Goal: Task Accomplishment & Management: Use online tool/utility

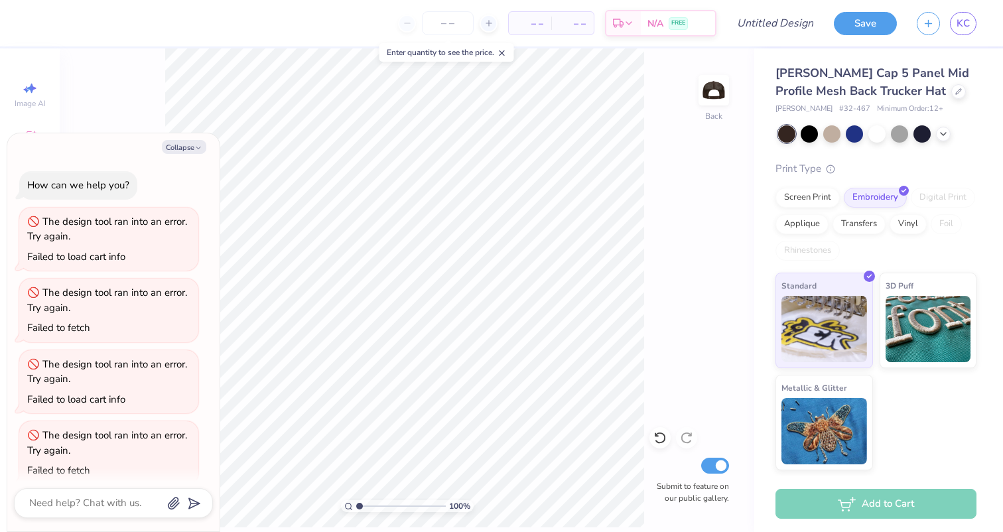
type textarea "x"
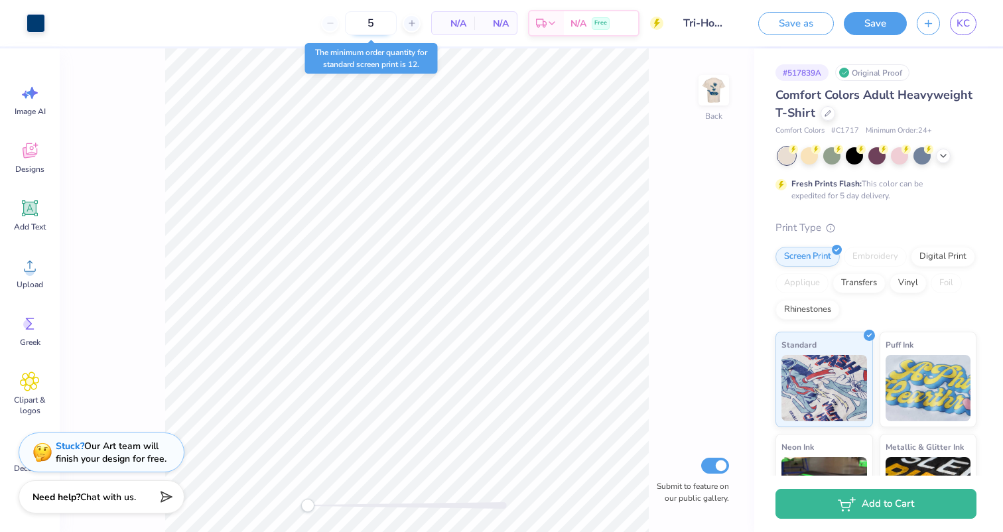
drag, startPoint x: 381, startPoint y: 30, endPoint x: 355, endPoint y: 28, distance: 25.9
click at [355, 28] on input "5" at bounding box center [371, 23] width 52 height 24
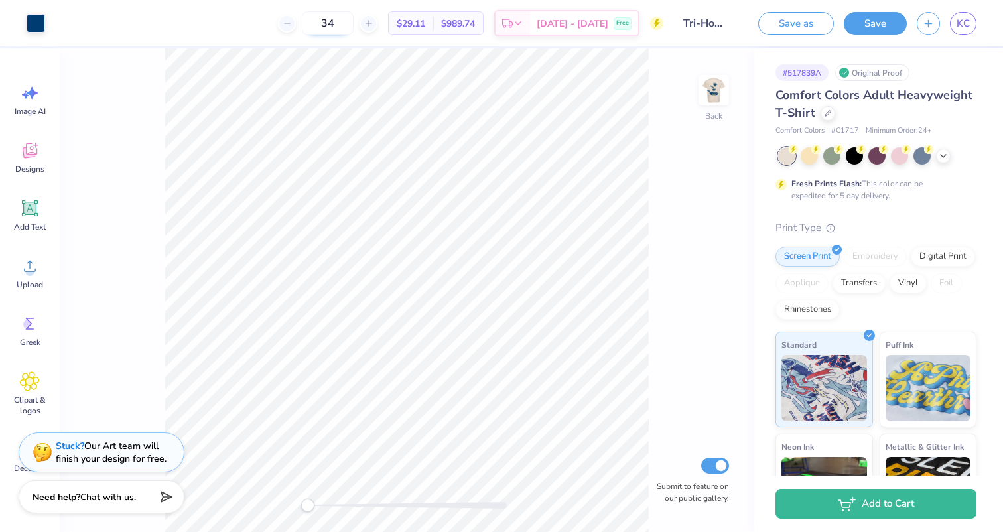
drag, startPoint x: 352, startPoint y: 22, endPoint x: 333, endPoint y: 19, distance: 18.8
click at [333, 19] on input "34" at bounding box center [328, 23] width 52 height 24
type input "43"
click at [707, 84] on img at bounding box center [713, 90] width 53 height 53
type input "11.58"
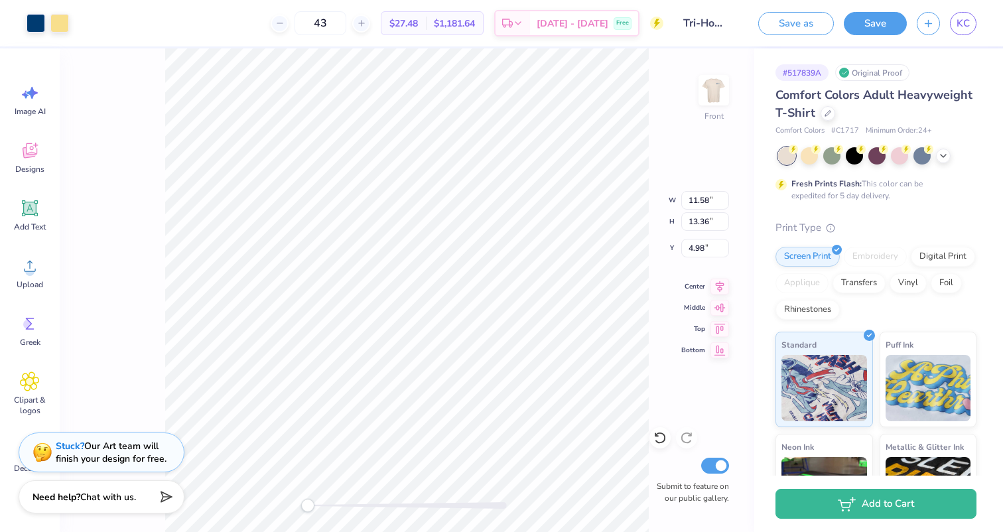
type input "13.36"
type input "4.98"
click at [652, 438] on div at bounding box center [659, 437] width 21 height 21
click at [688, 436] on icon at bounding box center [686, 437] width 13 height 13
type input "11.98"
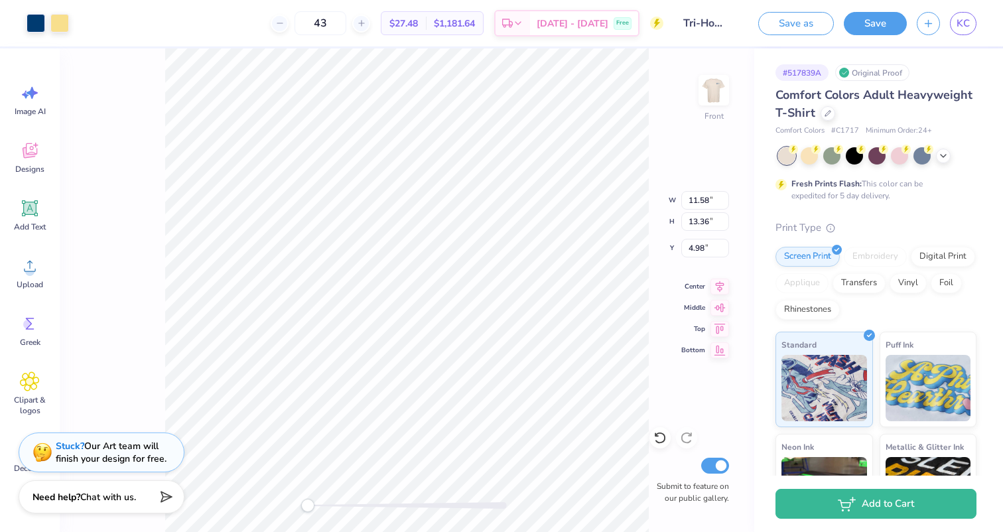
type input "13.82"
type input "5.01"
type input "11.53"
type input "13.31"
type input "4.41"
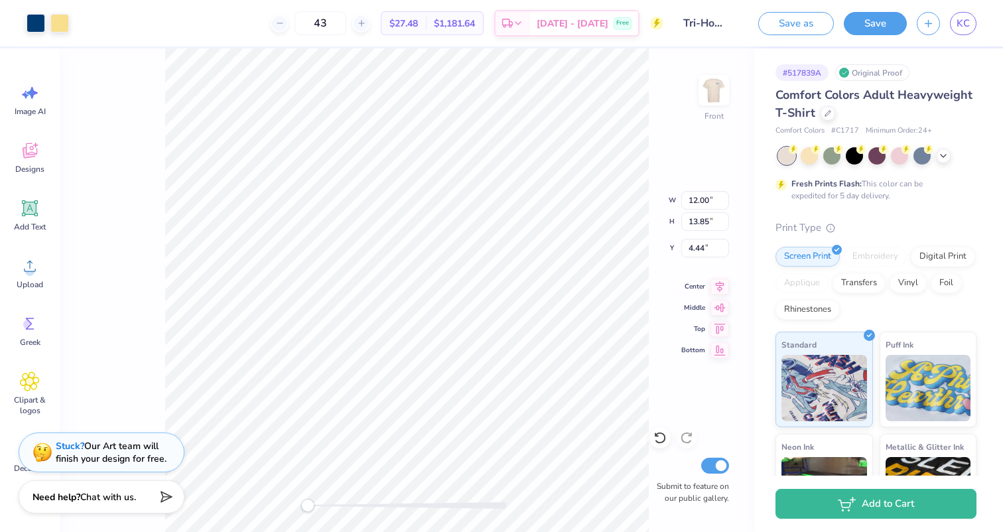
type input "12.00"
type input "13.85"
type input "4.44"
type input "4.24"
type input "4.20"
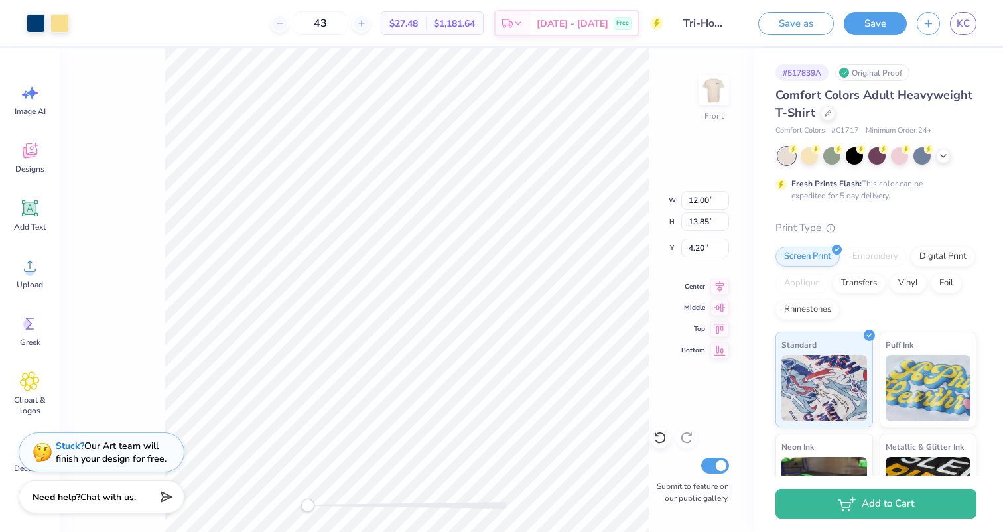
type input "12.23"
type input "14.11"
type input "3.72"
click at [708, 105] on img at bounding box center [713, 90] width 53 height 53
click at [712, 94] on img at bounding box center [713, 90] width 53 height 53
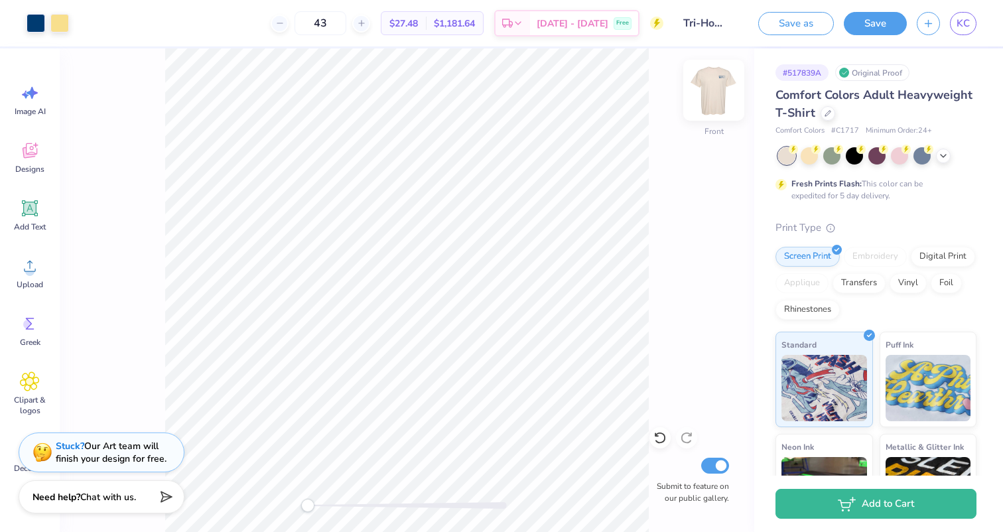
click at [712, 95] on img at bounding box center [713, 90] width 53 height 53
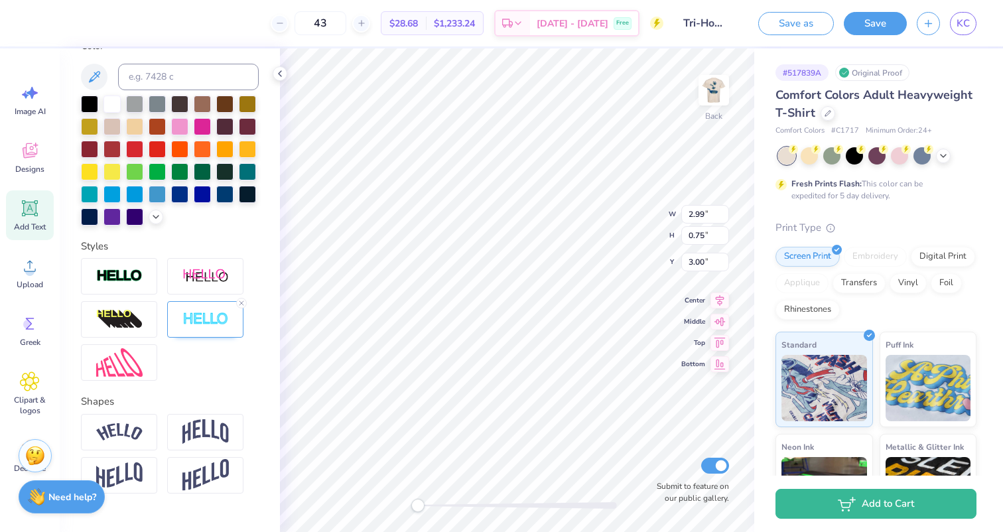
scroll to position [291, 0]
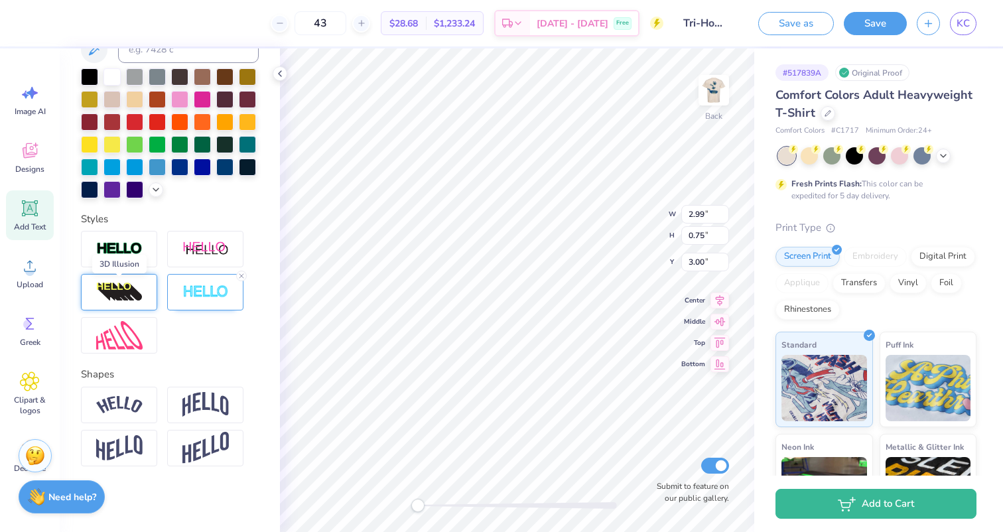
click at [133, 291] on img at bounding box center [119, 292] width 46 height 21
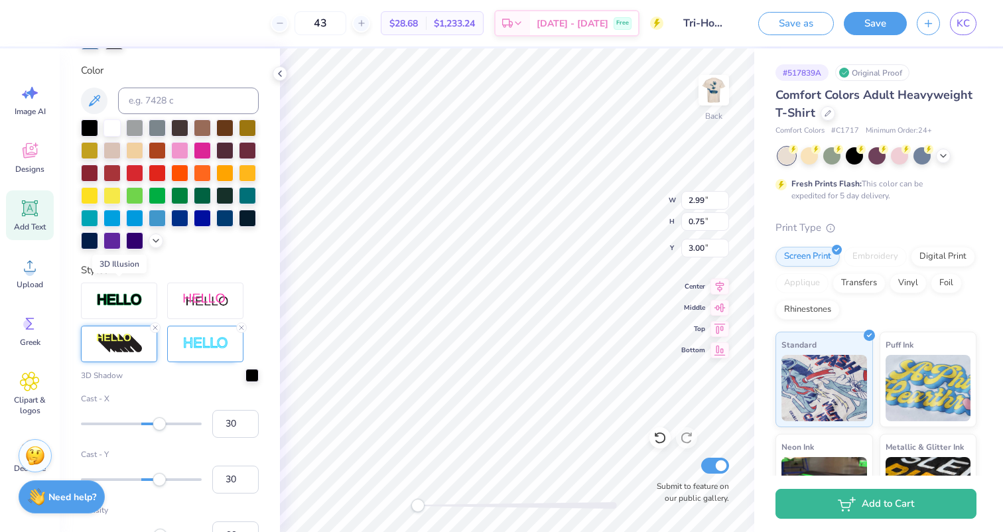
scroll to position [343, 0]
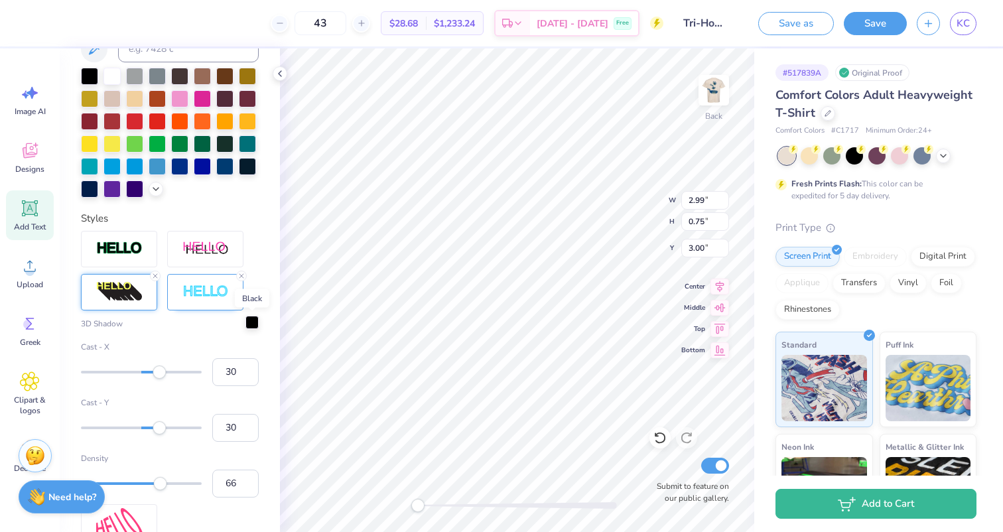
click at [249, 325] on div at bounding box center [251, 322] width 13 height 13
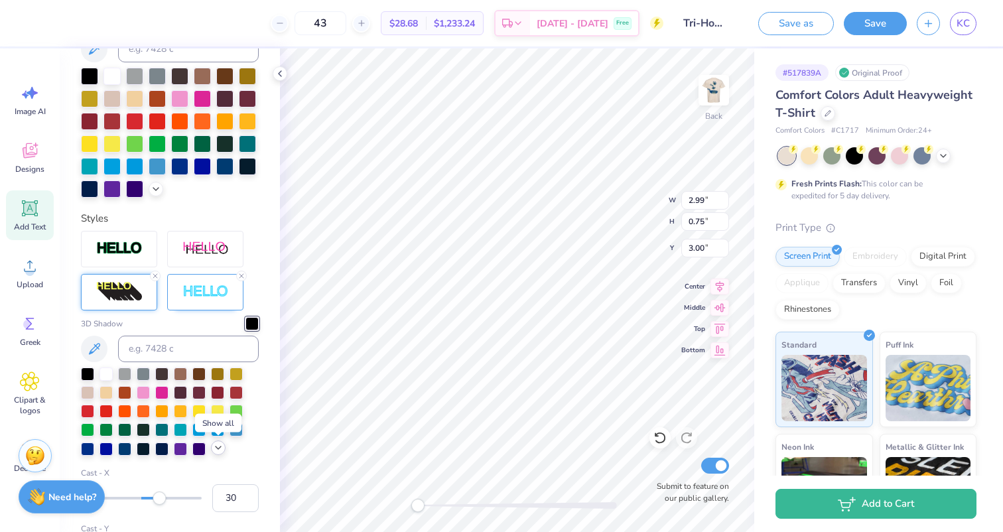
click at [215, 444] on icon at bounding box center [218, 447] width 11 height 11
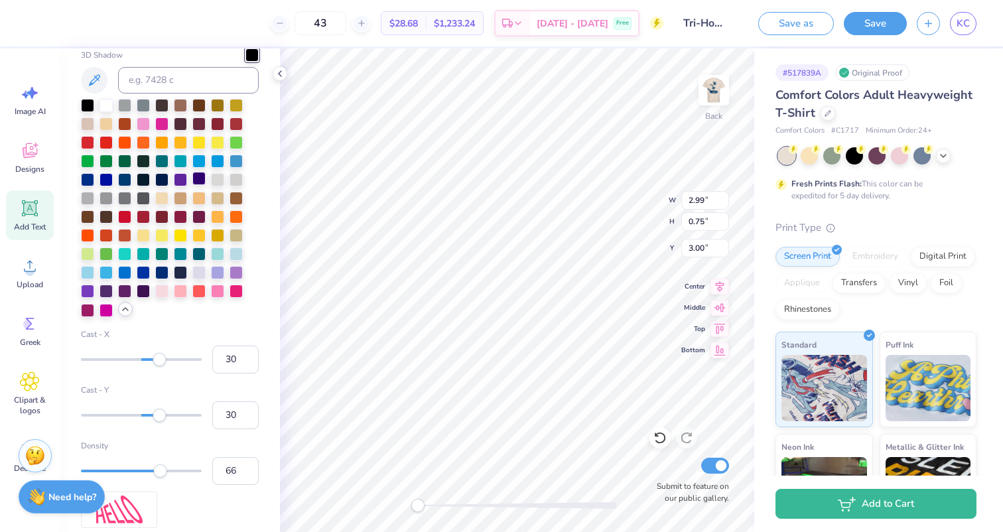
scroll to position [506, 0]
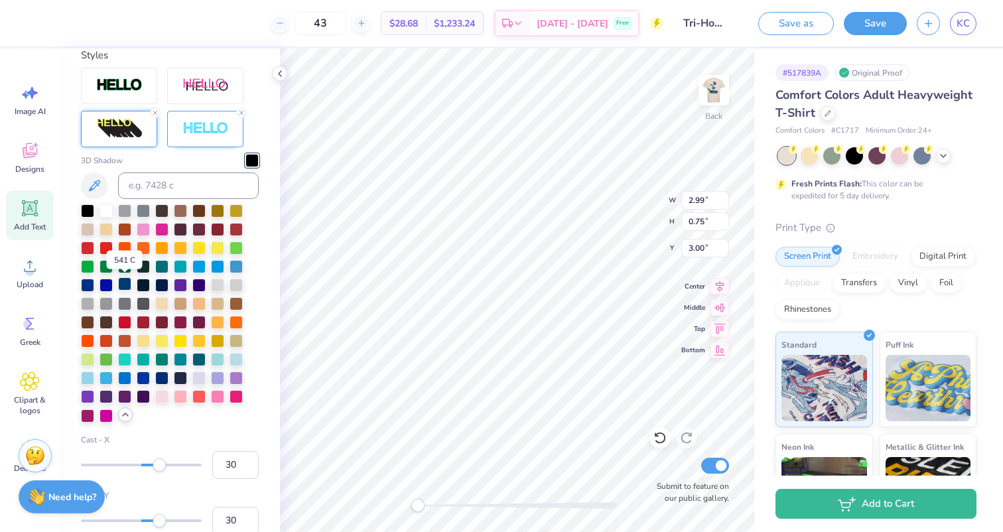
click at [125, 285] on div at bounding box center [124, 283] width 13 height 13
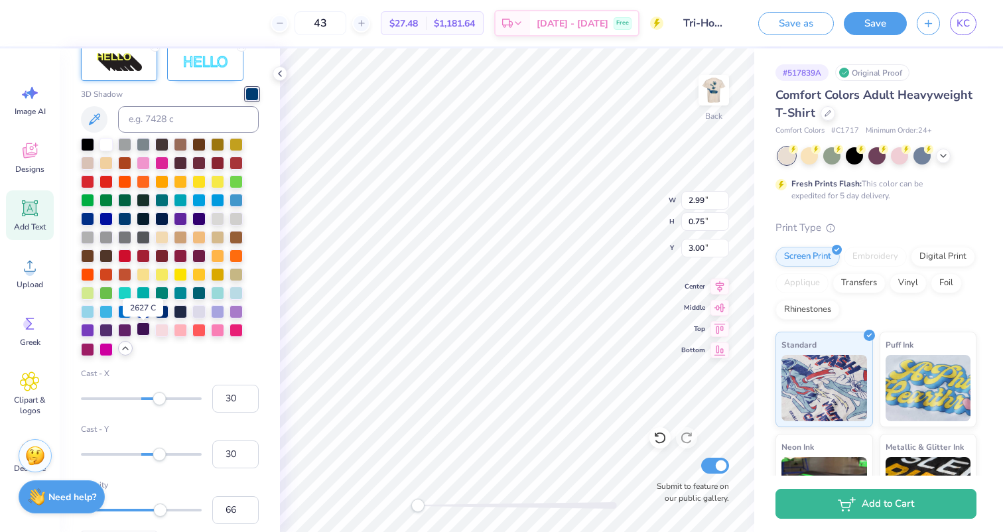
scroll to position [522, 0]
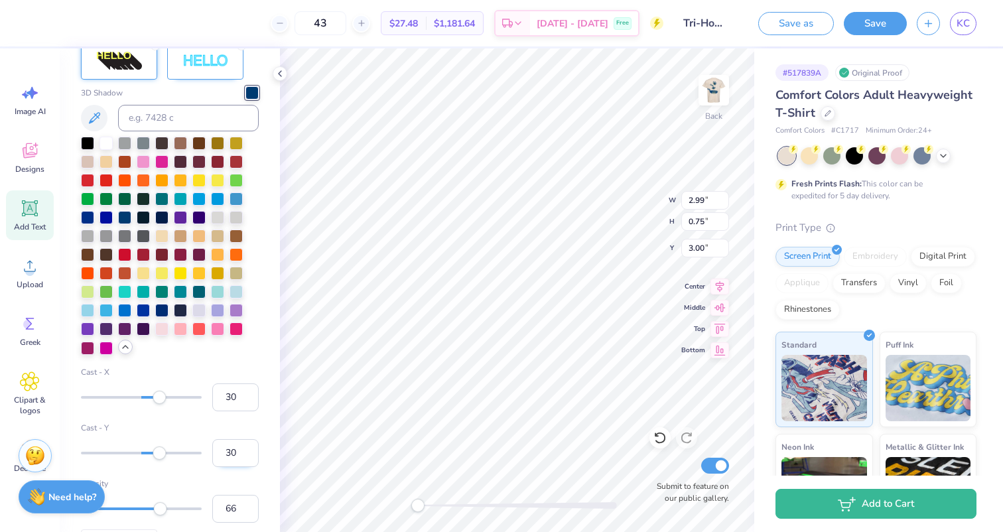
drag, startPoint x: 236, startPoint y: 452, endPoint x: 224, endPoint y: 452, distance: 12.6
click at [224, 452] on input "30" at bounding box center [235, 453] width 46 height 28
type input "2"
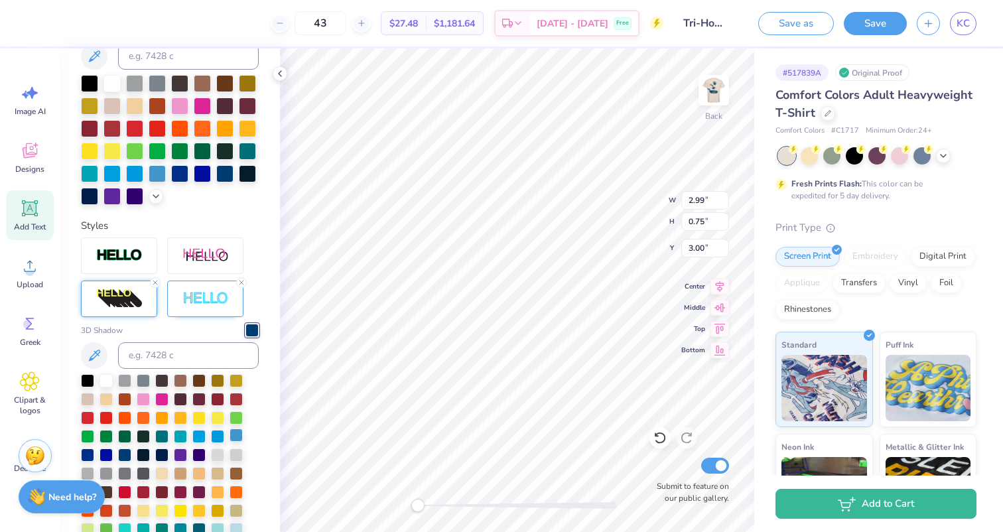
scroll to position [278, 0]
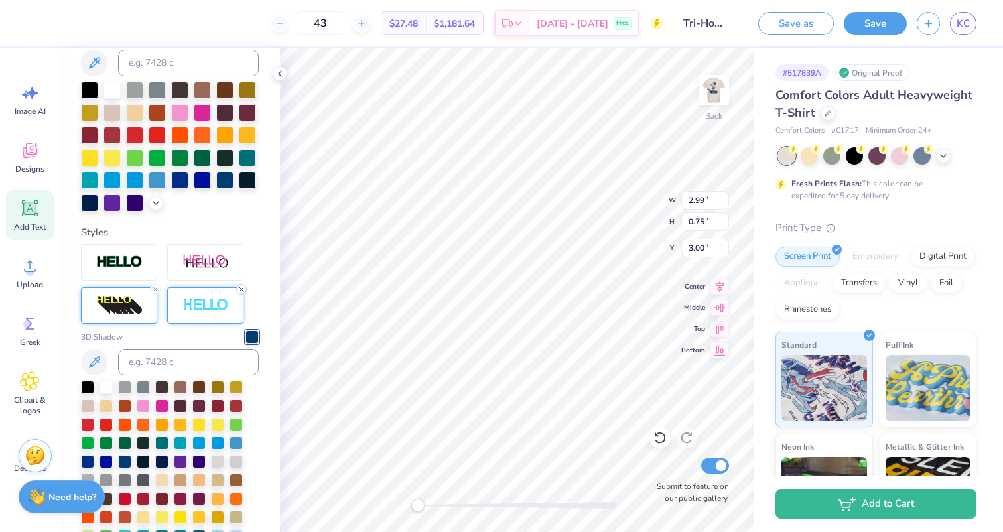
click at [241, 291] on icon at bounding box center [241, 289] width 8 height 8
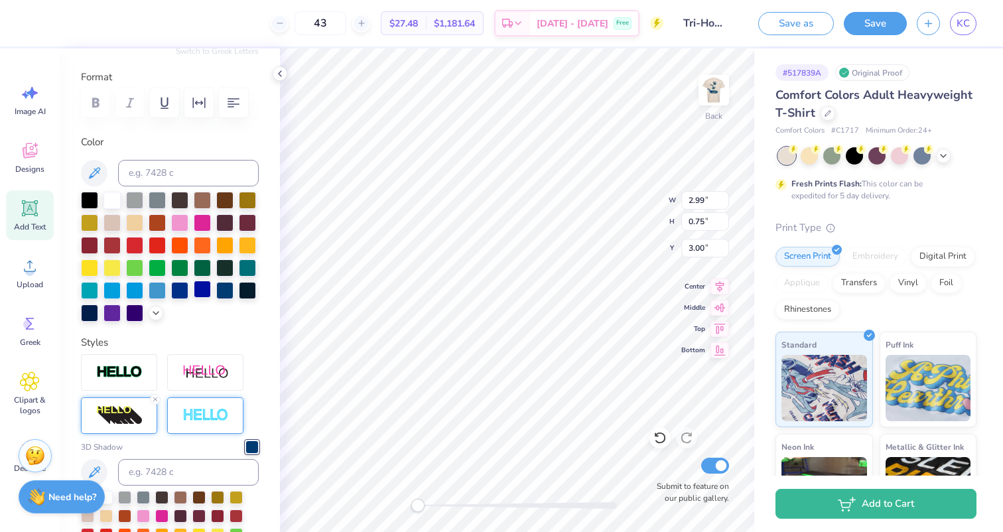
scroll to position [166, 0]
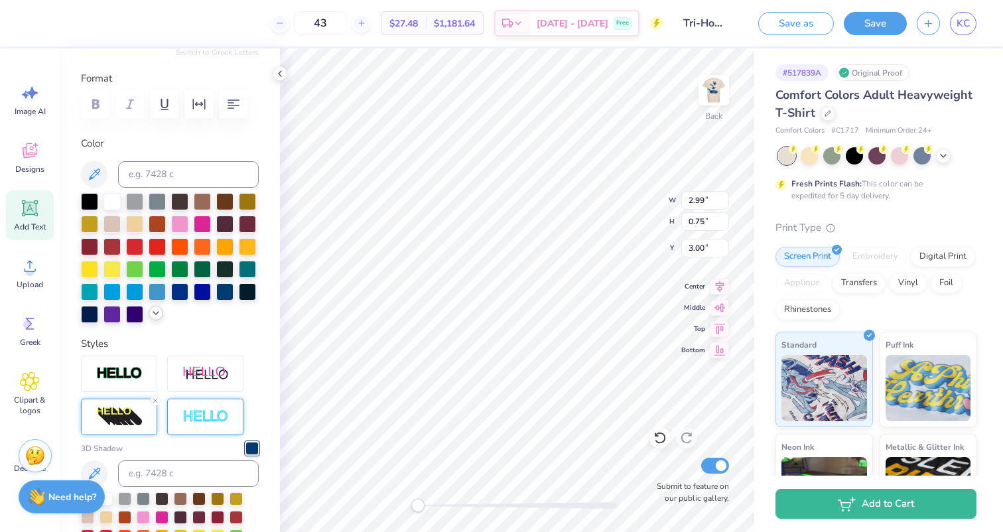
click at [153, 311] on icon at bounding box center [156, 313] width 11 height 11
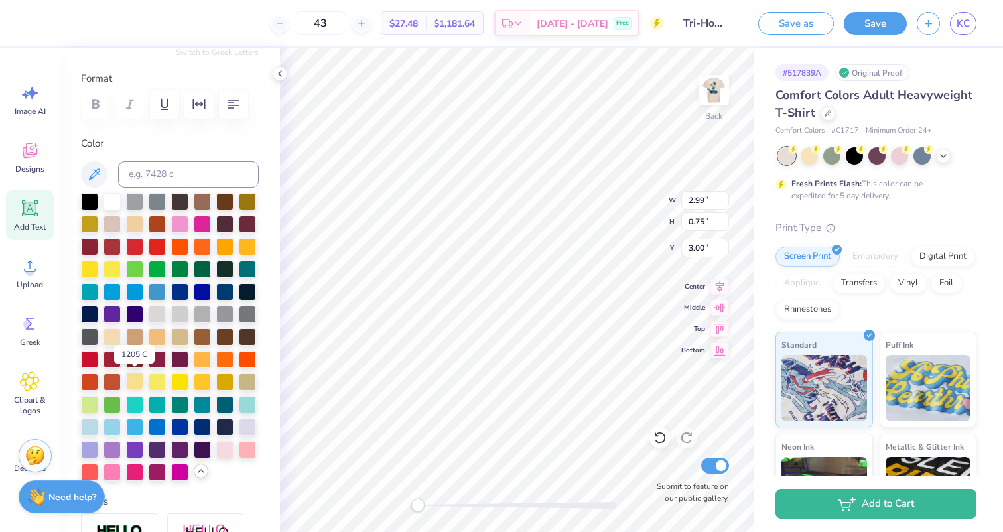
click at [138, 379] on div at bounding box center [134, 380] width 17 height 17
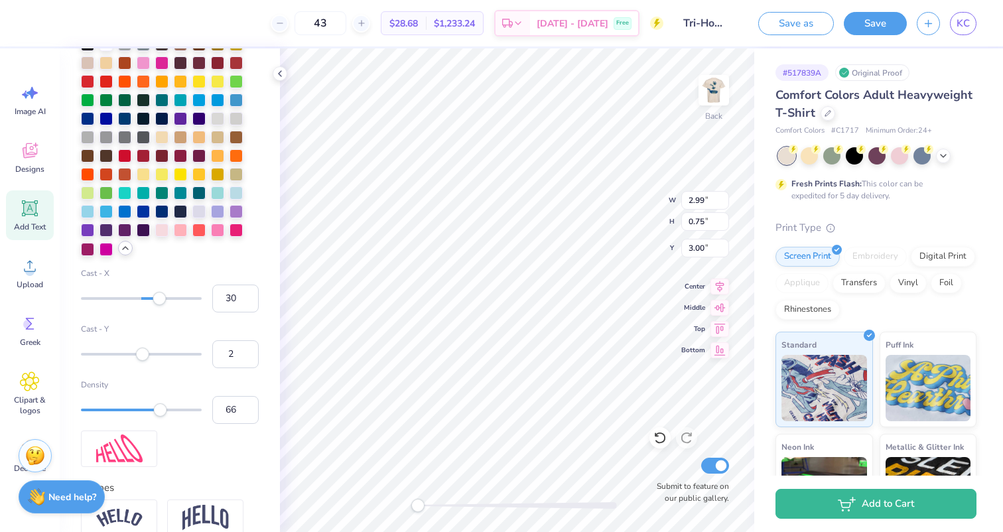
scroll to position [865, 0]
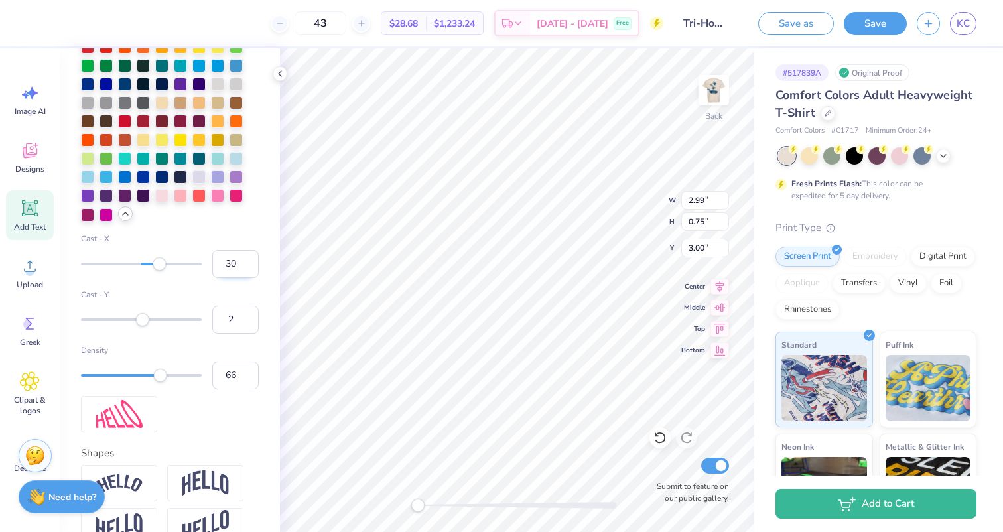
drag, startPoint x: 237, startPoint y: 265, endPoint x: 225, endPoint y: 265, distance: 12.6
click at [225, 265] on input "30" at bounding box center [235, 264] width 46 height 28
type input "14"
drag, startPoint x: 237, startPoint y: 264, endPoint x: 220, endPoint y: 264, distance: 17.9
click at [220, 264] on input "14" at bounding box center [235, 264] width 46 height 28
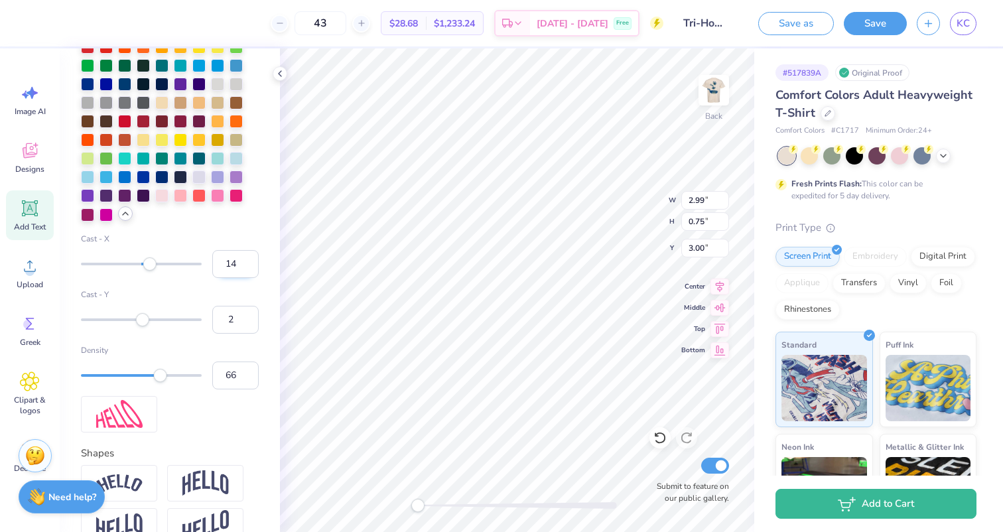
type input "2"
drag, startPoint x: 235, startPoint y: 320, endPoint x: 224, endPoint y: 320, distance: 10.6
click at [225, 320] on input "2" at bounding box center [235, 320] width 46 height 28
type input "20"
click at [707, 89] on img at bounding box center [713, 90] width 53 height 53
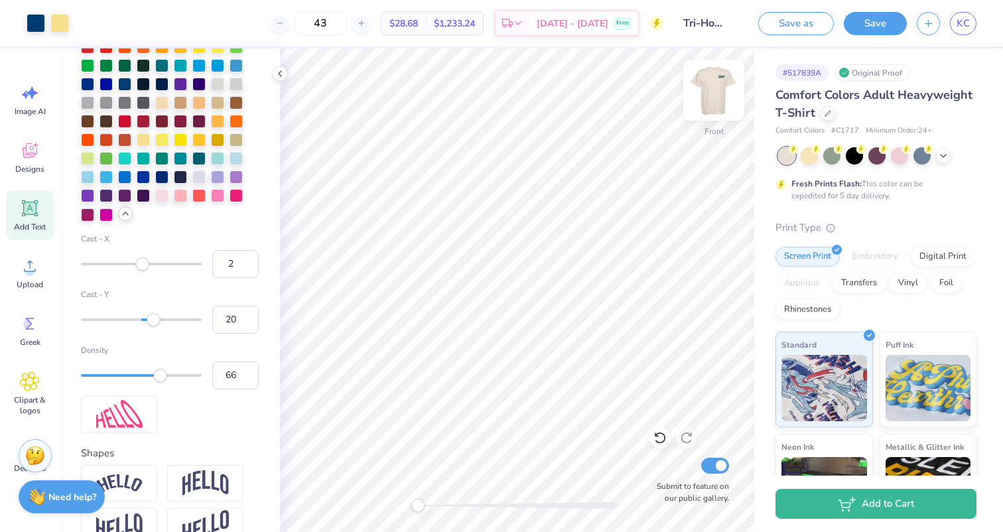
click at [709, 91] on img at bounding box center [713, 90] width 53 height 53
click at [710, 93] on img at bounding box center [713, 90] width 53 height 53
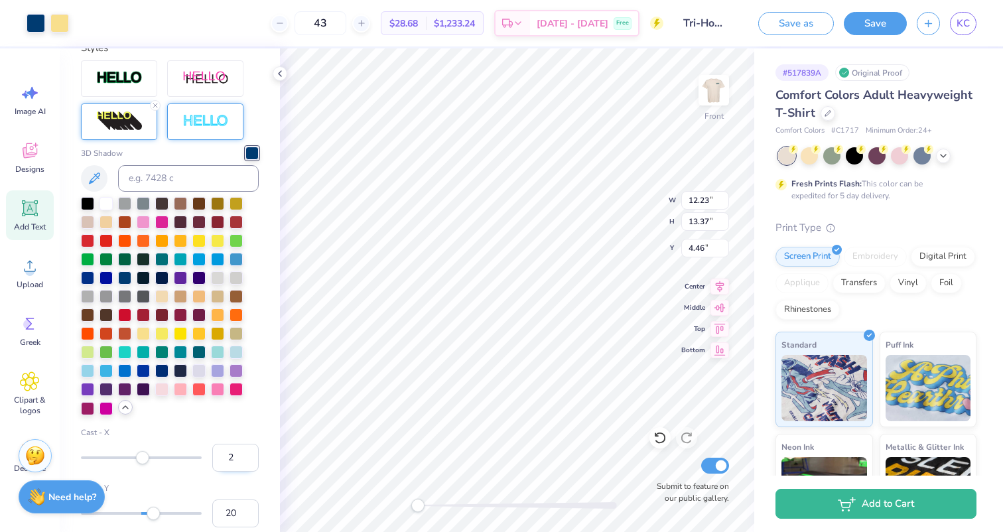
scroll to position [669, 0]
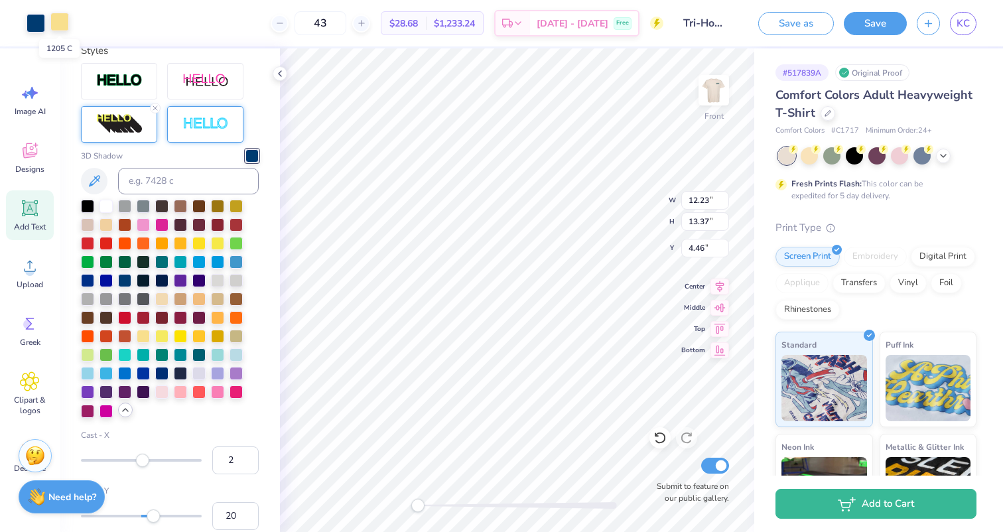
click at [60, 21] on div at bounding box center [59, 22] width 19 height 19
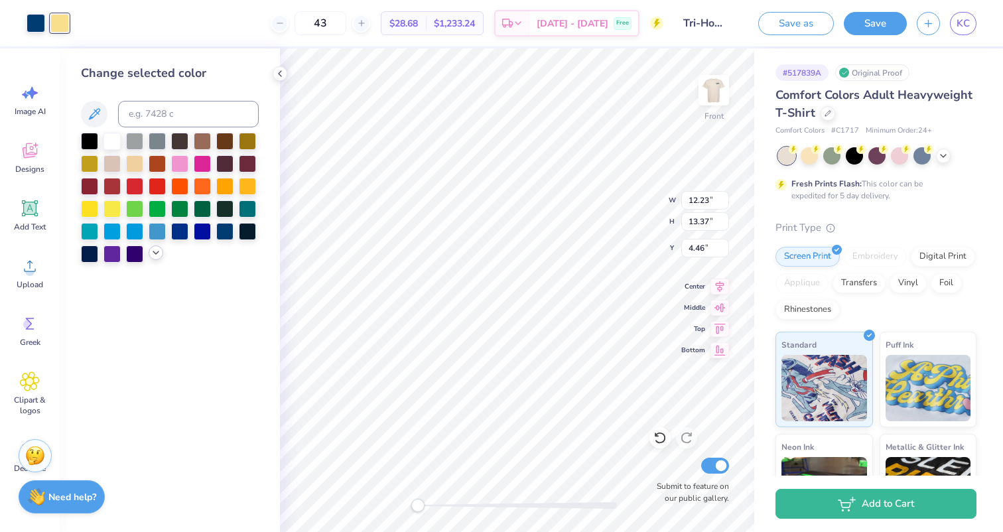
click at [154, 249] on icon at bounding box center [156, 252] width 11 height 11
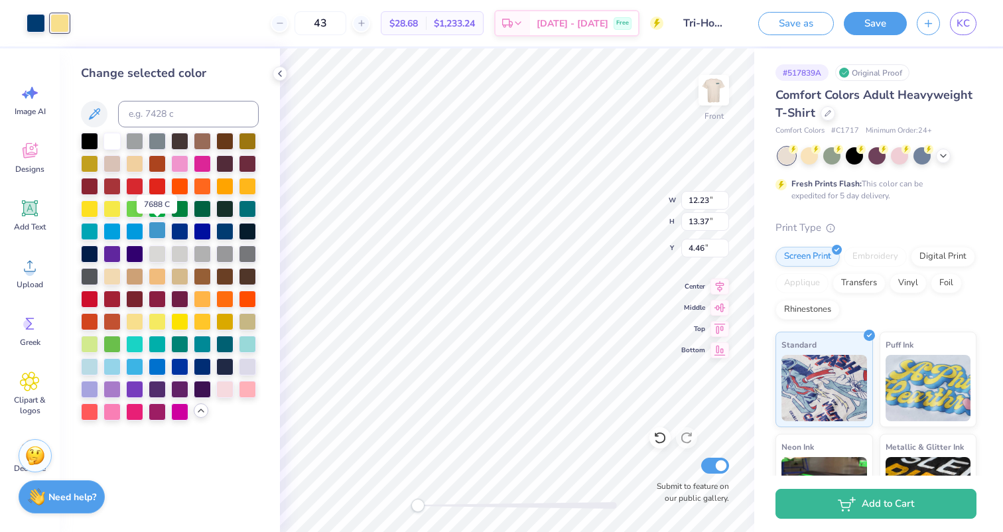
click at [156, 230] on div at bounding box center [157, 230] width 17 height 17
click at [91, 371] on div at bounding box center [89, 365] width 17 height 17
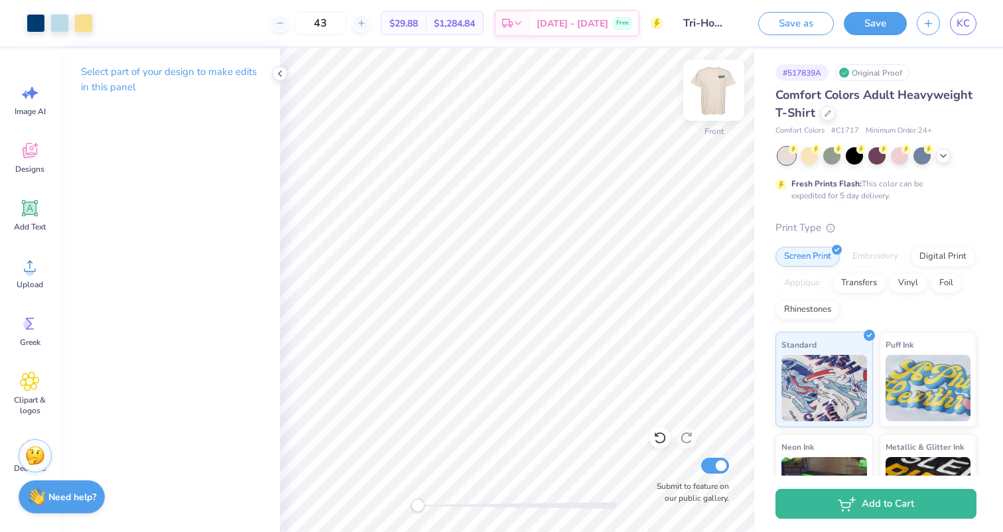
click at [716, 102] on img at bounding box center [713, 90] width 53 height 53
click at [278, 78] on icon at bounding box center [280, 73] width 11 height 11
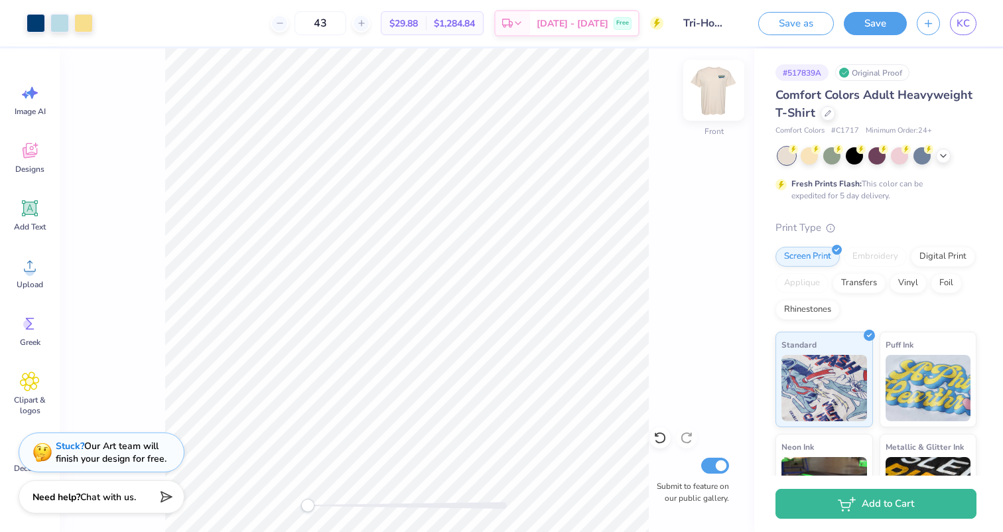
click at [714, 96] on img at bounding box center [713, 90] width 53 height 53
click at [715, 96] on img at bounding box center [713, 90] width 53 height 53
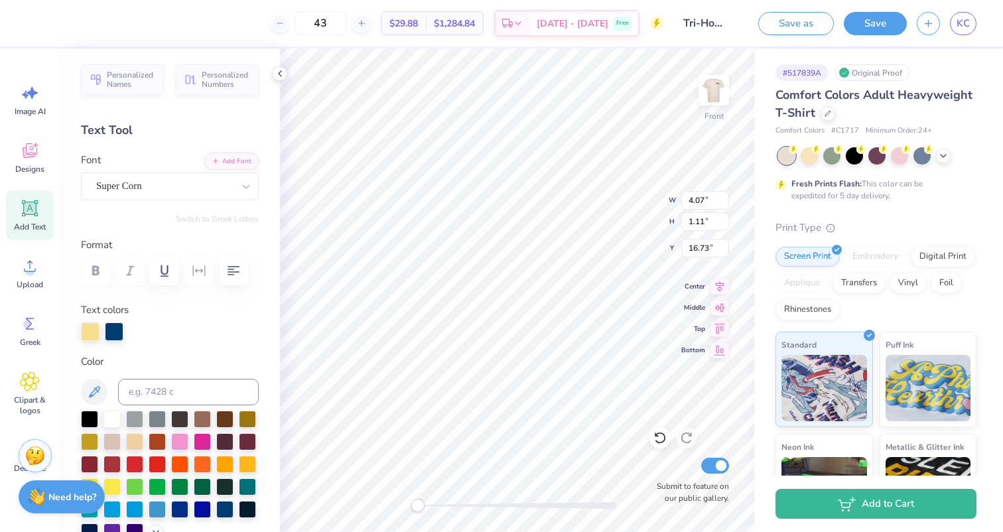
type input "12.23"
type input "13.37"
type input "4.46"
click at [42, 26] on div at bounding box center [36, 22] width 19 height 19
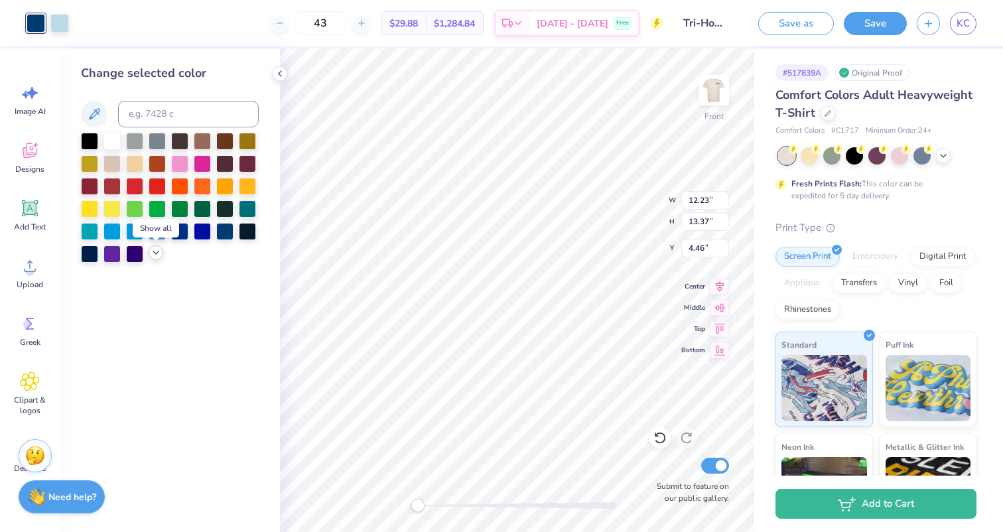
click at [152, 255] on icon at bounding box center [156, 252] width 11 height 11
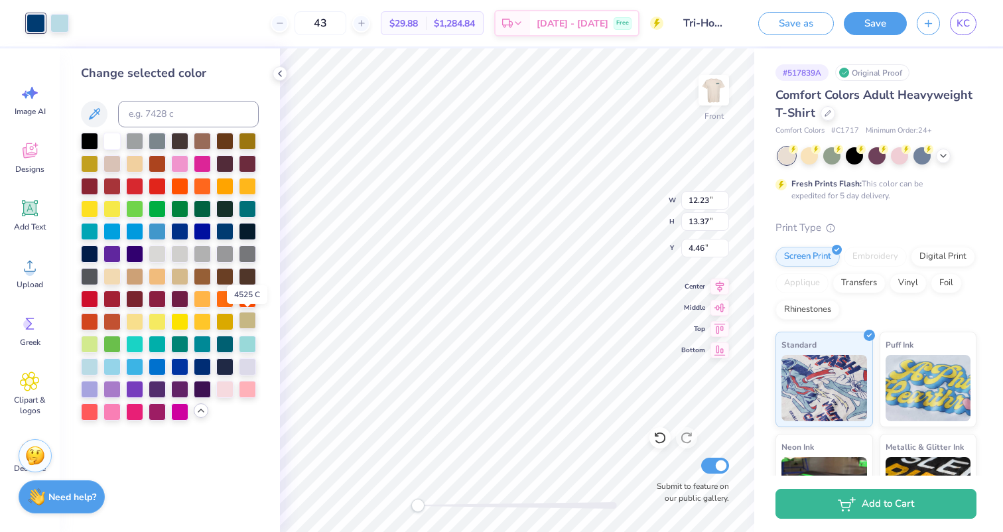
click at [246, 323] on div at bounding box center [247, 320] width 17 height 17
click at [228, 320] on div at bounding box center [224, 320] width 17 height 17
click at [62, 27] on div at bounding box center [59, 22] width 19 height 19
click at [133, 320] on div at bounding box center [134, 320] width 17 height 17
click at [38, 27] on div at bounding box center [36, 22] width 19 height 19
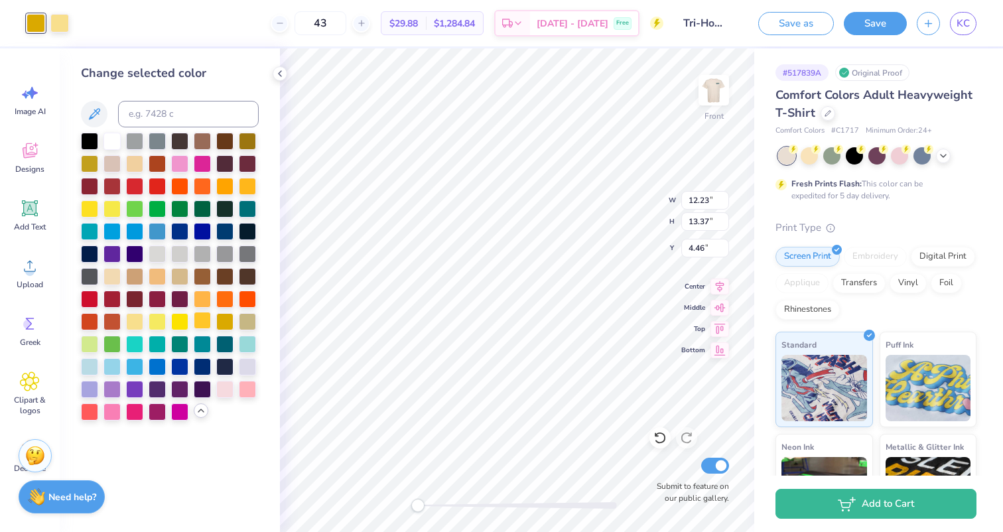
click at [202, 323] on div at bounding box center [202, 320] width 17 height 17
click at [228, 320] on div at bounding box center [224, 320] width 17 height 17
click at [249, 321] on div at bounding box center [247, 320] width 17 height 17
click at [233, 320] on div at bounding box center [224, 320] width 17 height 17
click at [155, 272] on div at bounding box center [157, 275] width 17 height 17
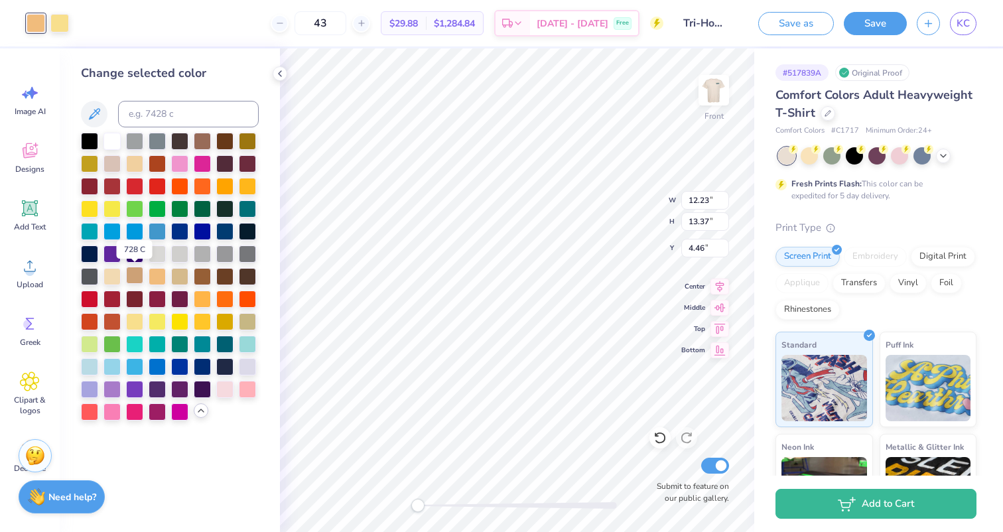
click at [141, 275] on div at bounding box center [134, 275] width 17 height 17
click at [245, 143] on div at bounding box center [247, 139] width 17 height 17
click at [90, 164] on div at bounding box center [89, 162] width 17 height 17
click at [247, 142] on div at bounding box center [247, 139] width 17 height 17
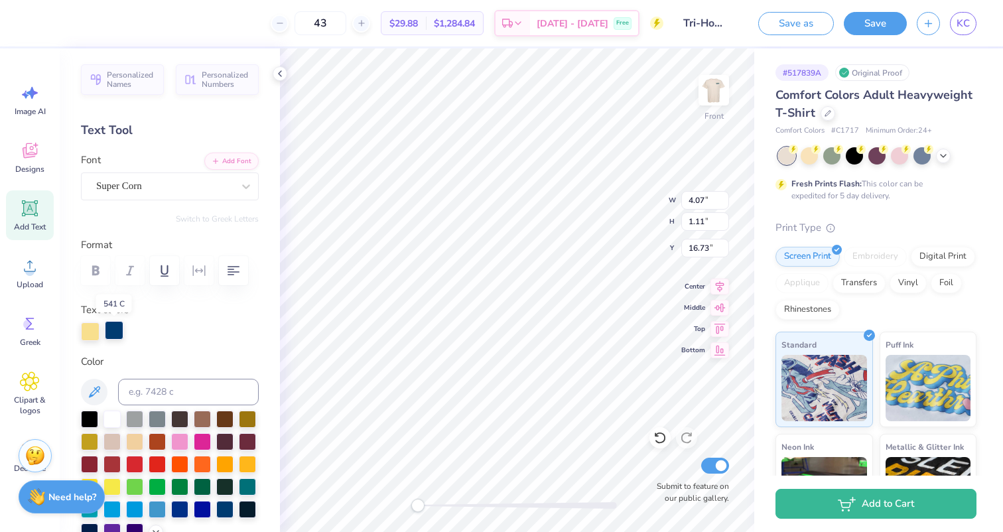
click at [109, 332] on div at bounding box center [114, 330] width 19 height 19
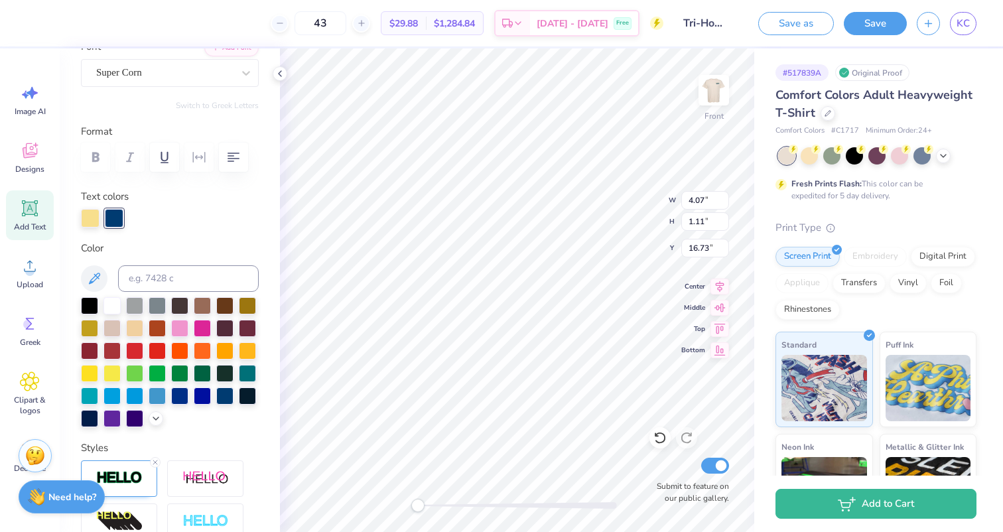
scroll to position [125, 0]
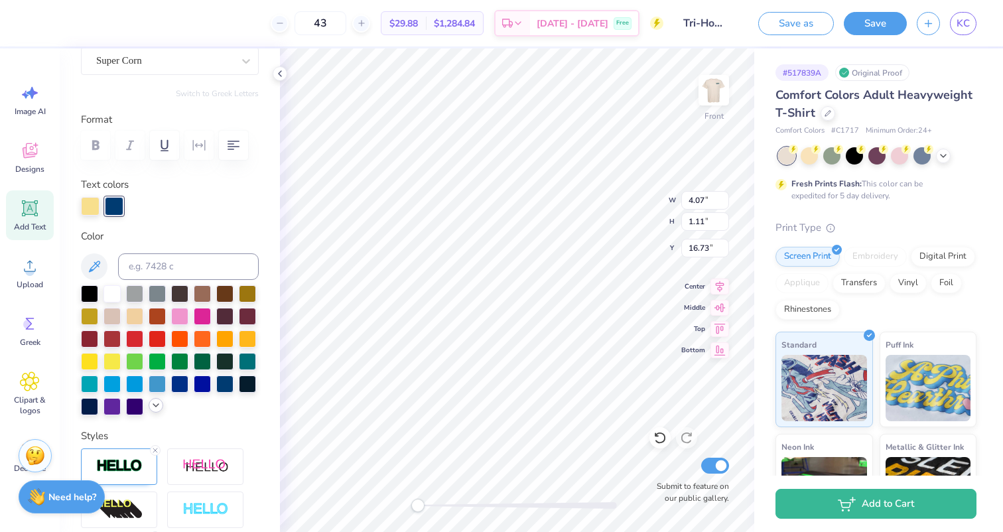
click at [153, 406] on icon at bounding box center [156, 405] width 11 height 11
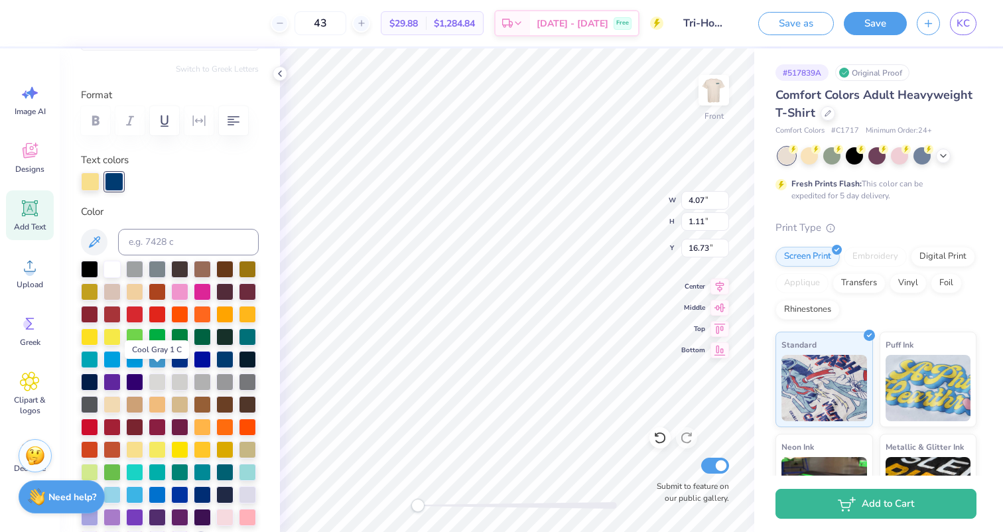
scroll to position [159, 0]
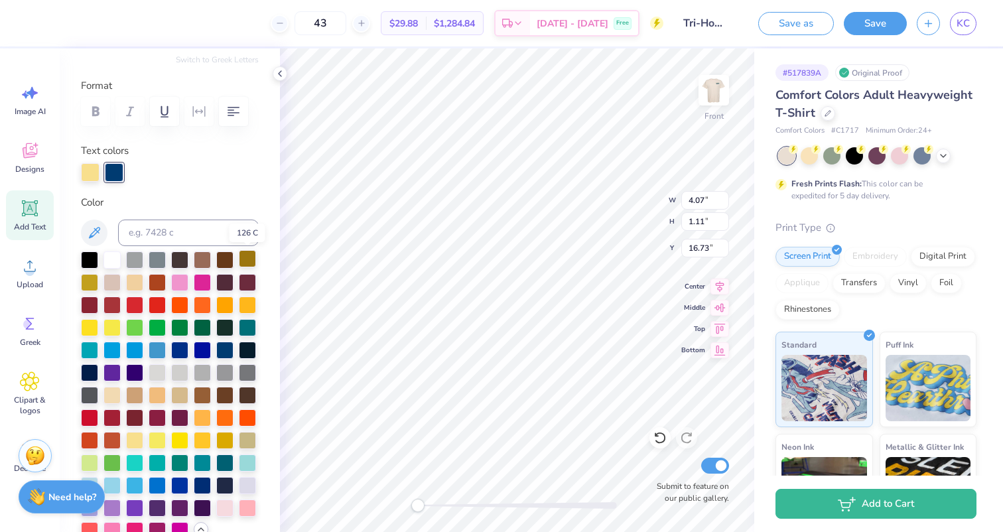
click at [247, 258] on div at bounding box center [247, 258] width 17 height 17
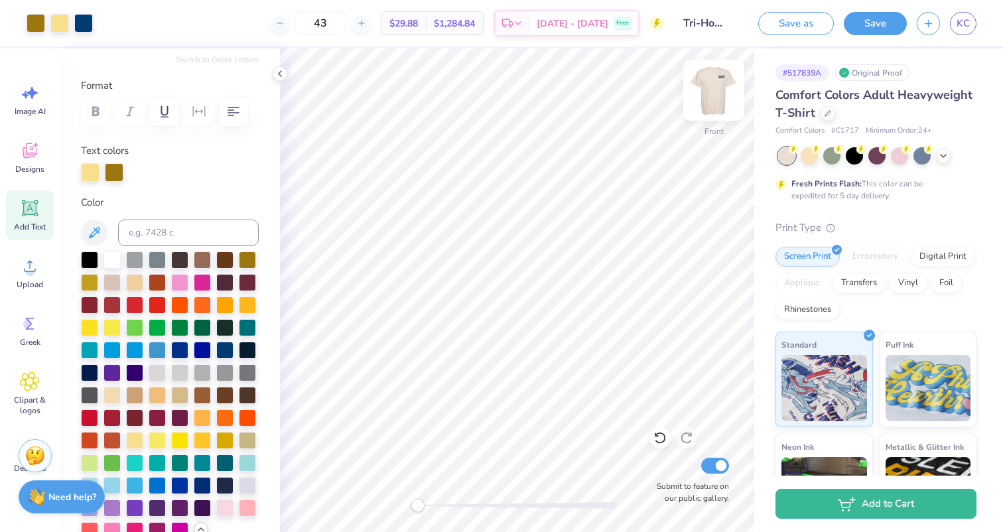
click at [711, 98] on img at bounding box center [713, 90] width 53 height 53
click at [712, 99] on img at bounding box center [713, 90] width 53 height 53
click at [114, 171] on div at bounding box center [114, 171] width 19 height 19
click at [135, 397] on div at bounding box center [134, 393] width 17 height 17
click at [199, 401] on div at bounding box center [202, 393] width 17 height 17
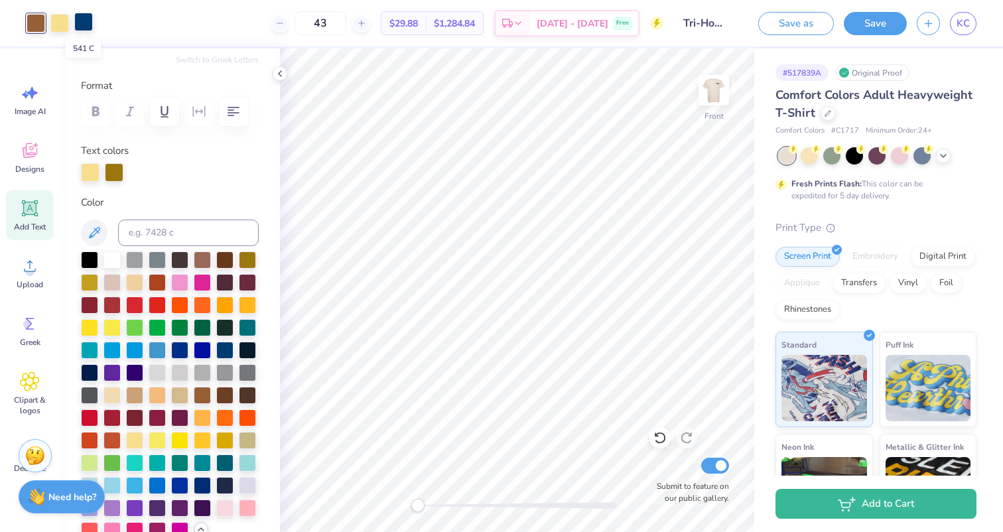
click at [79, 25] on div at bounding box center [83, 22] width 19 height 19
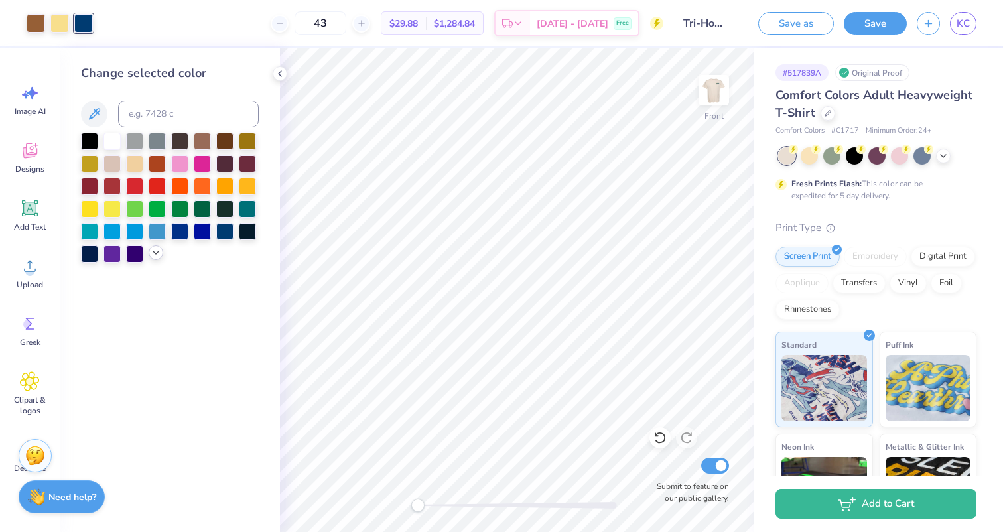
click at [153, 253] on icon at bounding box center [156, 252] width 11 height 11
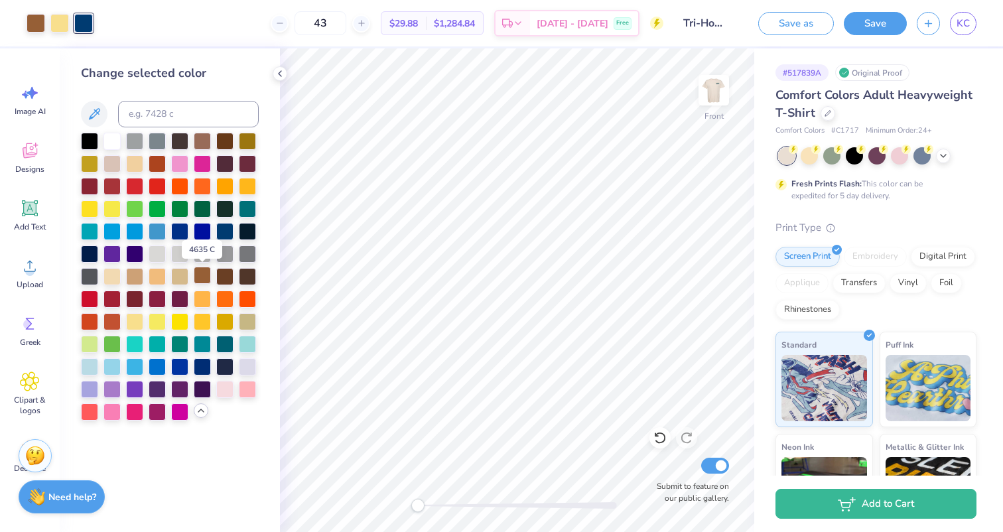
click at [202, 275] on div at bounding box center [202, 275] width 17 height 17
click at [659, 439] on icon at bounding box center [659, 437] width 13 height 13
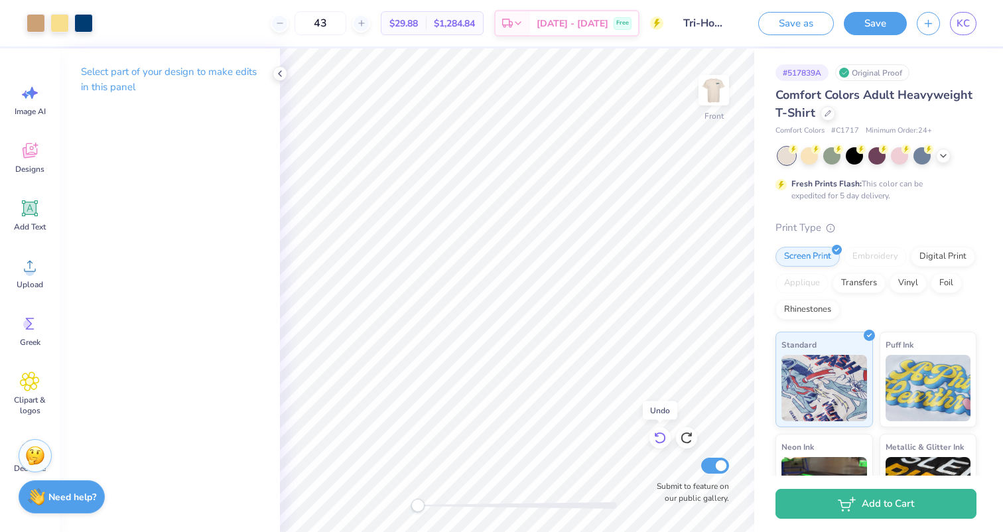
click at [659, 439] on icon at bounding box center [659, 437] width 13 height 13
click at [660, 439] on icon at bounding box center [659, 437] width 13 height 13
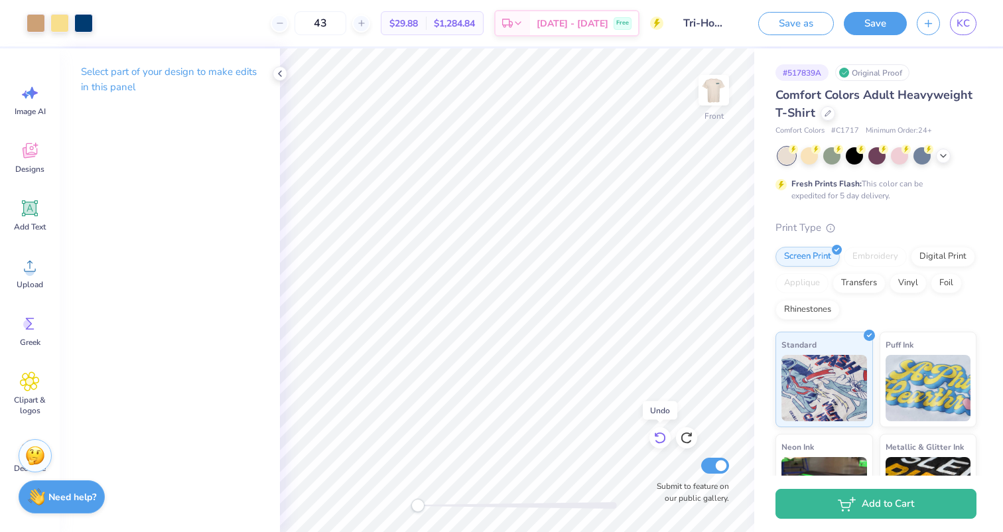
click at [660, 439] on icon at bounding box center [659, 437] width 13 height 13
click at [54, 28] on div at bounding box center [59, 22] width 19 height 19
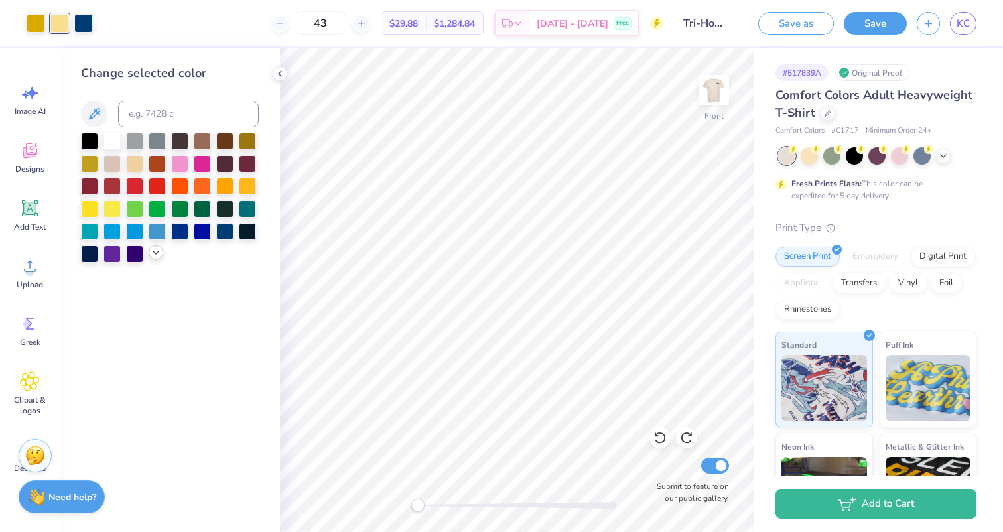
click at [151, 253] on icon at bounding box center [156, 252] width 11 height 11
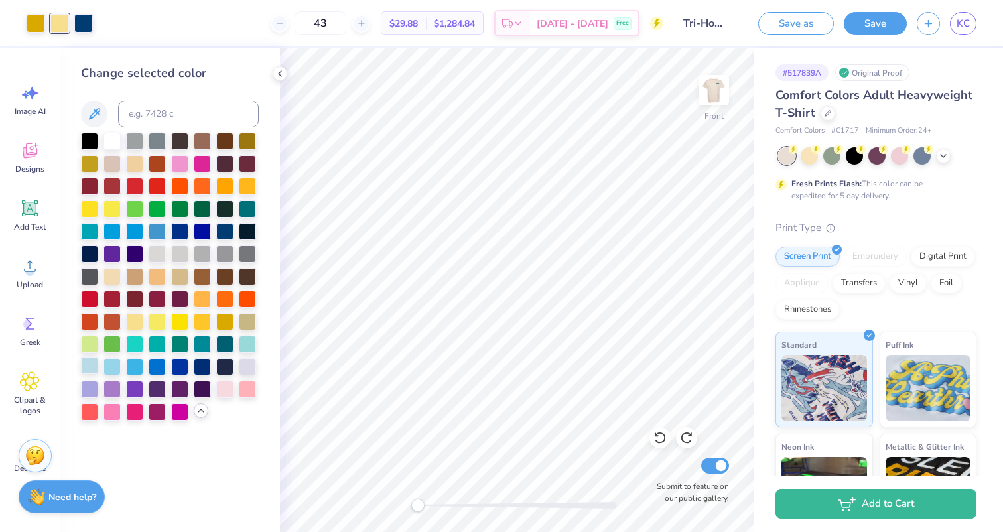
click at [92, 364] on div at bounding box center [89, 365] width 17 height 17
click at [38, 19] on div at bounding box center [36, 22] width 19 height 19
click at [224, 362] on div at bounding box center [224, 365] width 17 height 17
click at [224, 230] on div at bounding box center [224, 230] width 17 height 17
click at [225, 364] on div at bounding box center [224, 365] width 17 height 17
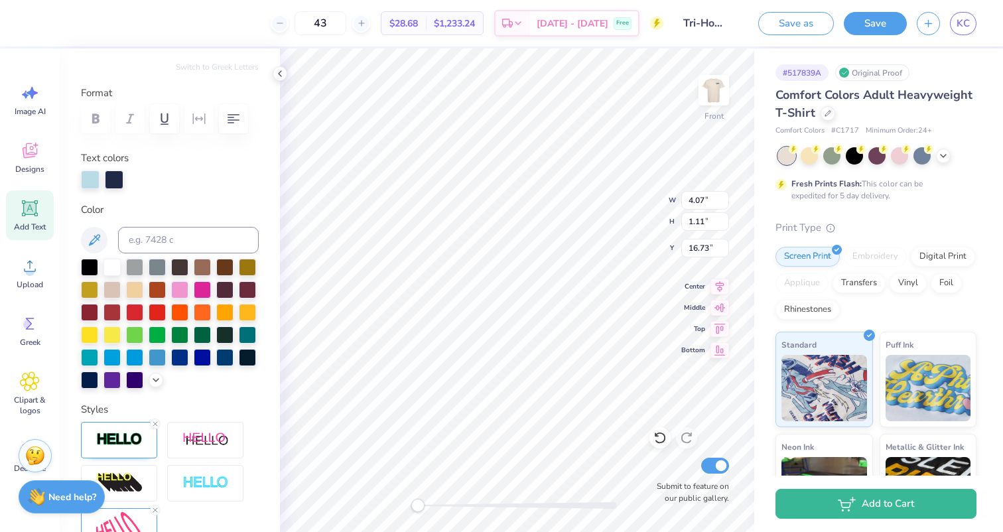
scroll to position [158, 0]
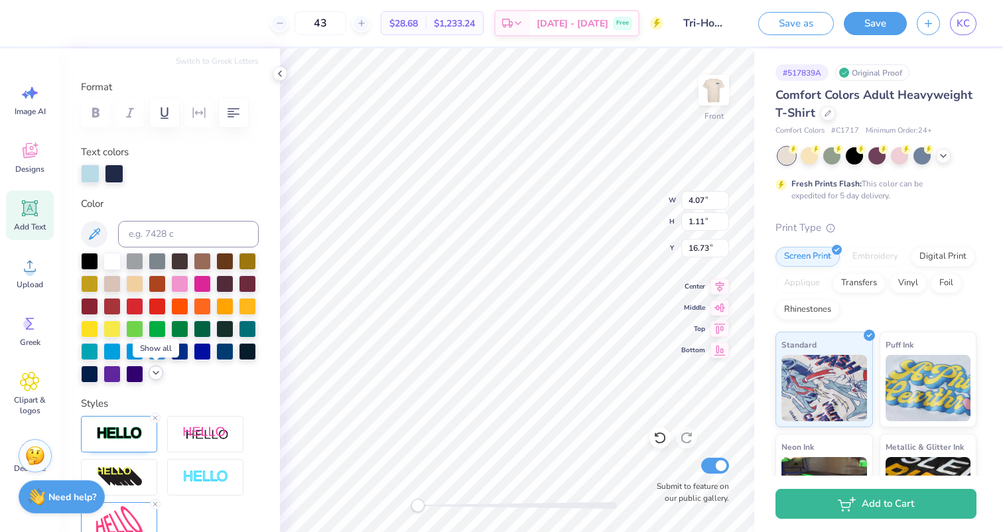
click at [152, 373] on icon at bounding box center [156, 372] width 11 height 11
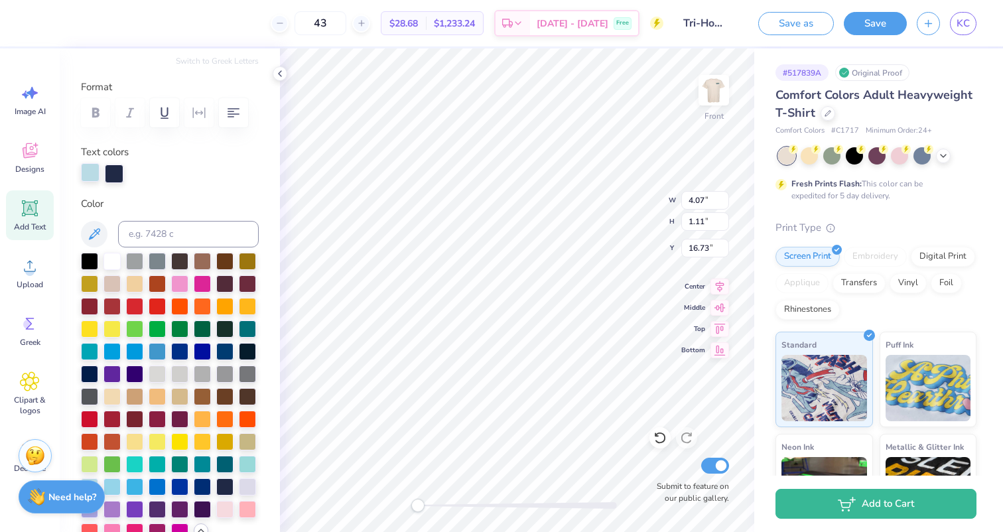
click at [89, 175] on div at bounding box center [90, 172] width 19 height 19
click at [136, 440] on div at bounding box center [134, 440] width 17 height 17
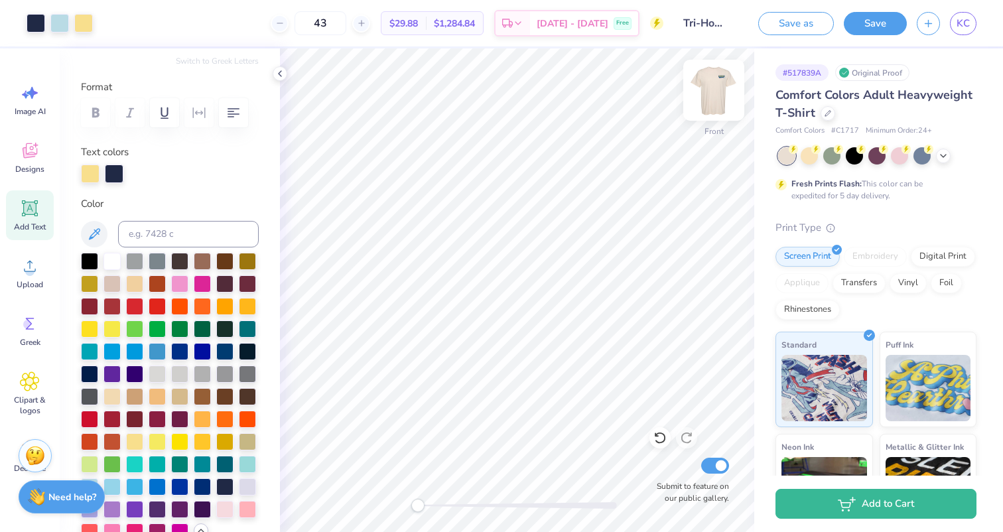
click at [714, 88] on img at bounding box center [713, 90] width 53 height 53
click at [59, 29] on div at bounding box center [59, 22] width 19 height 19
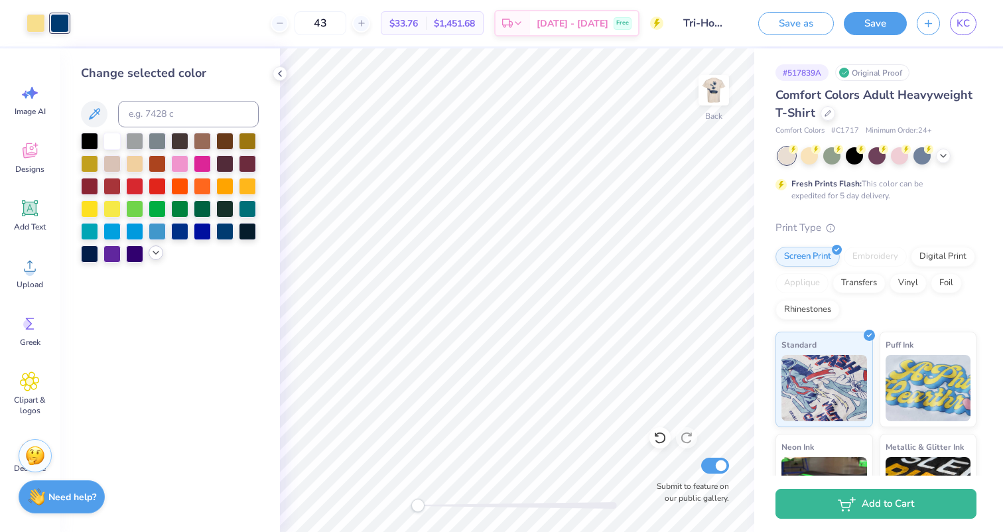
click at [155, 253] on polyline at bounding box center [155, 252] width 5 height 3
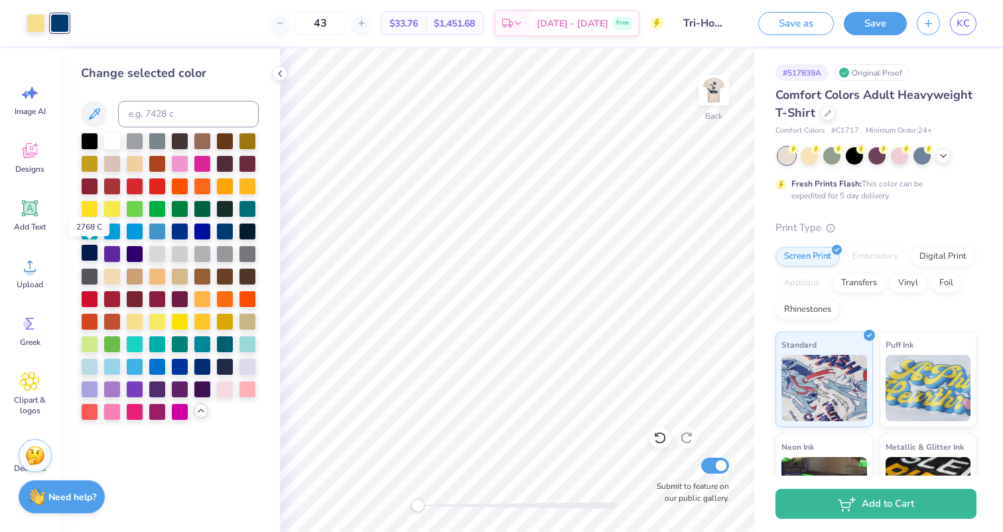
click at [89, 252] on div at bounding box center [89, 252] width 17 height 17
click at [226, 368] on div at bounding box center [224, 365] width 17 height 17
drag, startPoint x: 419, startPoint y: 505, endPoint x: 435, endPoint y: 505, distance: 16.6
click at [435, 505] on div "Accessibility label" at bounding box center [434, 505] width 13 height 13
click at [86, 251] on div at bounding box center [89, 252] width 17 height 17
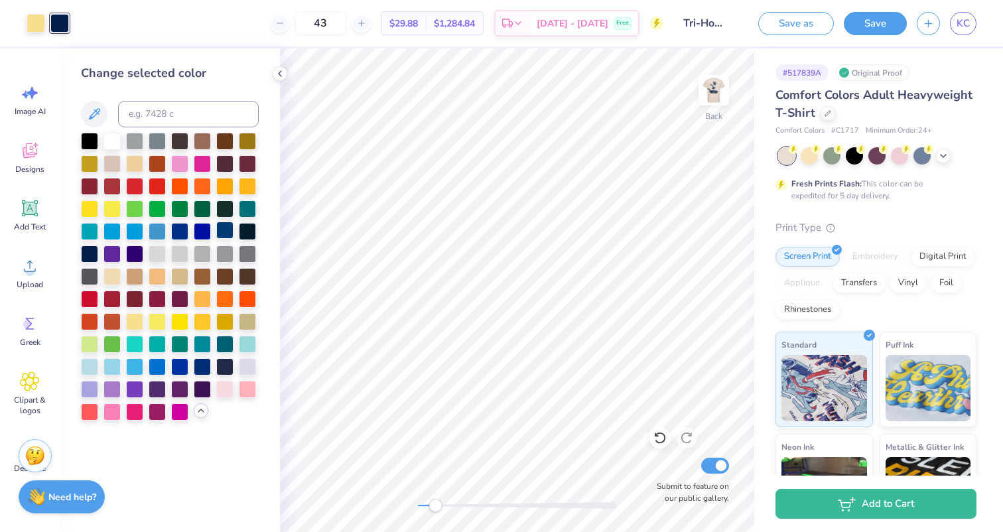
click at [226, 229] on div at bounding box center [224, 230] width 17 height 17
click at [88, 251] on div at bounding box center [89, 252] width 17 height 17
click at [226, 367] on div at bounding box center [224, 365] width 17 height 17
click at [92, 257] on div at bounding box center [89, 252] width 17 height 17
drag, startPoint x: 432, startPoint y: 503, endPoint x: 413, endPoint y: 500, distance: 18.8
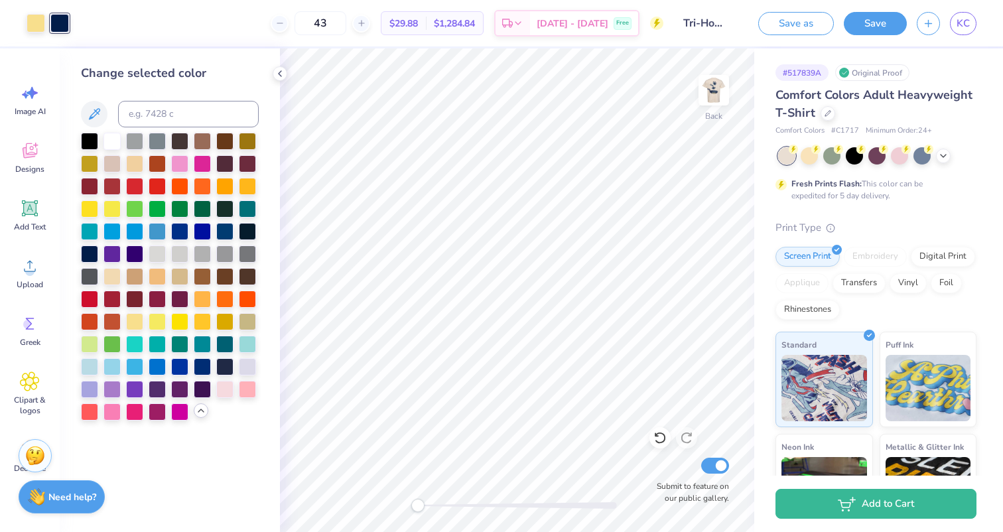
click at [414, 500] on div "Accessibility label" at bounding box center [417, 505] width 13 height 13
click at [711, 82] on img at bounding box center [713, 90] width 53 height 53
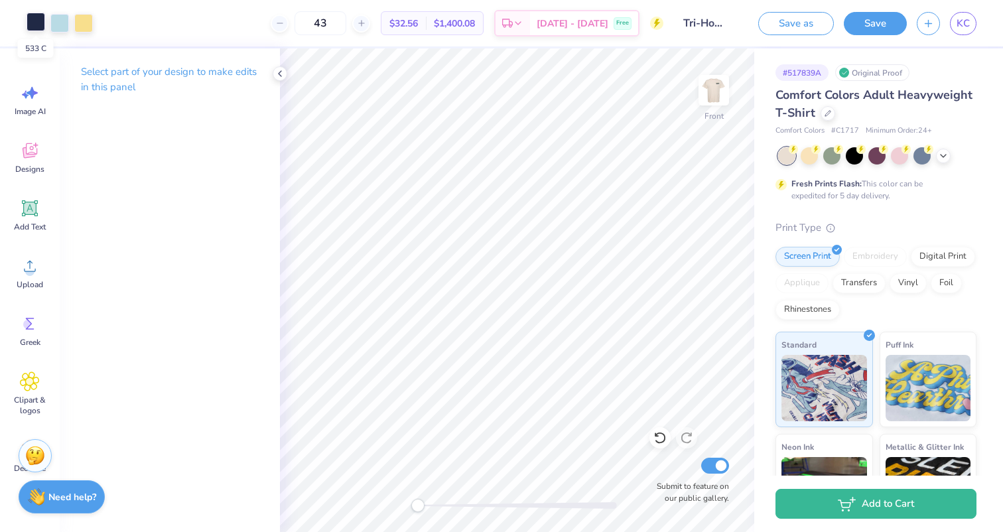
click at [34, 27] on div at bounding box center [36, 22] width 19 height 19
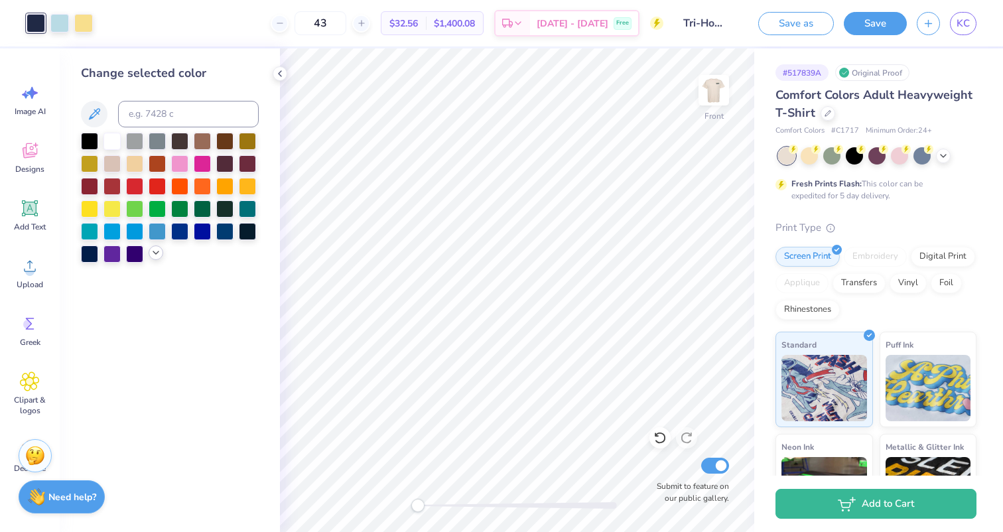
click at [155, 253] on polyline at bounding box center [155, 252] width 5 height 3
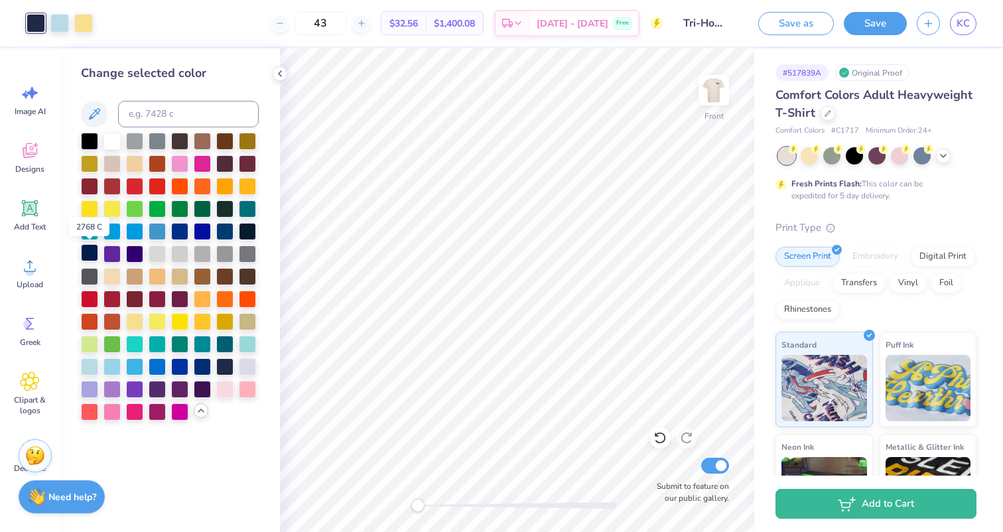
click at [85, 258] on div at bounding box center [89, 252] width 17 height 17
click at [222, 365] on div at bounding box center [224, 365] width 17 height 17
click at [88, 251] on div at bounding box center [89, 252] width 17 height 17
click at [87, 254] on div at bounding box center [89, 252] width 17 height 17
click at [58, 27] on div at bounding box center [59, 22] width 19 height 19
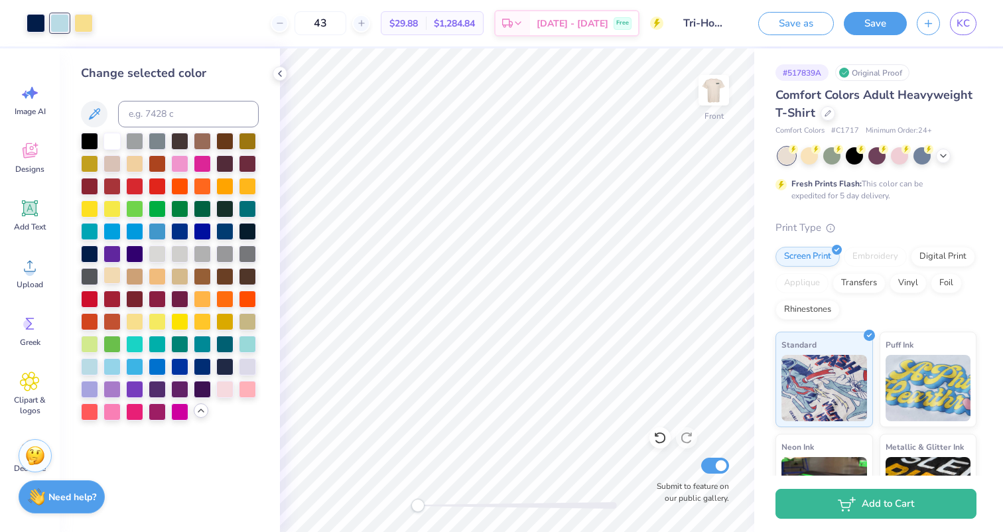
click at [109, 275] on div at bounding box center [111, 275] width 17 height 17
click at [131, 324] on div at bounding box center [134, 320] width 17 height 17
click at [88, 365] on div at bounding box center [89, 365] width 17 height 17
click at [713, 94] on img at bounding box center [713, 90] width 53 height 53
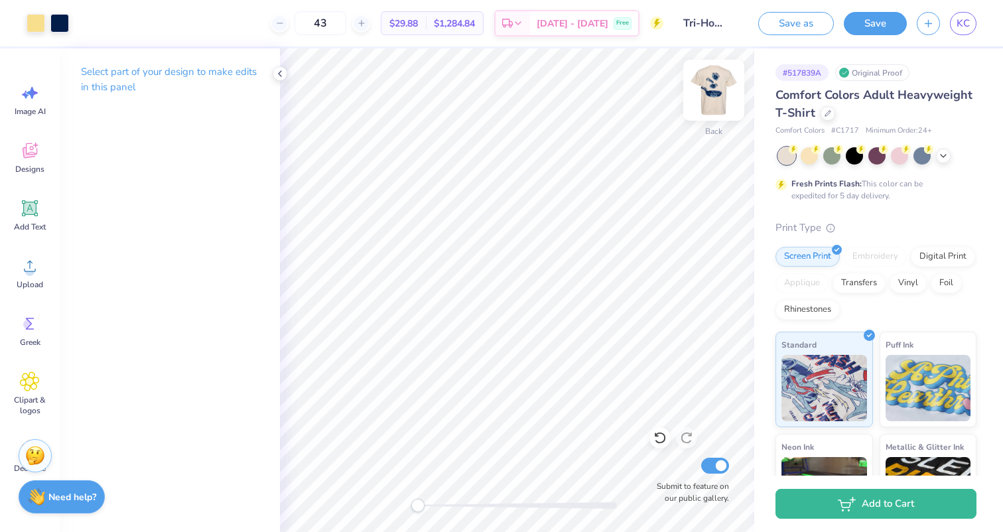
click at [706, 97] on img at bounding box center [713, 90] width 53 height 53
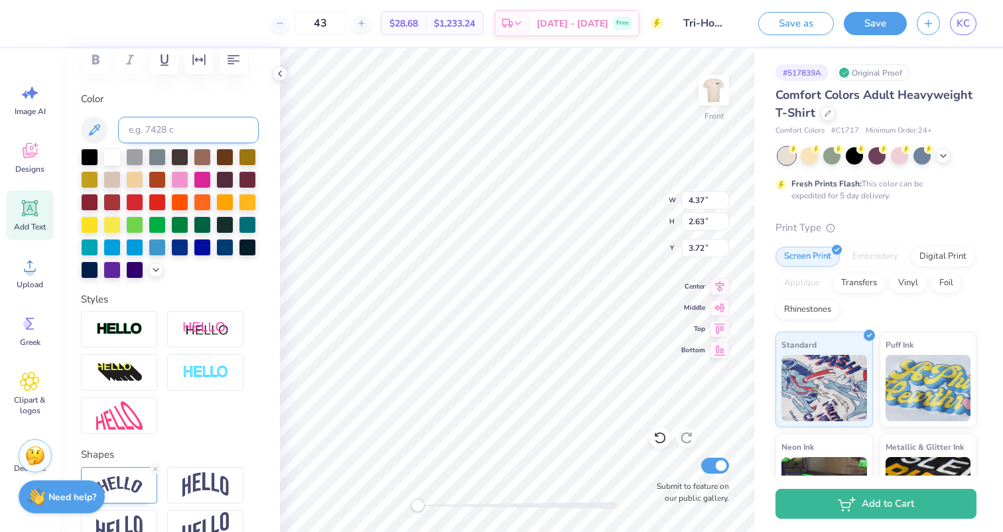
scroll to position [263, 0]
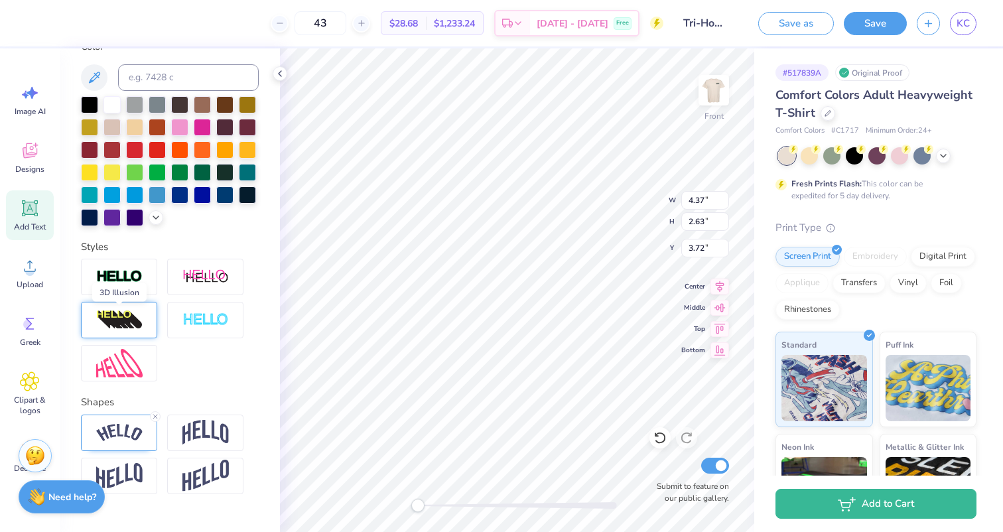
click at [121, 324] on img at bounding box center [119, 320] width 46 height 21
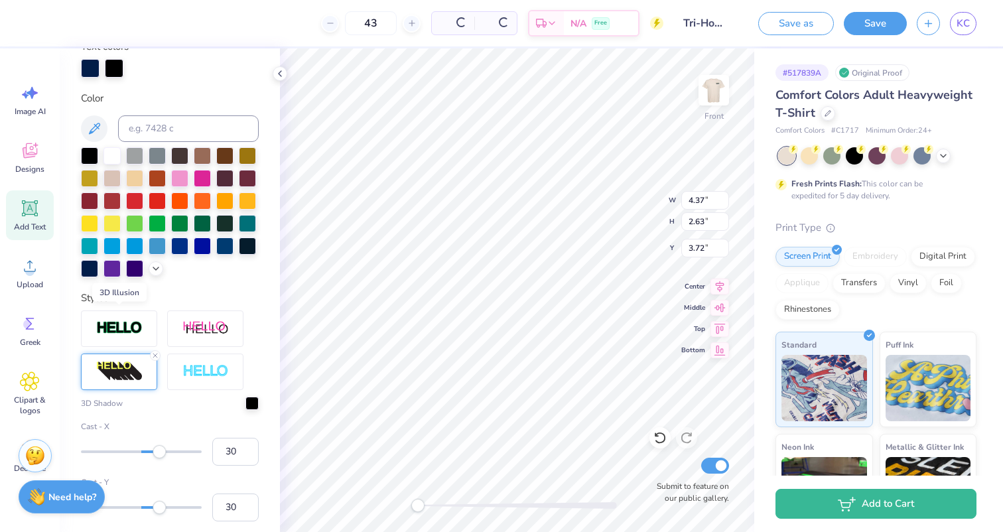
scroll to position [314, 0]
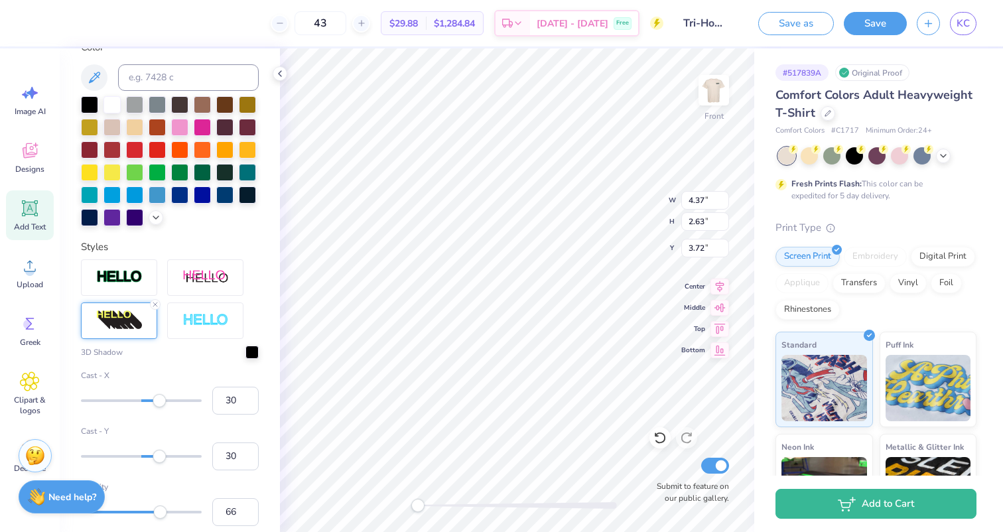
drag, startPoint x: 236, startPoint y: 454, endPoint x: 197, endPoint y: 456, distance: 39.2
click at [199, 455] on div "Cast - Y 30" at bounding box center [170, 447] width 178 height 45
type input "2"
drag, startPoint x: 235, startPoint y: 397, endPoint x: 219, endPoint y: 397, distance: 15.9
click at [219, 397] on input "30" at bounding box center [235, 401] width 46 height 28
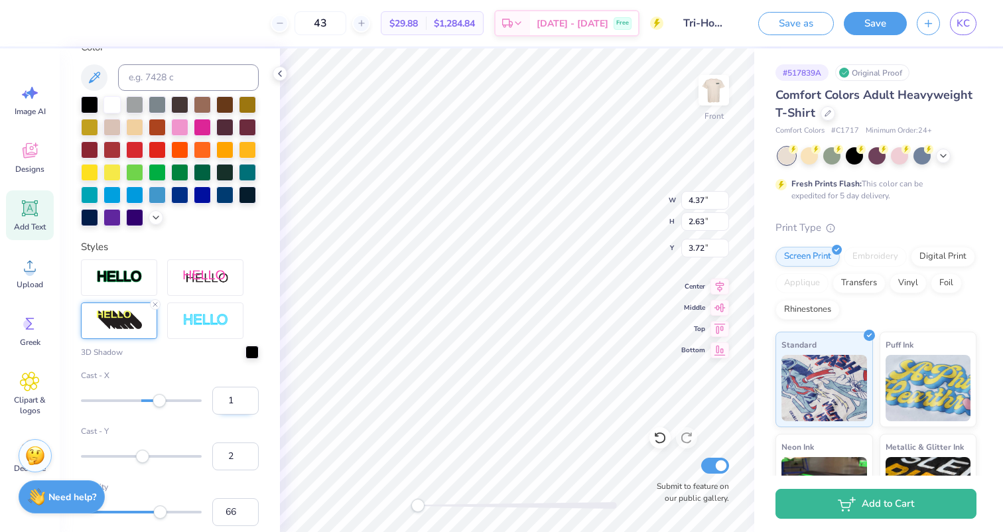
type input "14"
drag, startPoint x: 237, startPoint y: 401, endPoint x: 212, endPoint y: 400, distance: 25.9
click at [212, 400] on input "14" at bounding box center [235, 401] width 46 height 28
type input "2"
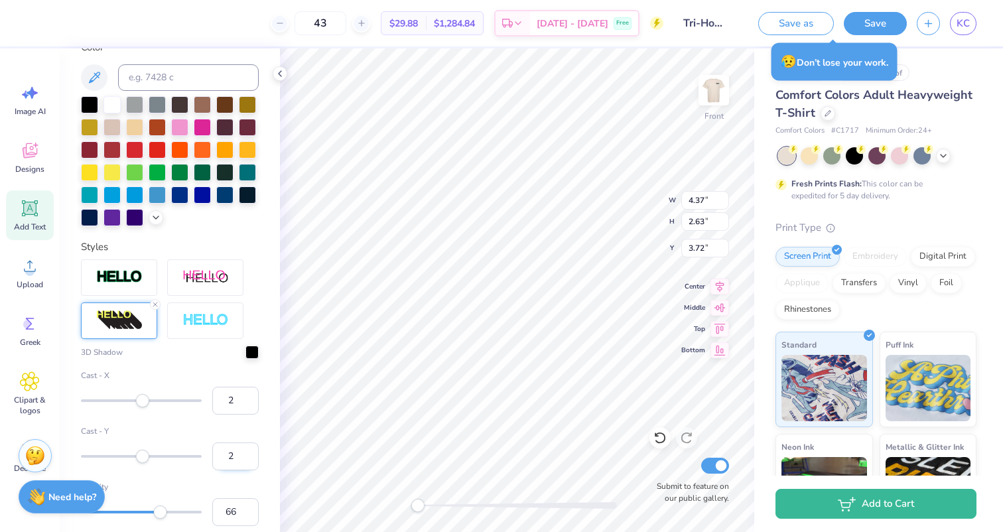
drag, startPoint x: 233, startPoint y: 461, endPoint x: 223, endPoint y: 461, distance: 9.9
click at [224, 461] on input "2" at bounding box center [235, 456] width 46 height 28
type input "4"
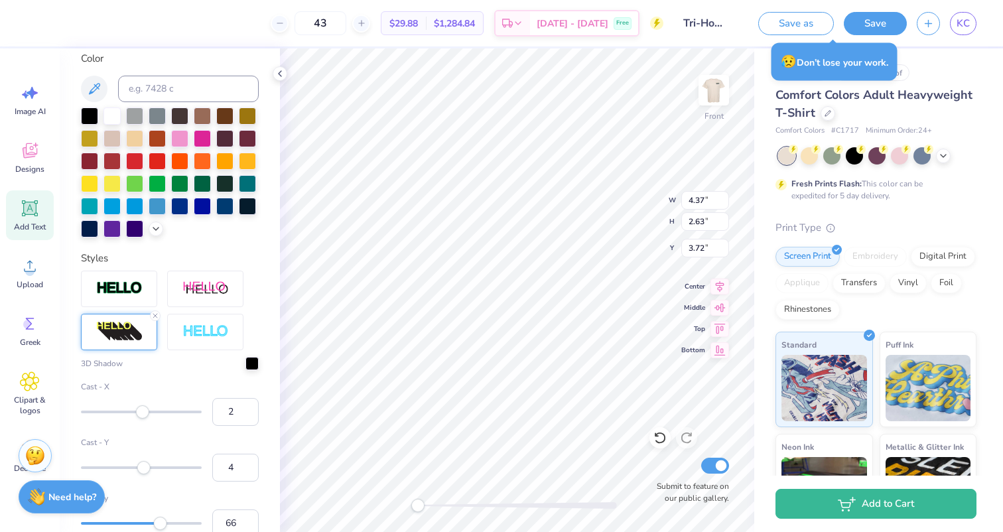
scroll to position [297, 0]
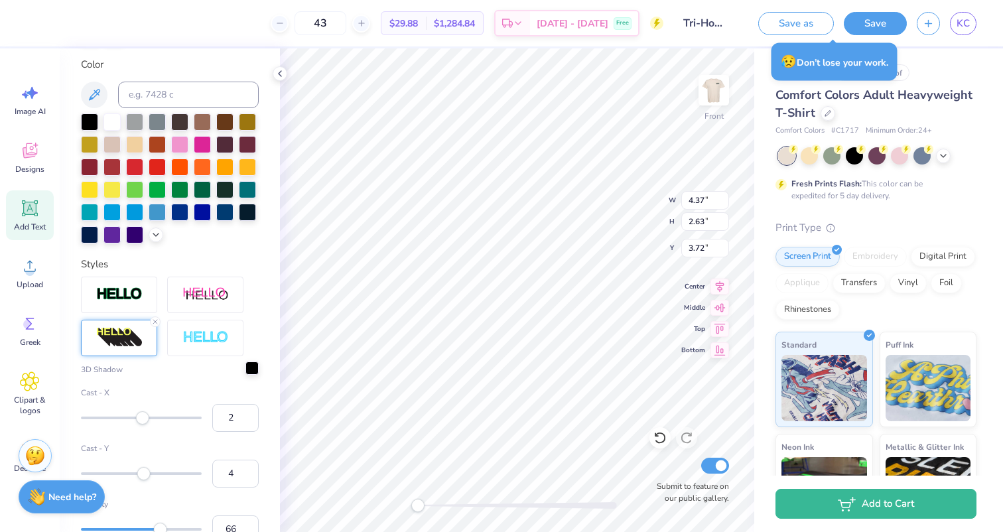
click at [254, 366] on div at bounding box center [251, 367] width 13 height 13
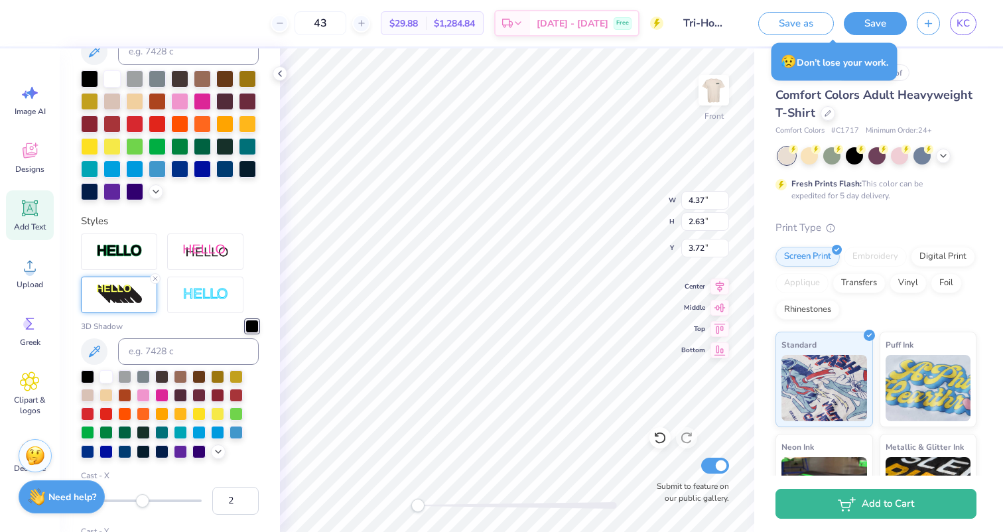
scroll to position [341, 0]
click at [224, 450] on div at bounding box center [218, 449] width 15 height 15
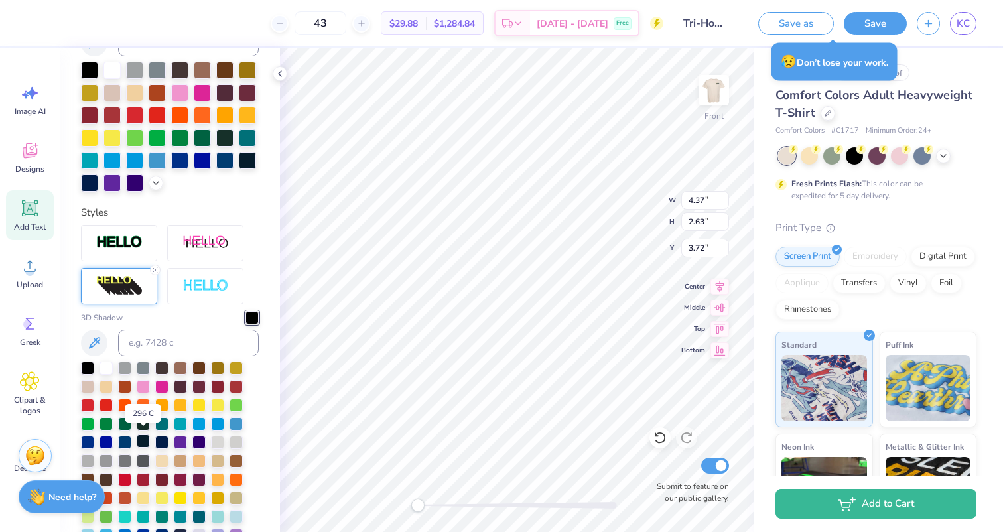
scroll to position [352, 0]
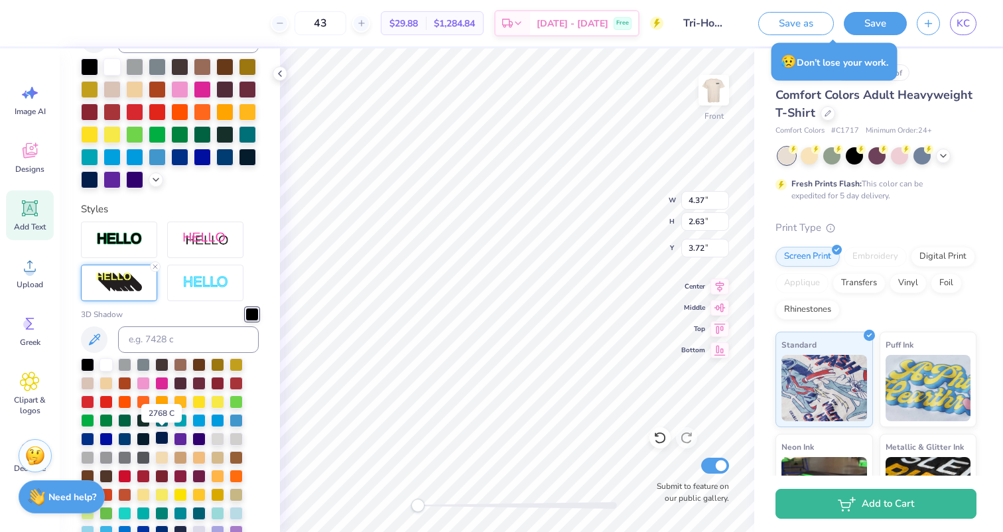
click at [161, 436] on div at bounding box center [161, 437] width 13 height 13
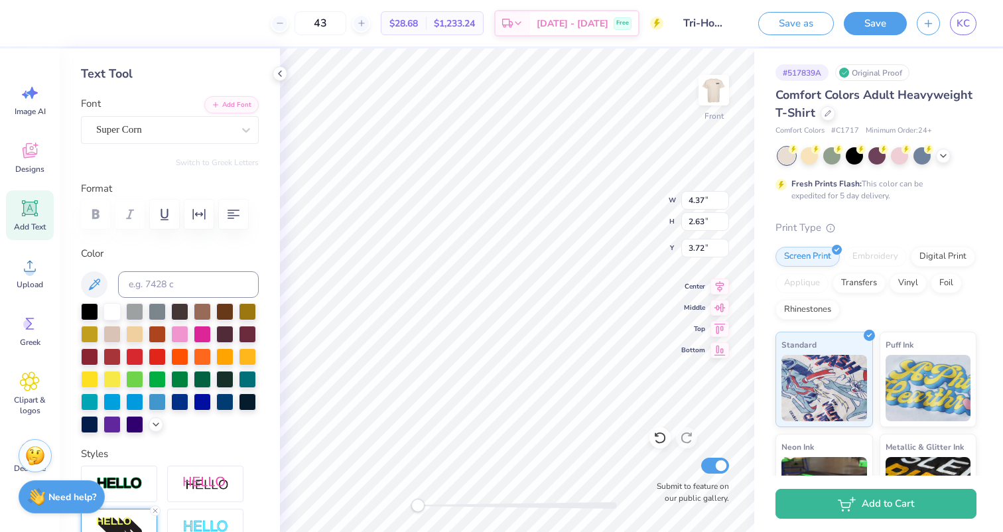
scroll to position [68, 0]
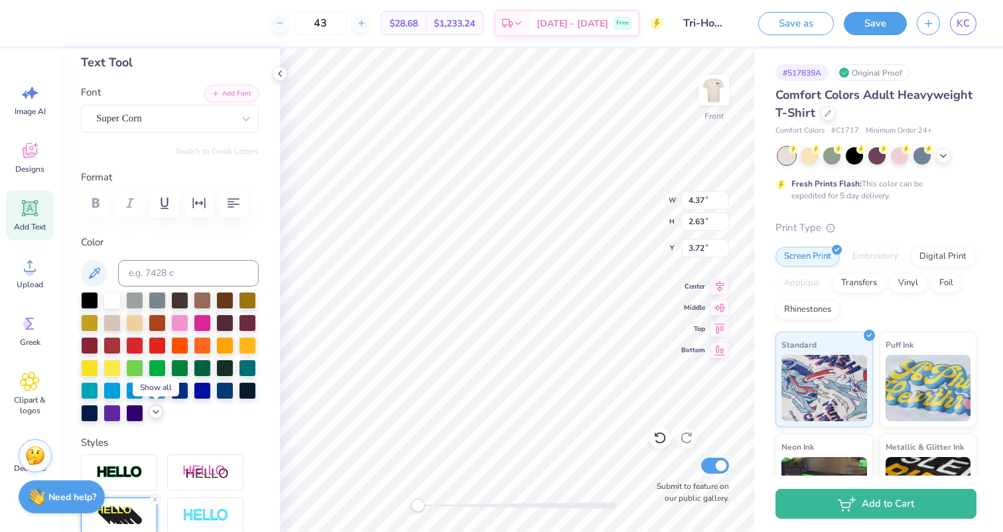
click at [154, 411] on polyline at bounding box center [155, 412] width 5 height 3
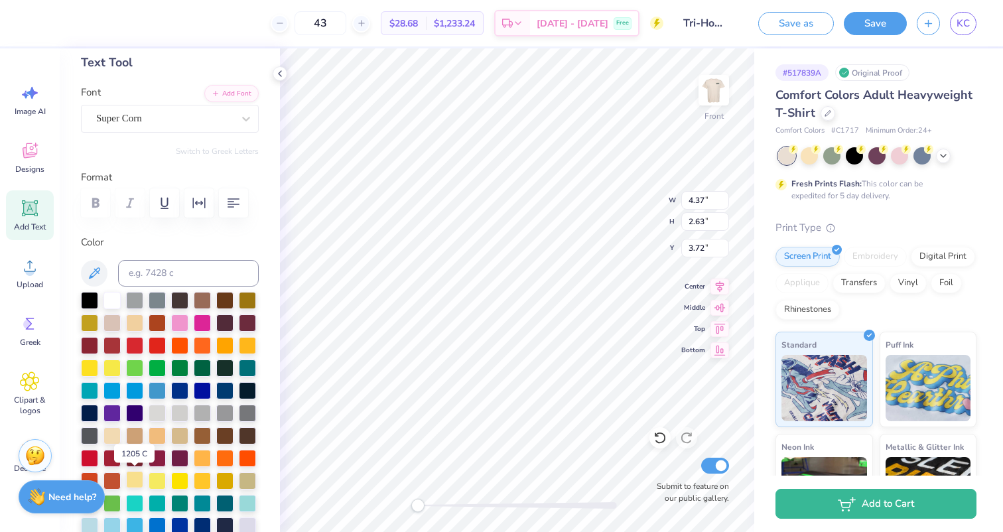
click at [136, 480] on div at bounding box center [134, 479] width 17 height 17
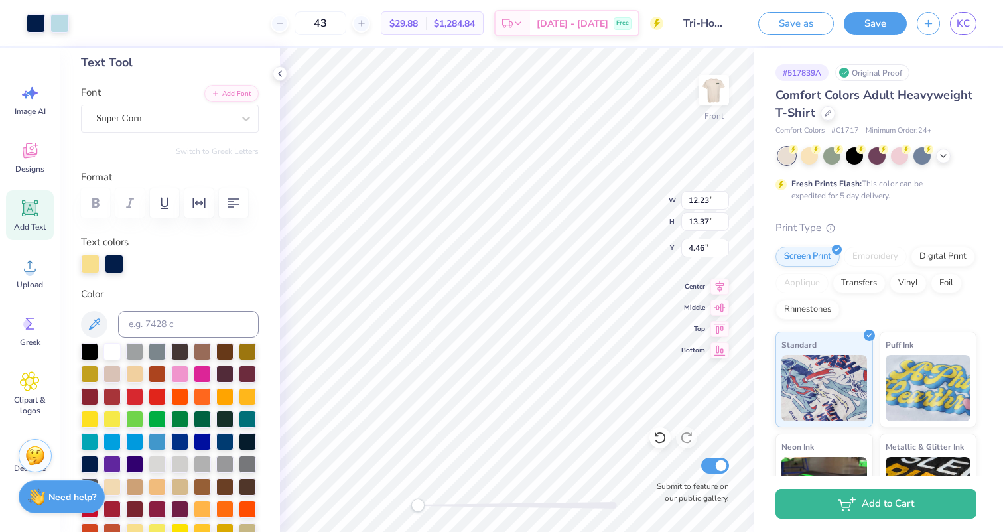
type input "12.23"
type input "13.37"
type input "4.46"
click at [88, 270] on div at bounding box center [90, 262] width 19 height 19
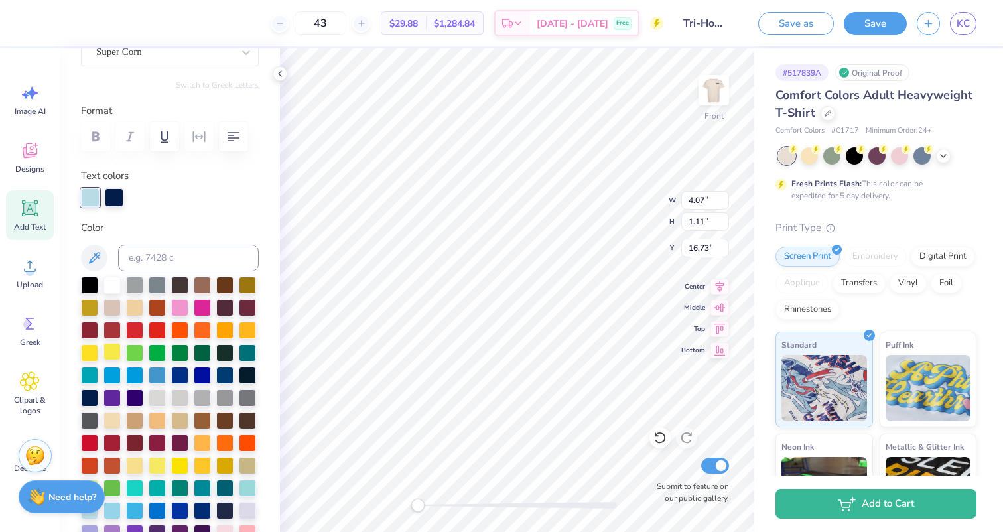
scroll to position [154, 0]
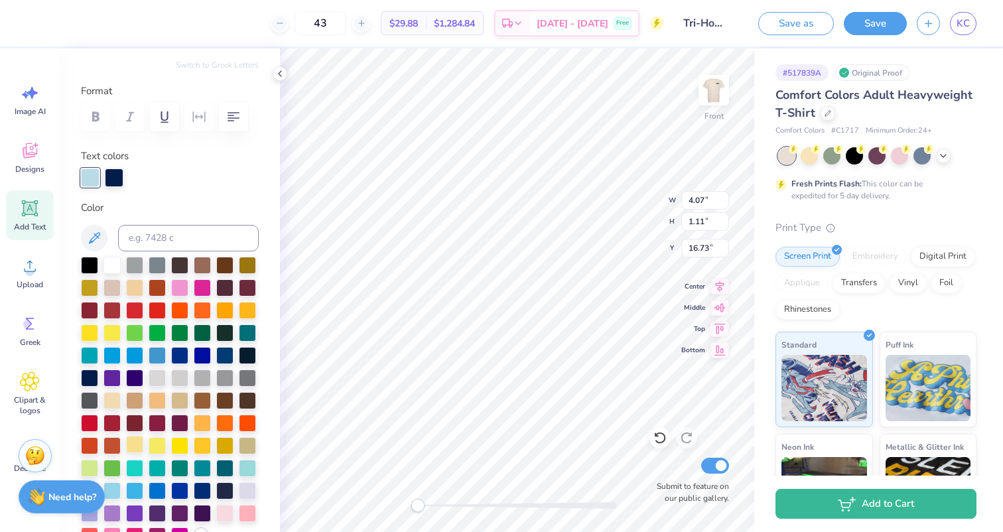
click at [133, 446] on div at bounding box center [134, 444] width 17 height 17
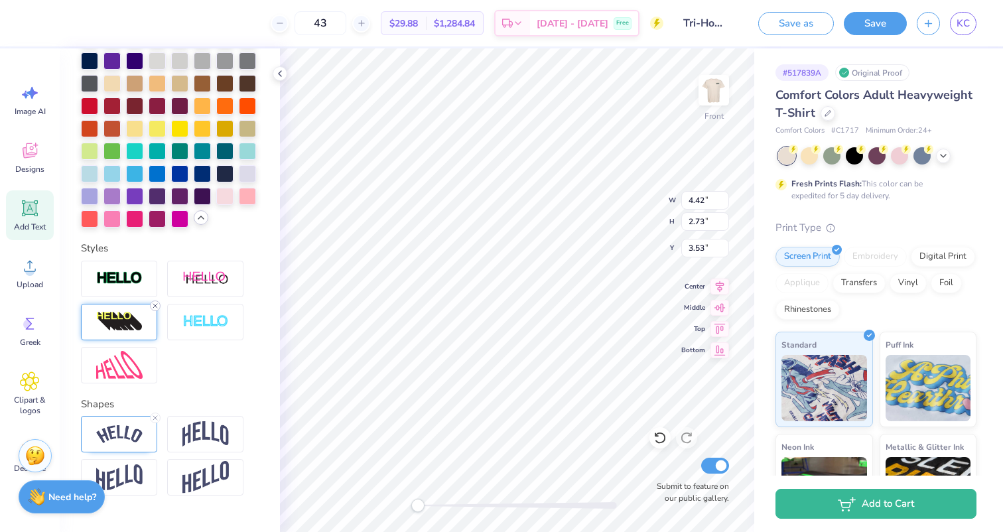
click at [155, 307] on icon at bounding box center [155, 306] width 8 height 8
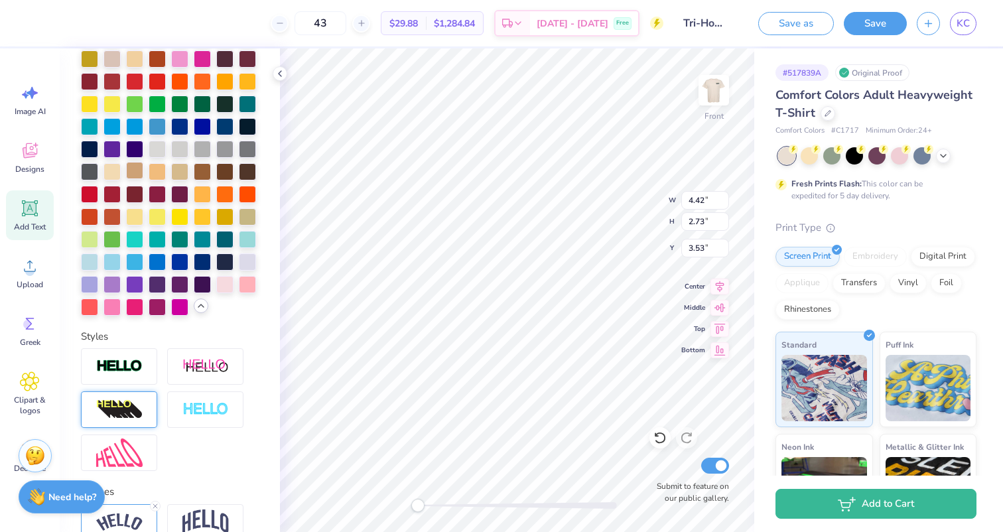
scroll to position [326, 0]
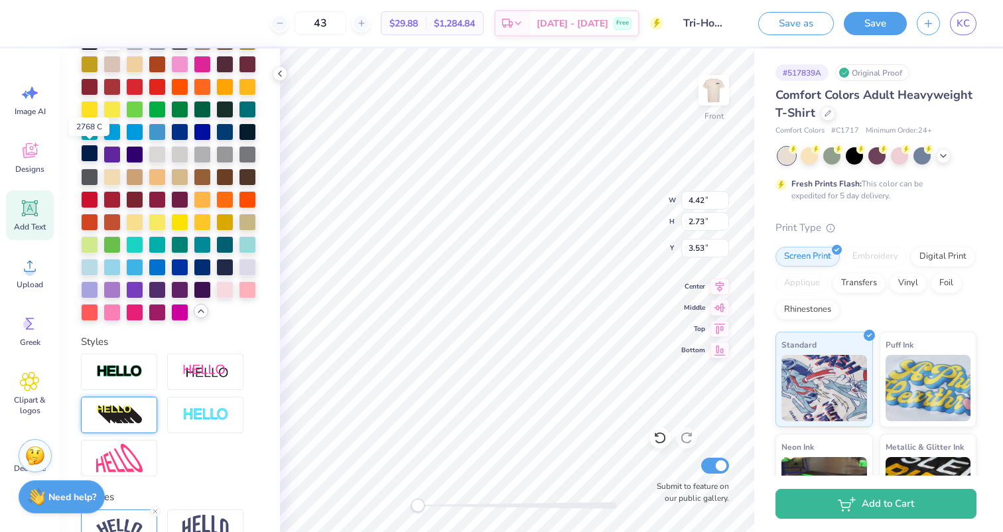
click at [92, 155] on div at bounding box center [89, 153] width 17 height 17
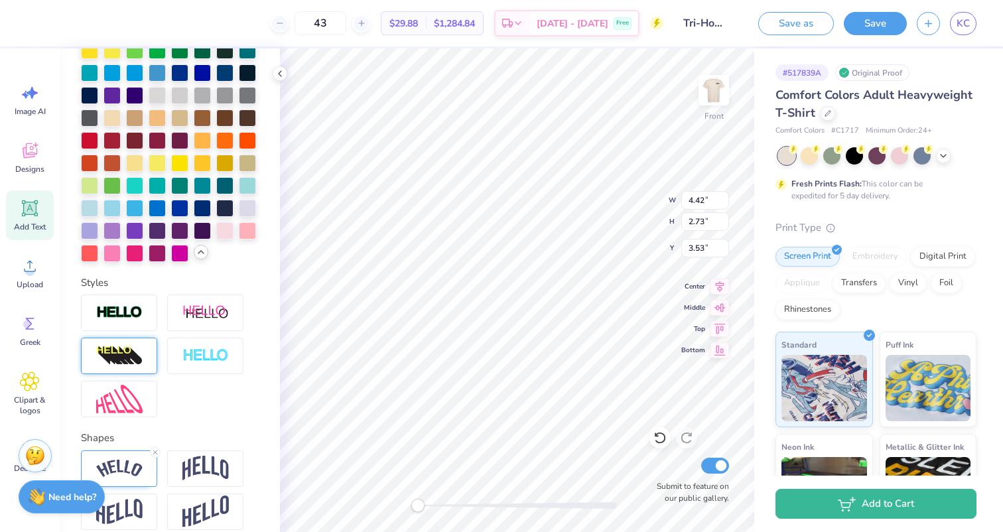
scroll to position [405, 0]
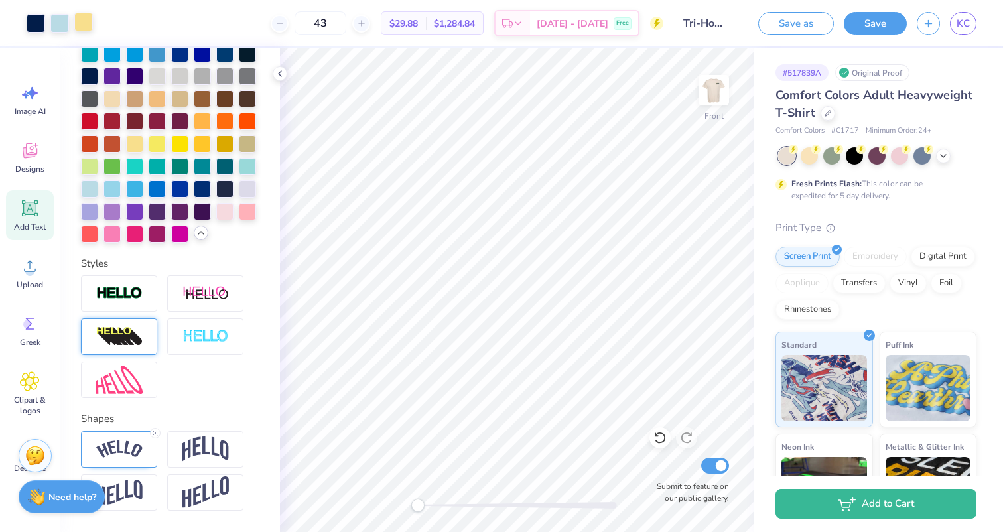
click at [80, 19] on div at bounding box center [83, 22] width 19 height 19
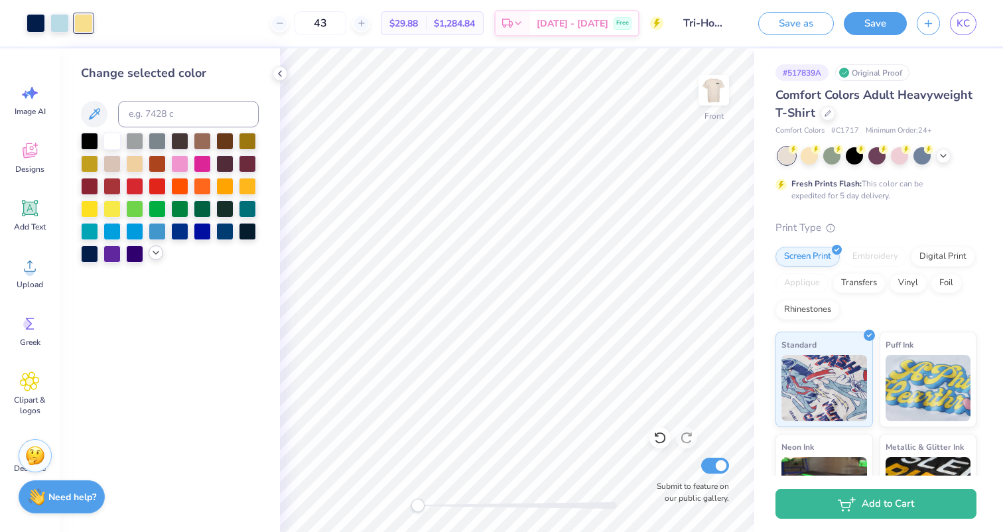
click at [155, 255] on icon at bounding box center [156, 252] width 11 height 11
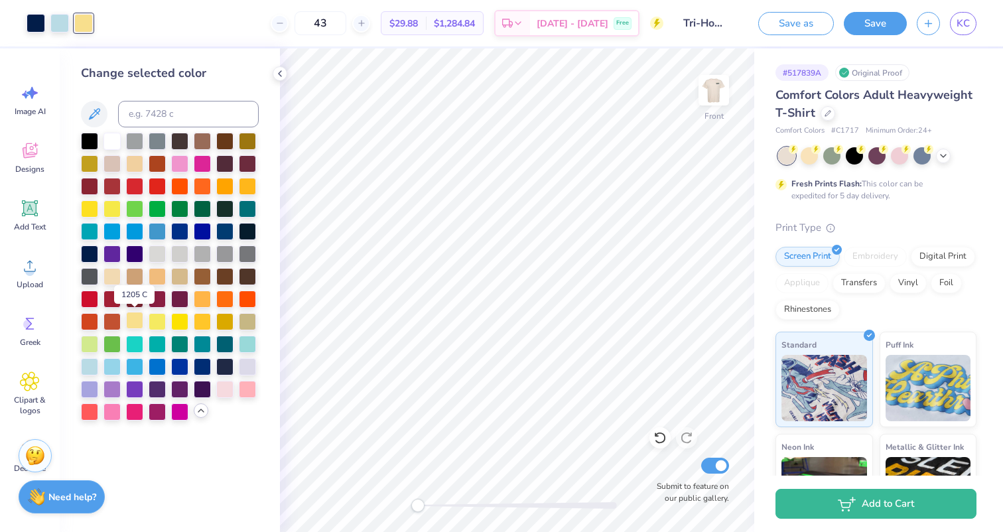
click at [136, 320] on div at bounding box center [134, 320] width 17 height 17
click at [51, 30] on div at bounding box center [59, 22] width 19 height 19
click at [132, 326] on div at bounding box center [134, 320] width 17 height 17
click at [712, 102] on img at bounding box center [713, 90] width 53 height 53
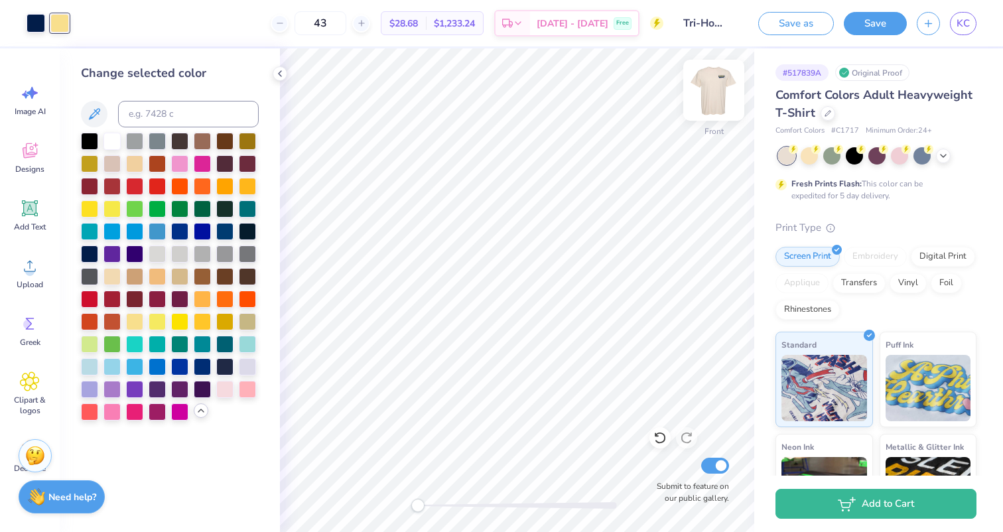
click at [712, 102] on img at bounding box center [713, 90] width 53 height 53
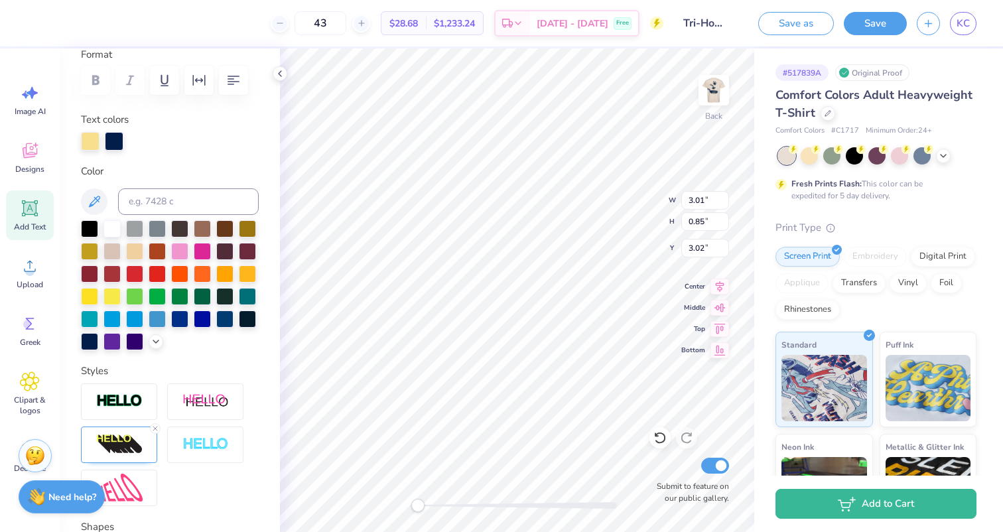
scroll to position [211, 0]
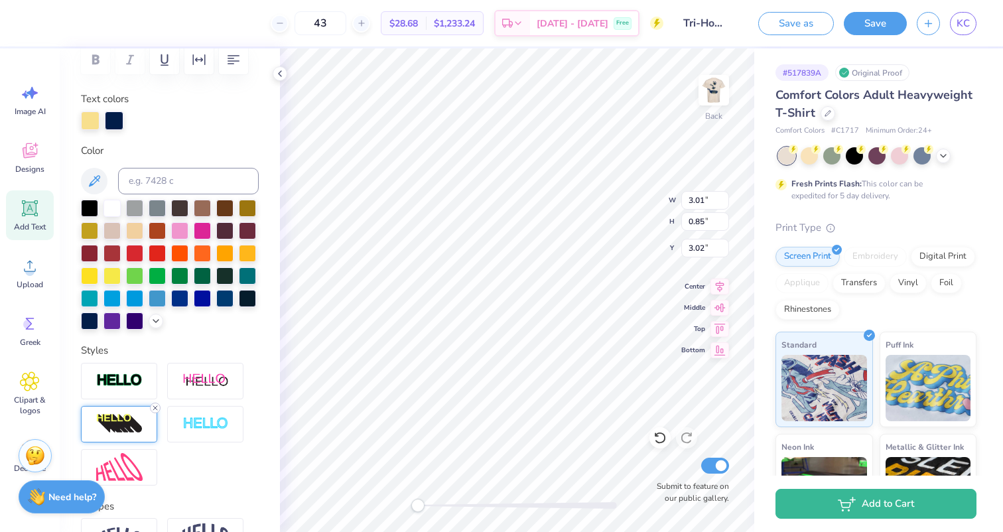
click at [154, 409] on line at bounding box center [155, 408] width 4 height 4
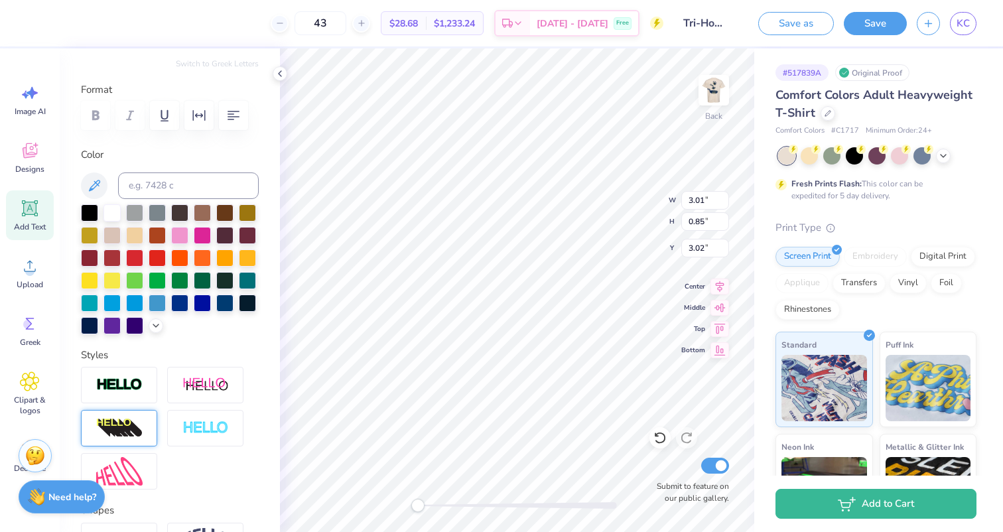
scroll to position [143, 0]
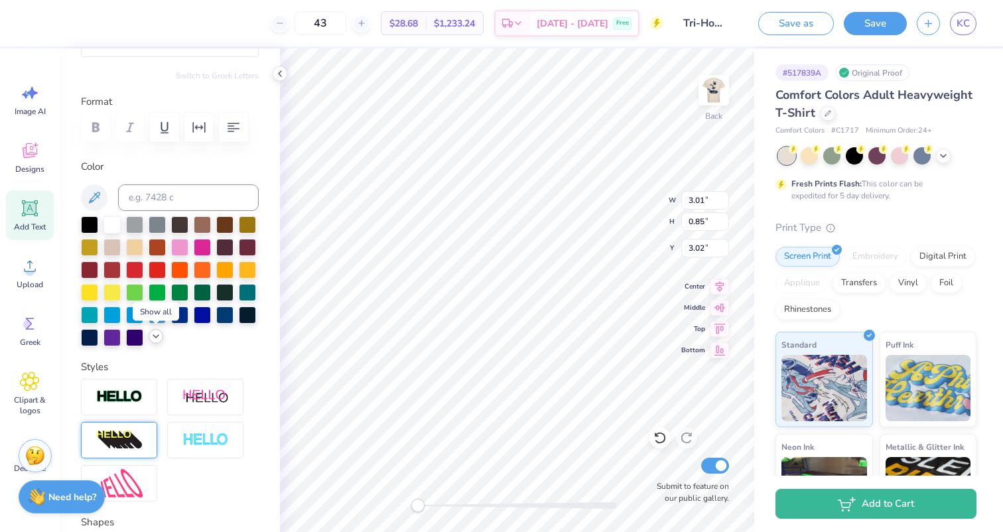
click at [154, 337] on icon at bounding box center [156, 336] width 11 height 11
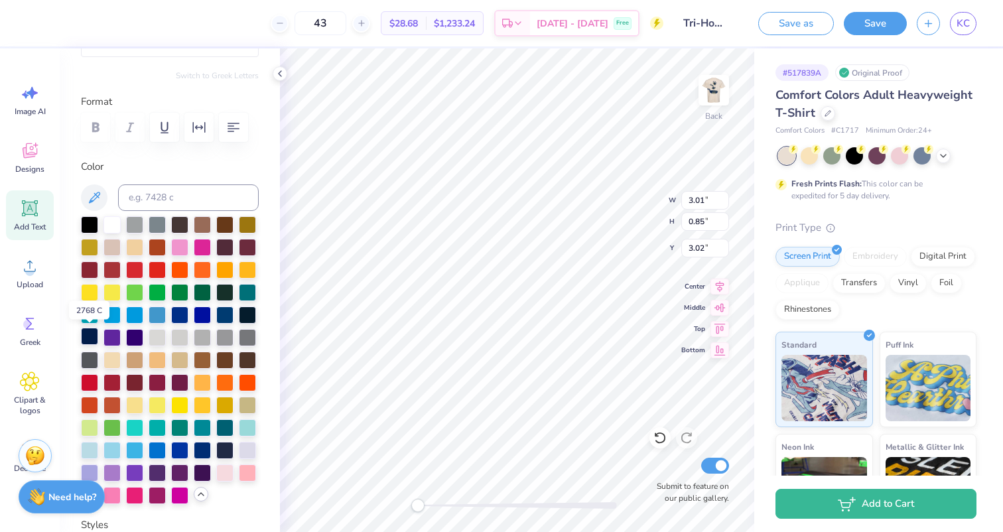
click at [94, 335] on div at bounding box center [89, 336] width 17 height 17
click at [715, 85] on img at bounding box center [713, 90] width 53 height 53
click at [59, 25] on div at bounding box center [59, 22] width 19 height 19
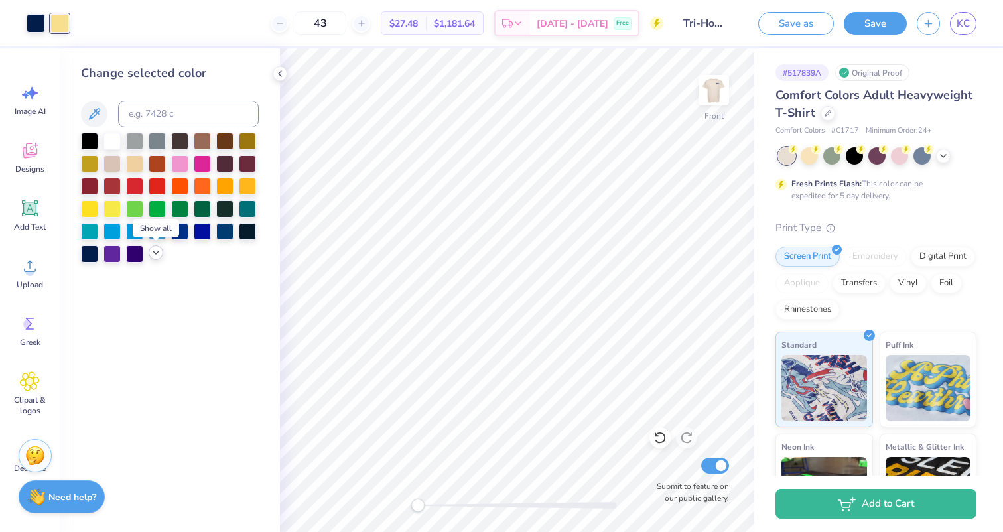
click at [153, 254] on icon at bounding box center [156, 252] width 11 height 11
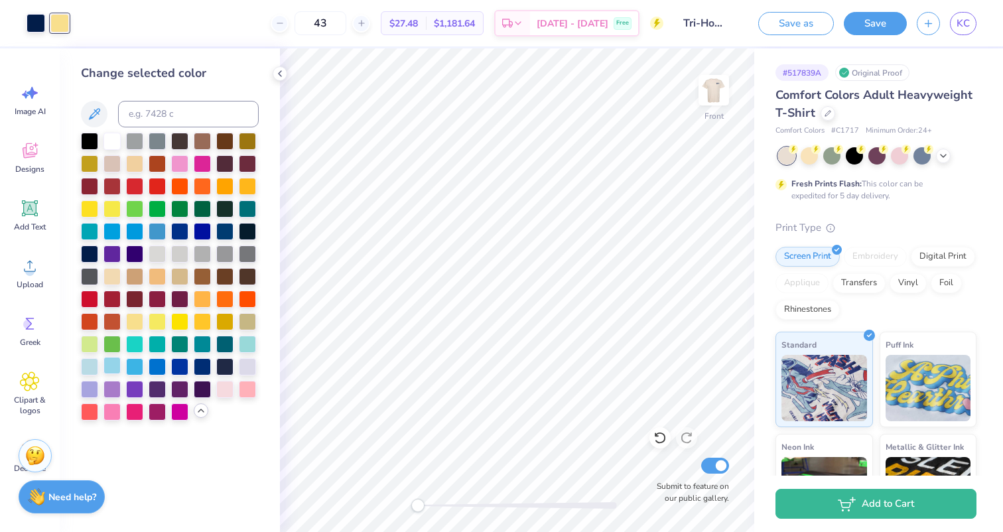
click at [107, 365] on div at bounding box center [111, 365] width 17 height 17
click at [95, 367] on div at bounding box center [89, 365] width 17 height 17
click at [807, 157] on div at bounding box center [809, 154] width 17 height 17
click at [710, 93] on img at bounding box center [713, 90] width 53 height 53
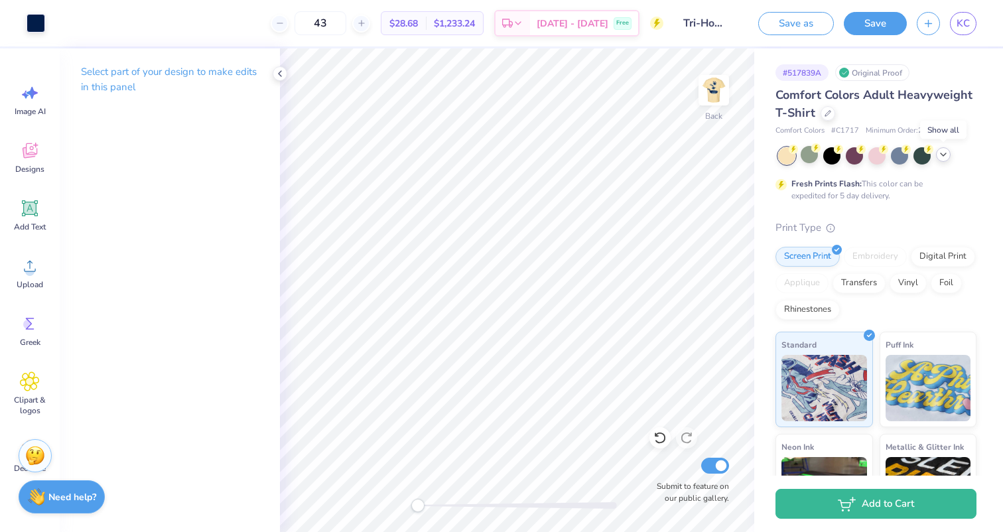
click at [944, 159] on icon at bounding box center [943, 154] width 11 height 11
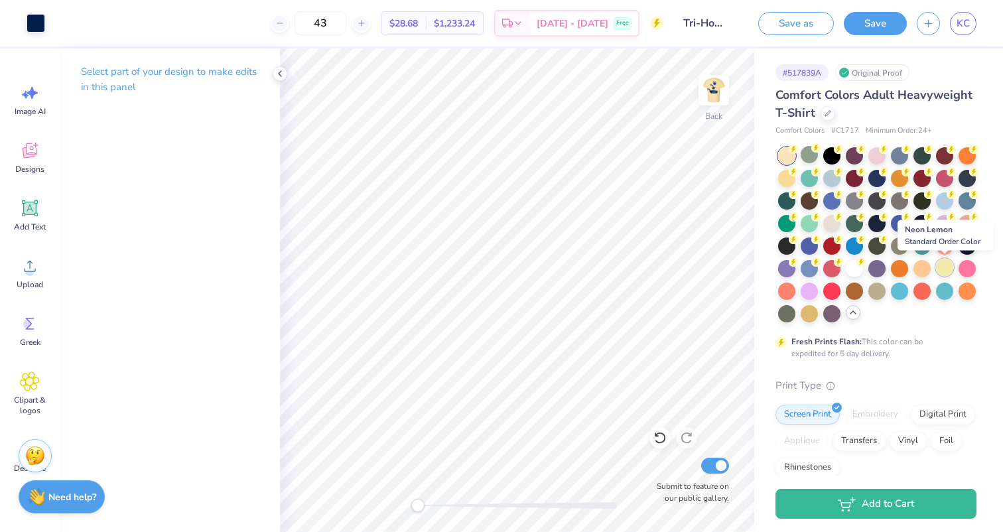
click at [943, 268] on div at bounding box center [944, 267] width 17 height 17
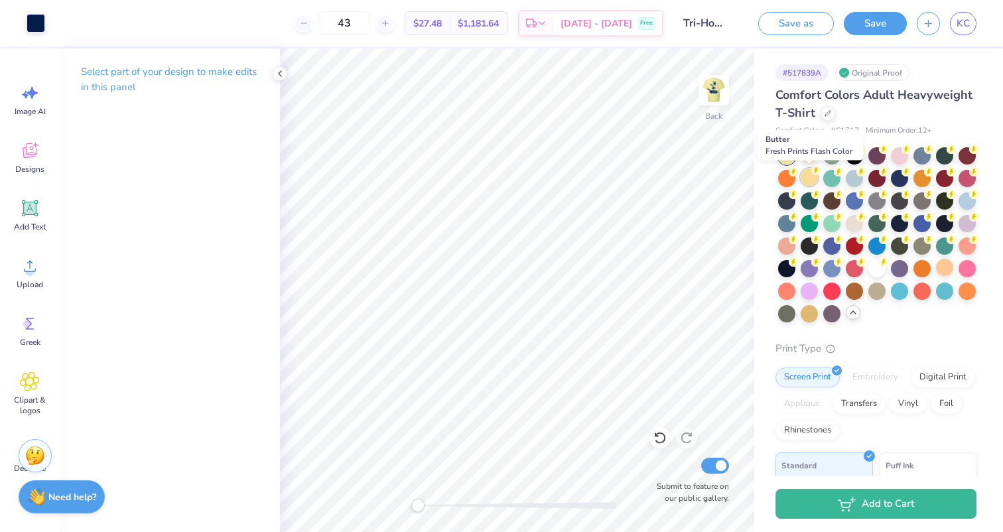
click at [811, 179] on div at bounding box center [809, 176] width 17 height 17
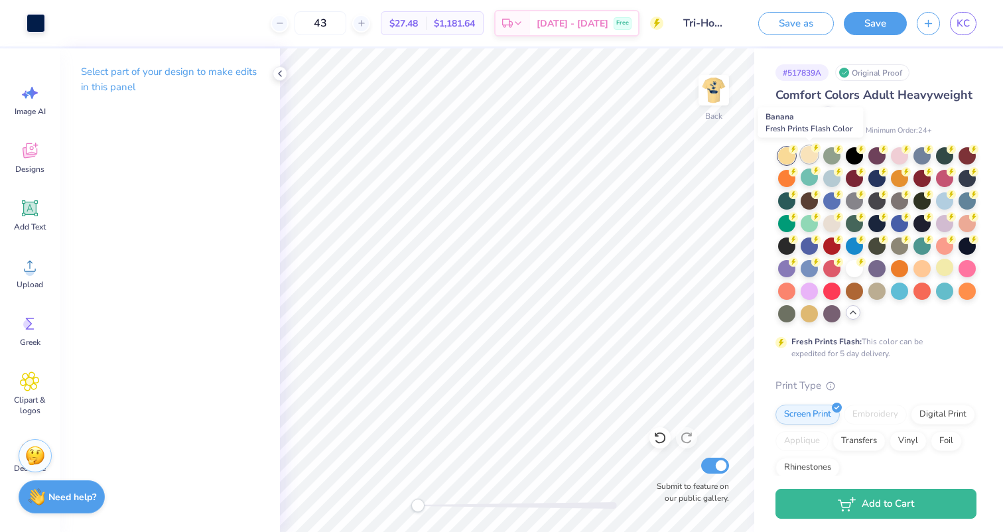
click at [810, 153] on div at bounding box center [809, 154] width 17 height 17
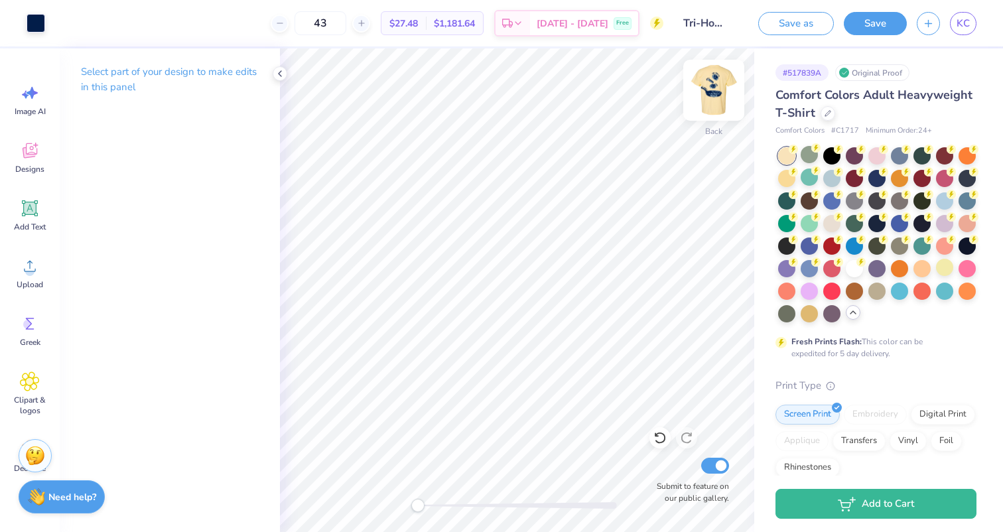
click at [713, 103] on img at bounding box center [713, 90] width 53 height 53
click at [277, 76] on icon at bounding box center [280, 73] width 11 height 11
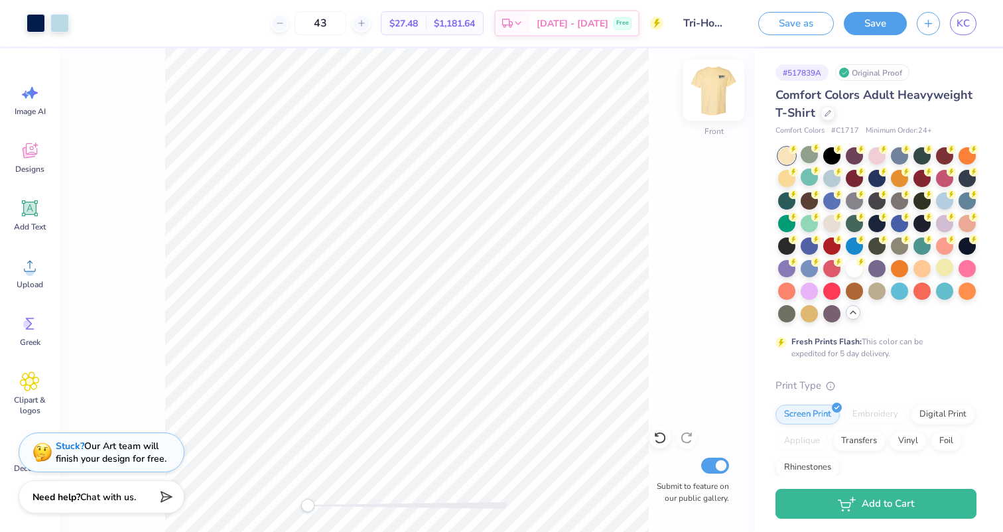
click at [712, 92] on img at bounding box center [713, 90] width 53 height 53
click at [712, 101] on img at bounding box center [713, 90] width 53 height 53
drag, startPoint x: 344, startPoint y: 25, endPoint x: 313, endPoint y: 25, distance: 31.2
click at [314, 26] on input "43" at bounding box center [320, 23] width 52 height 24
type input "50"
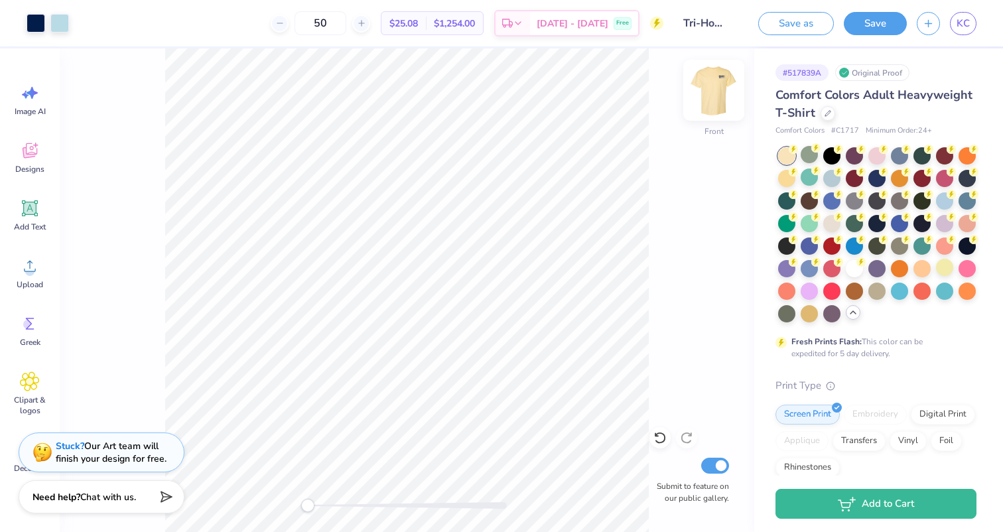
click at [709, 96] on img at bounding box center [713, 90] width 53 height 53
click at [837, 178] on div at bounding box center [831, 176] width 17 height 17
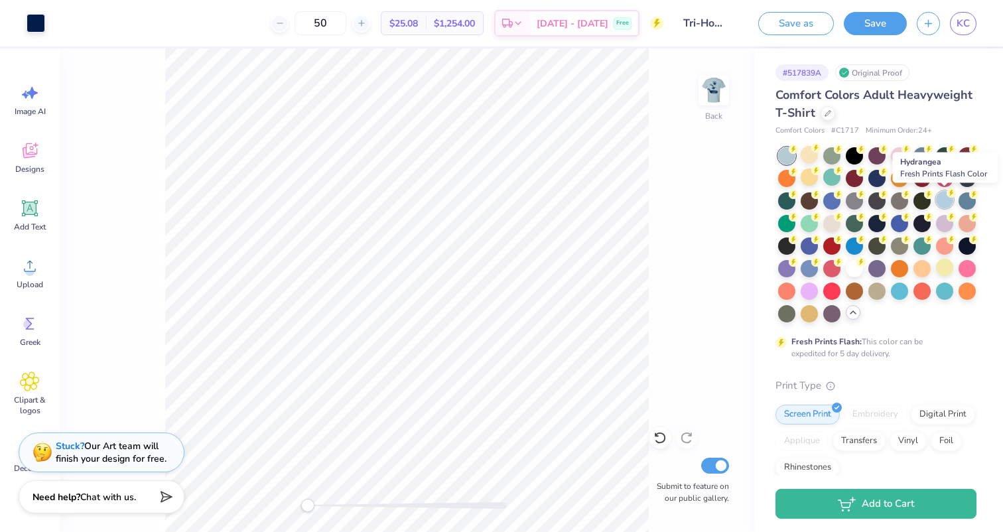
click at [941, 199] on div at bounding box center [944, 199] width 17 height 17
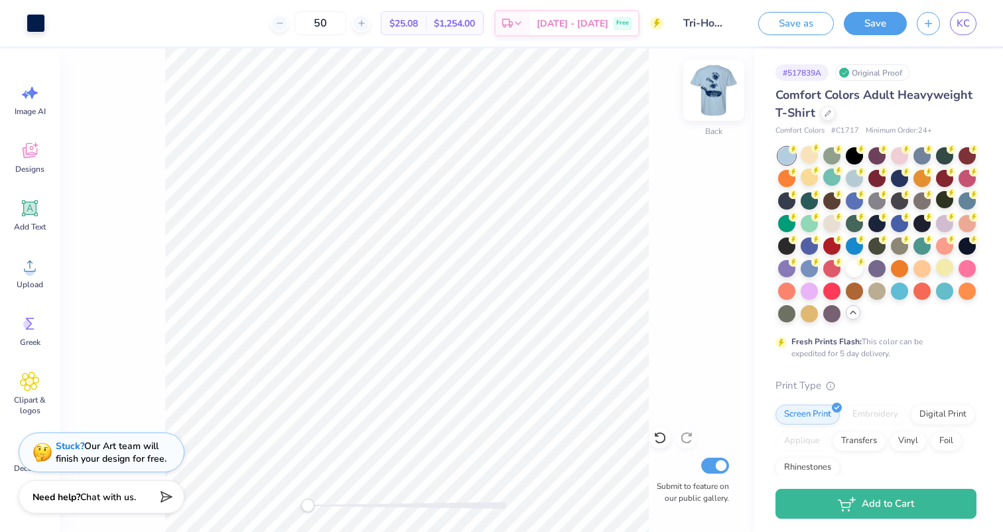
click at [713, 88] on img at bounding box center [713, 90] width 53 height 53
click at [58, 33] on div "Art colors" at bounding box center [34, 23] width 69 height 46
click at [58, 25] on div at bounding box center [59, 22] width 19 height 19
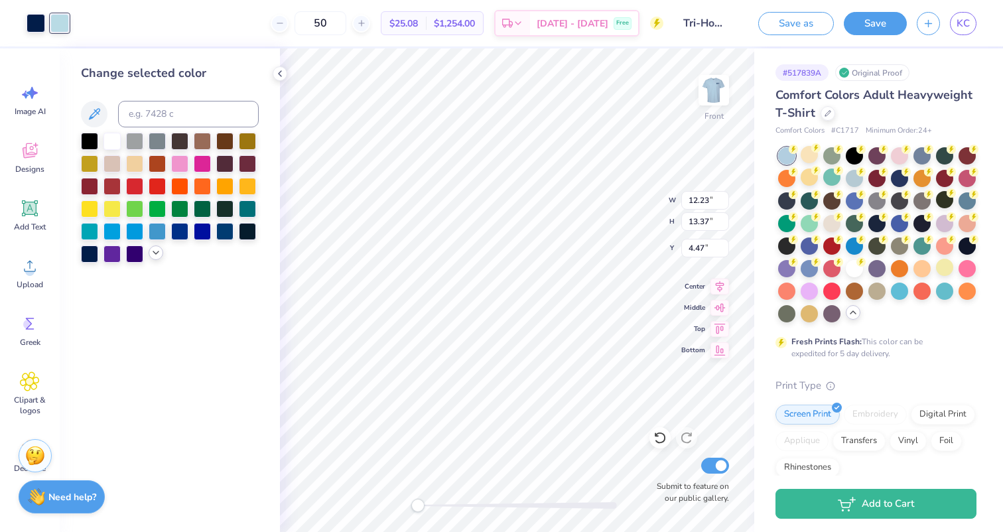
click at [153, 251] on icon at bounding box center [156, 252] width 11 height 11
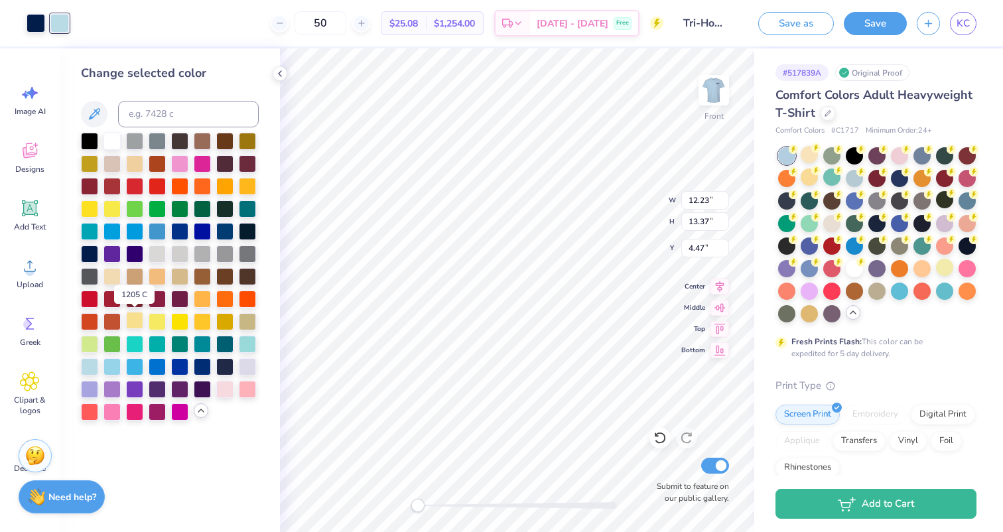
click at [137, 316] on div at bounding box center [134, 320] width 17 height 17
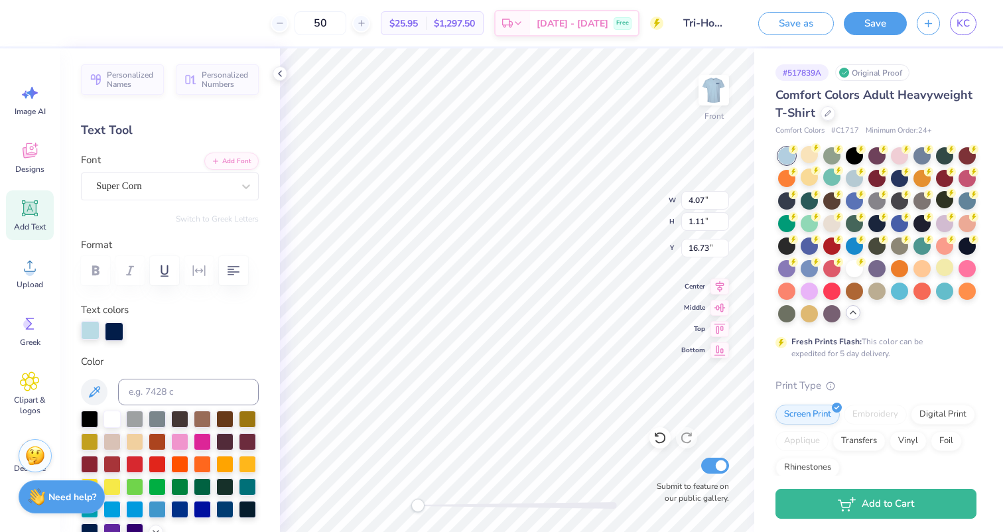
click at [91, 334] on div at bounding box center [90, 330] width 19 height 19
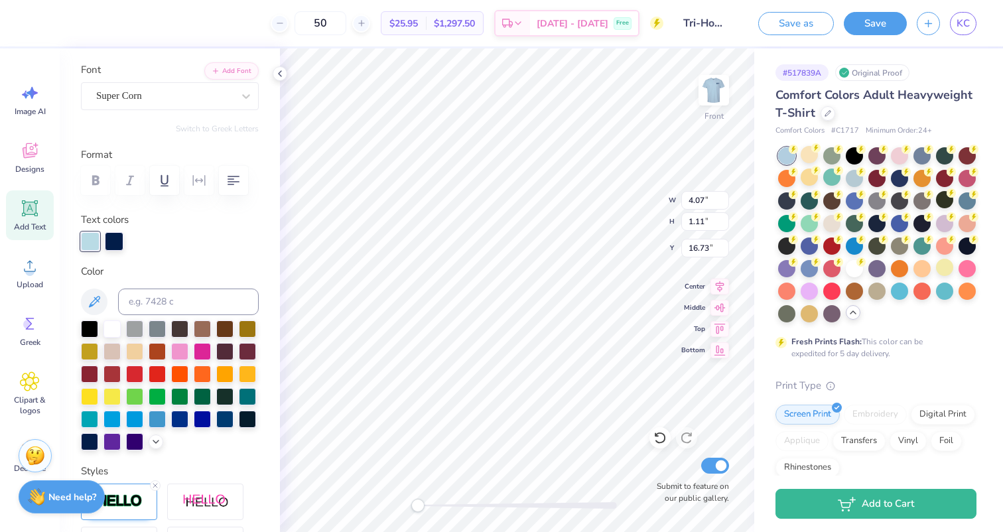
scroll to position [133, 0]
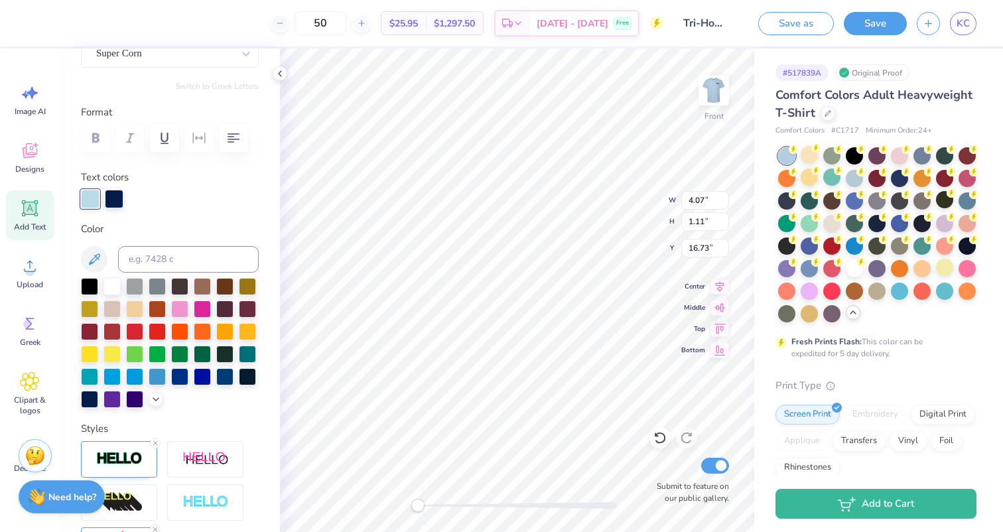
click at [153, 391] on div at bounding box center [170, 343] width 178 height 130
click at [156, 399] on icon at bounding box center [156, 398] width 11 height 11
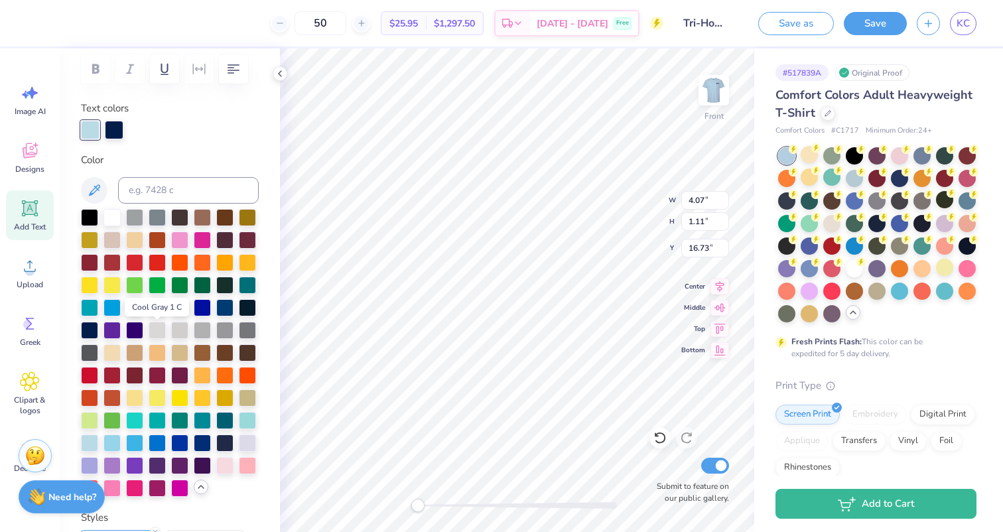
scroll to position [212, 0]
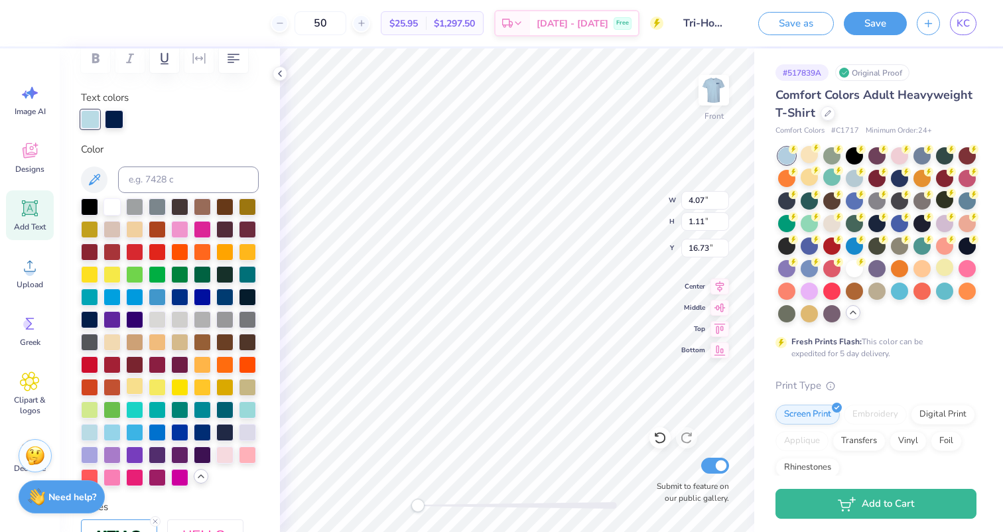
click at [135, 389] on div at bounding box center [134, 385] width 17 height 17
click at [120, 121] on div at bounding box center [114, 118] width 19 height 19
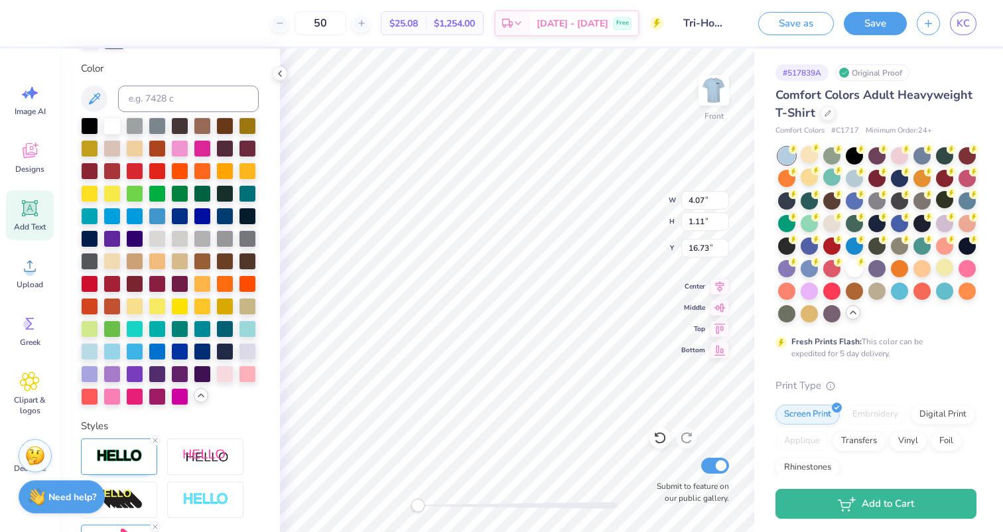
scroll to position [342, 0]
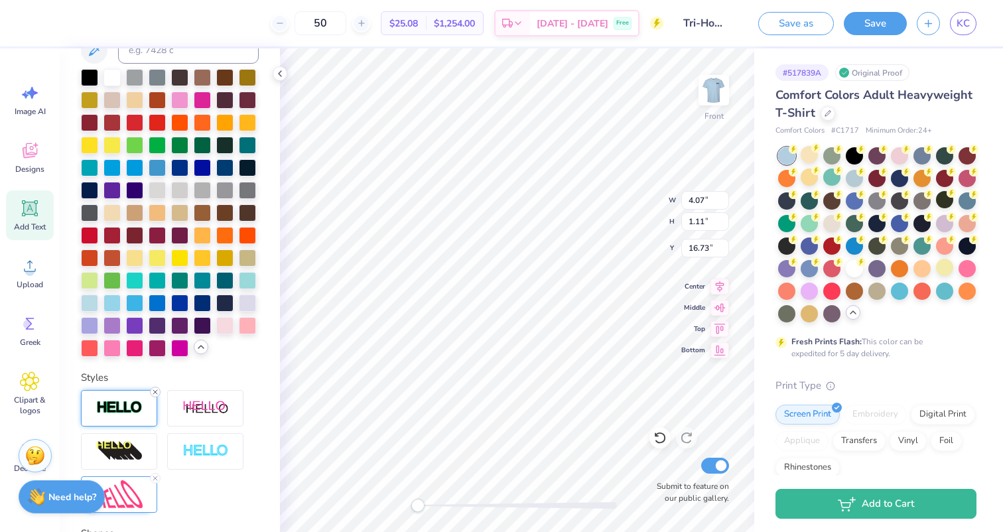
click at [155, 393] on icon at bounding box center [155, 392] width 8 height 8
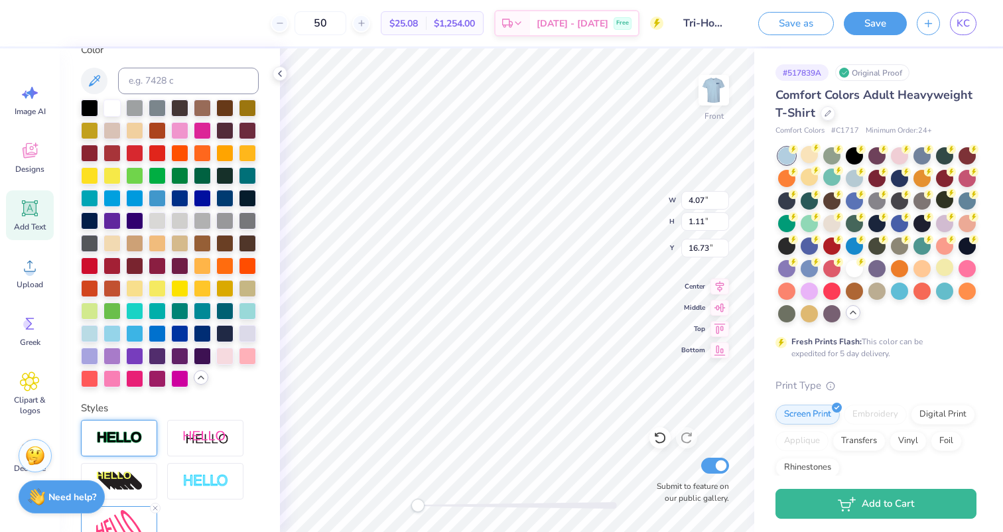
scroll to position [259, 0]
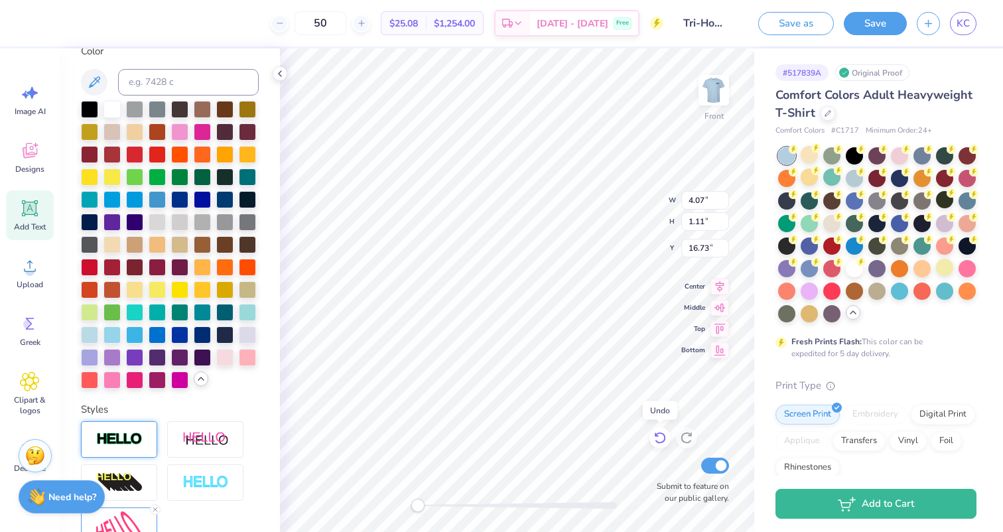
click at [660, 436] on icon at bounding box center [659, 437] width 13 height 13
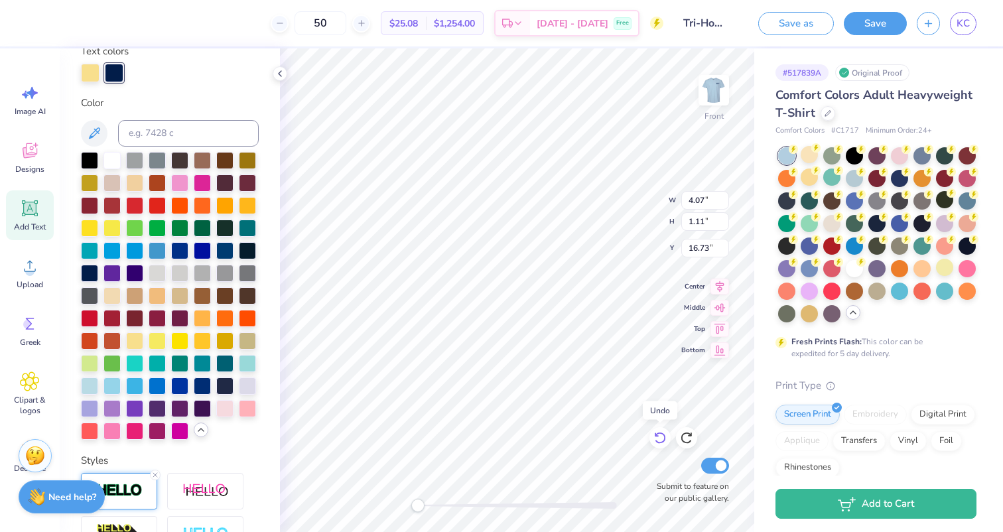
scroll to position [310, 0]
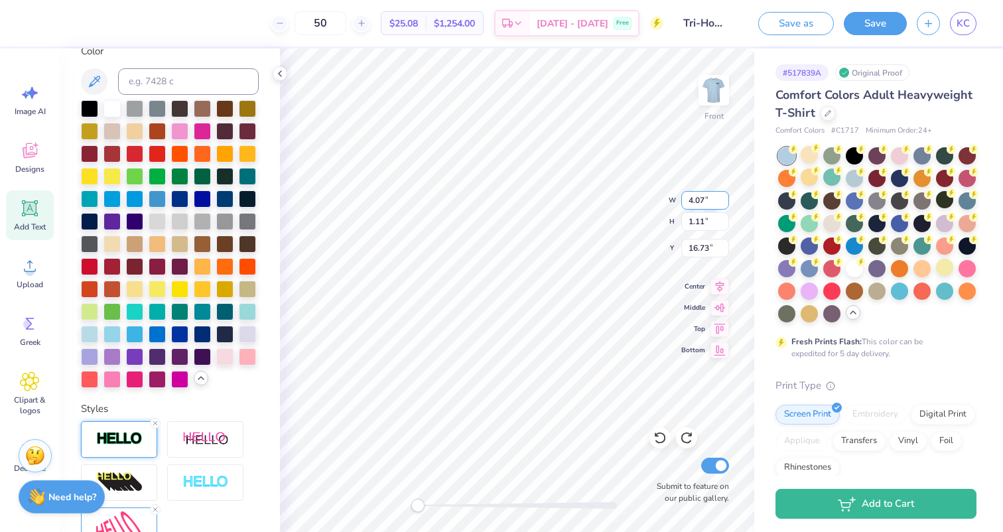
click at [630, 194] on div "Front W 4.07 4.07 " H 1.11 1.11 " Y 16.73 16.73 " Center Middle Top Bottom Subm…" at bounding box center [517, 290] width 474 height 484
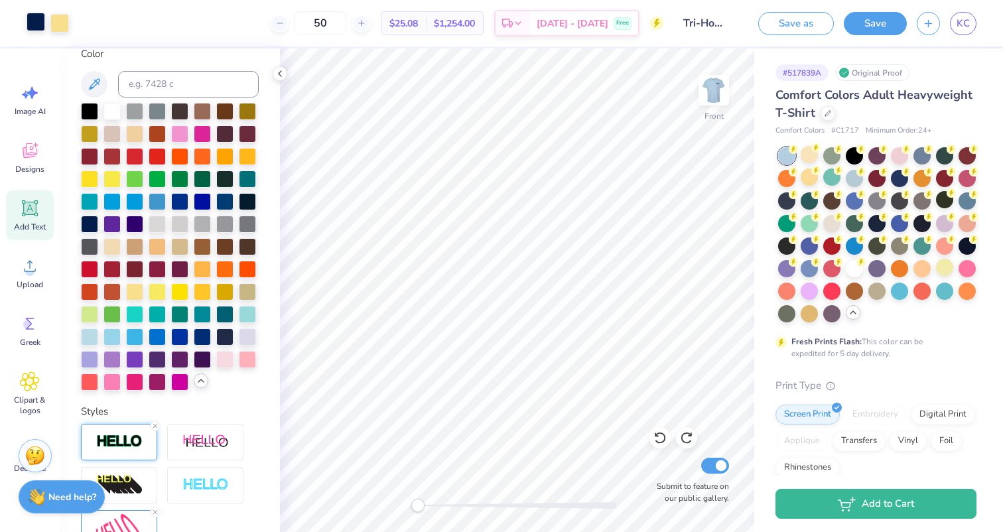
click at [41, 17] on div at bounding box center [36, 22] width 19 height 19
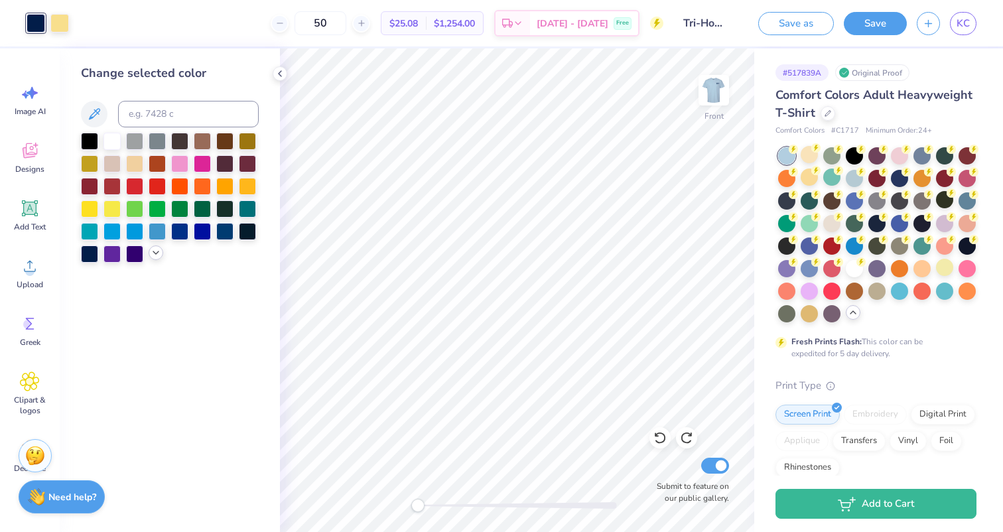
click at [154, 256] on icon at bounding box center [156, 252] width 11 height 11
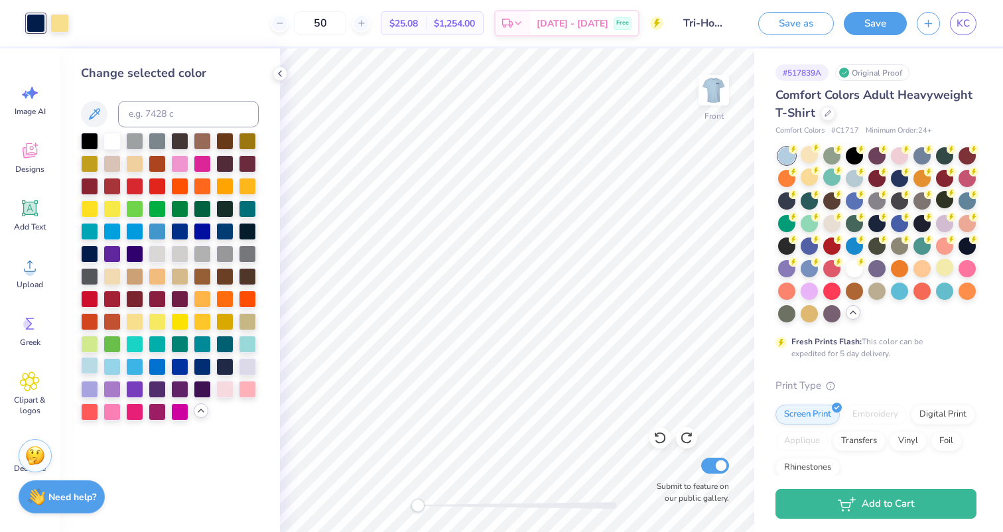
click at [89, 367] on div at bounding box center [89, 365] width 17 height 17
click at [109, 370] on div at bounding box center [111, 365] width 17 height 17
click at [224, 233] on div at bounding box center [224, 230] width 17 height 17
click at [138, 231] on div at bounding box center [134, 230] width 17 height 17
click at [157, 233] on div at bounding box center [157, 230] width 17 height 17
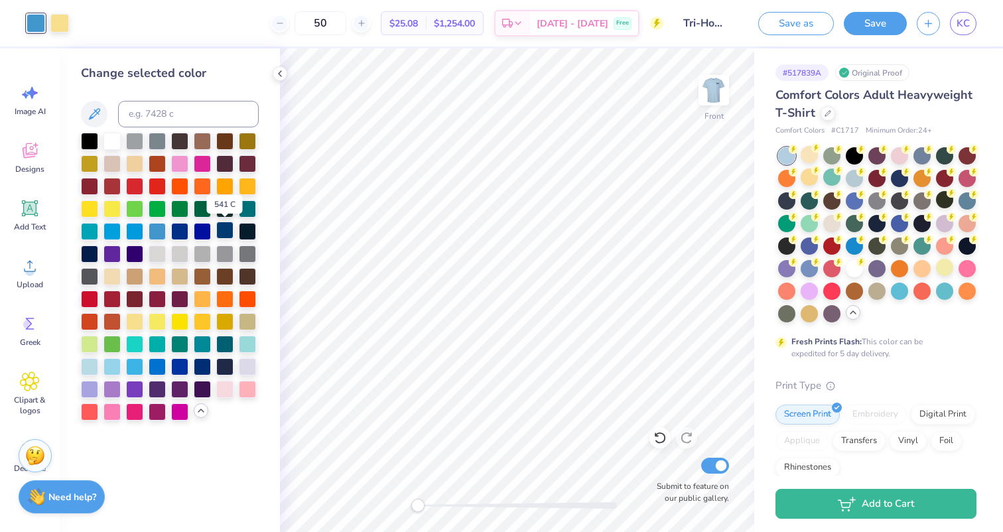
click at [223, 229] on div at bounding box center [224, 230] width 17 height 17
click at [710, 494] on div "Front Submit to feature on our public gallery." at bounding box center [517, 290] width 474 height 484
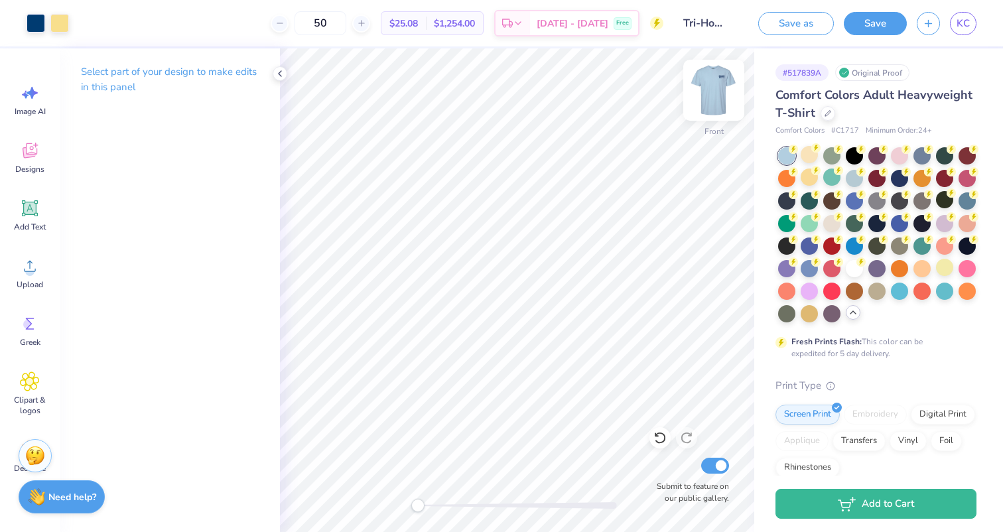
click at [714, 89] on img at bounding box center [713, 90] width 53 height 53
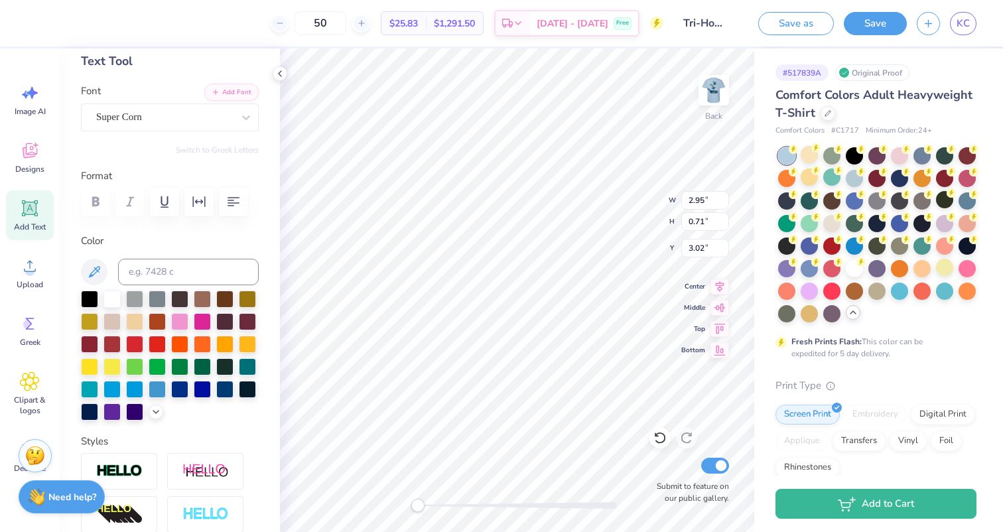
scroll to position [72, 0]
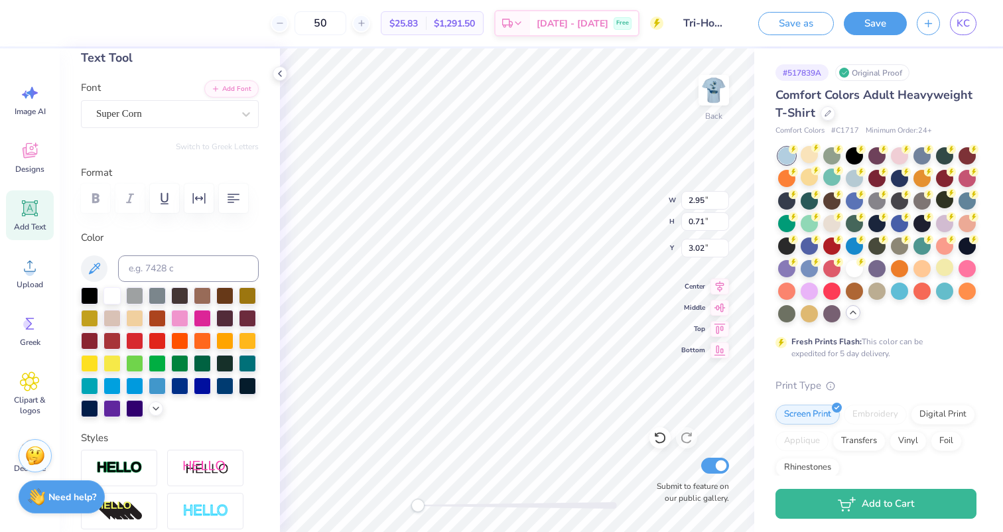
click at [149, 403] on div at bounding box center [170, 352] width 178 height 130
click at [152, 405] on icon at bounding box center [156, 407] width 11 height 11
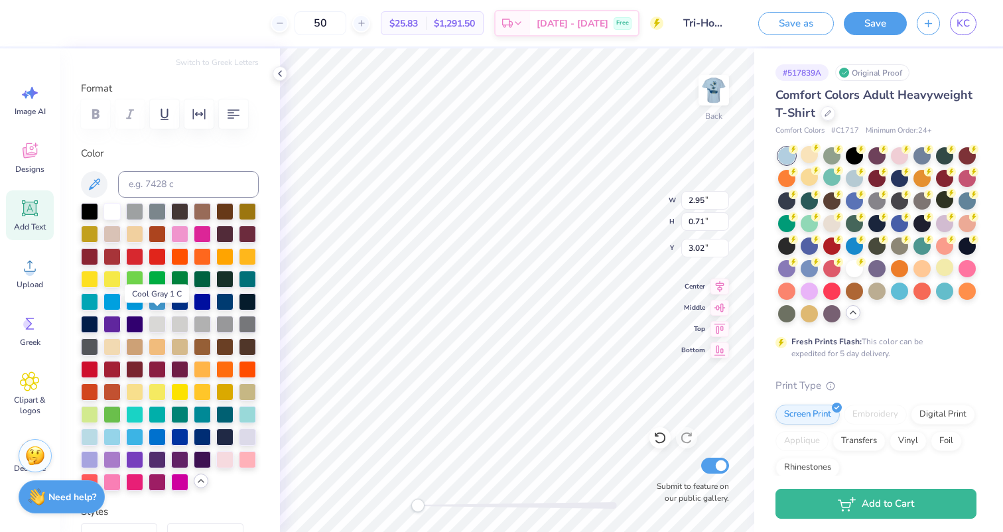
scroll to position [178, 0]
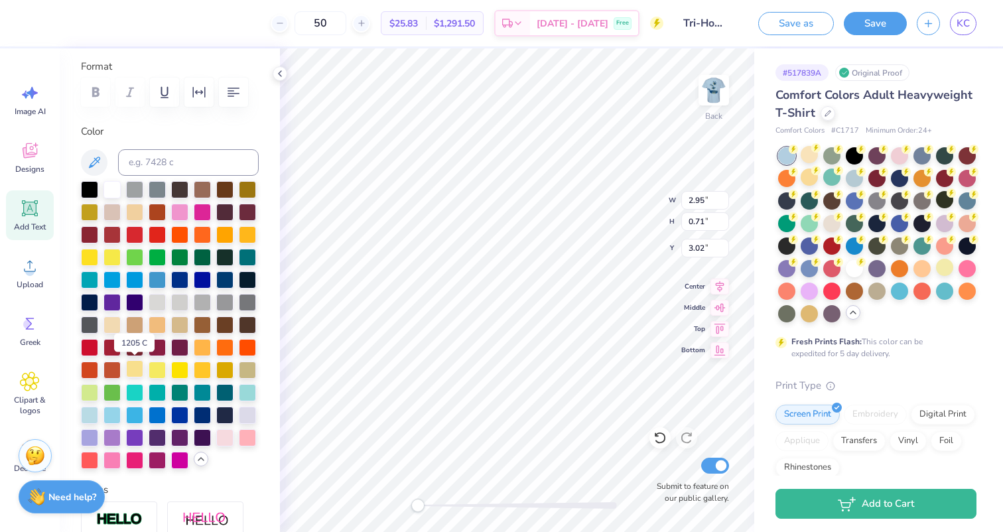
click at [135, 369] on div at bounding box center [134, 368] width 17 height 17
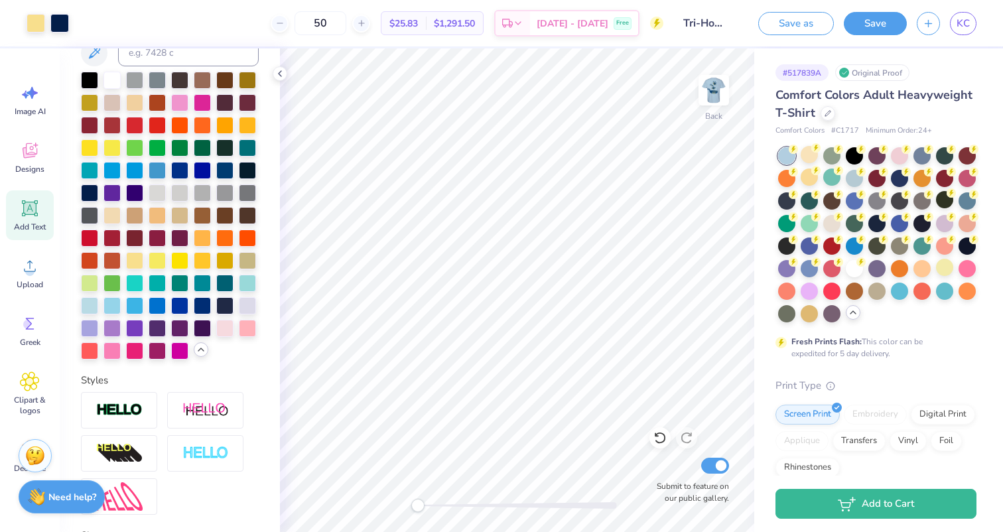
scroll to position [324, 0]
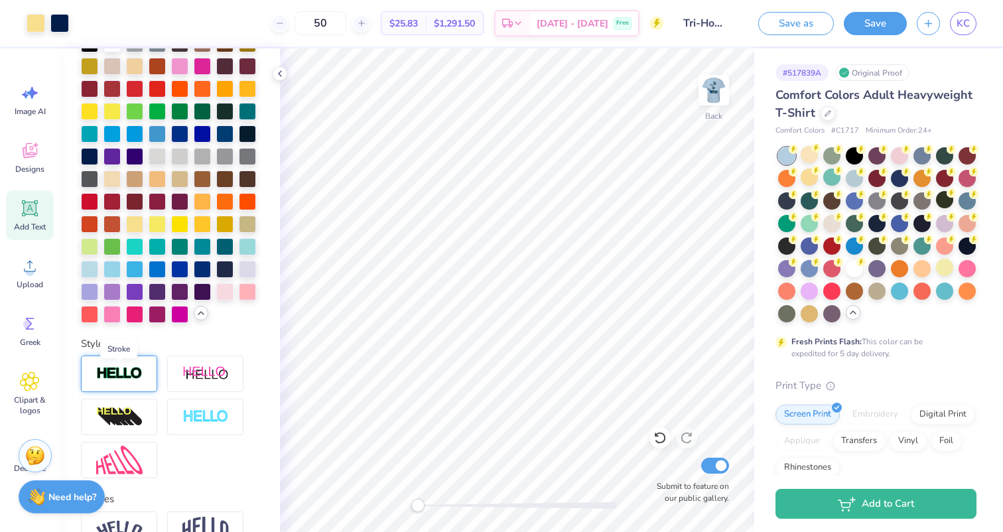
click at [137, 369] on img at bounding box center [119, 373] width 46 height 15
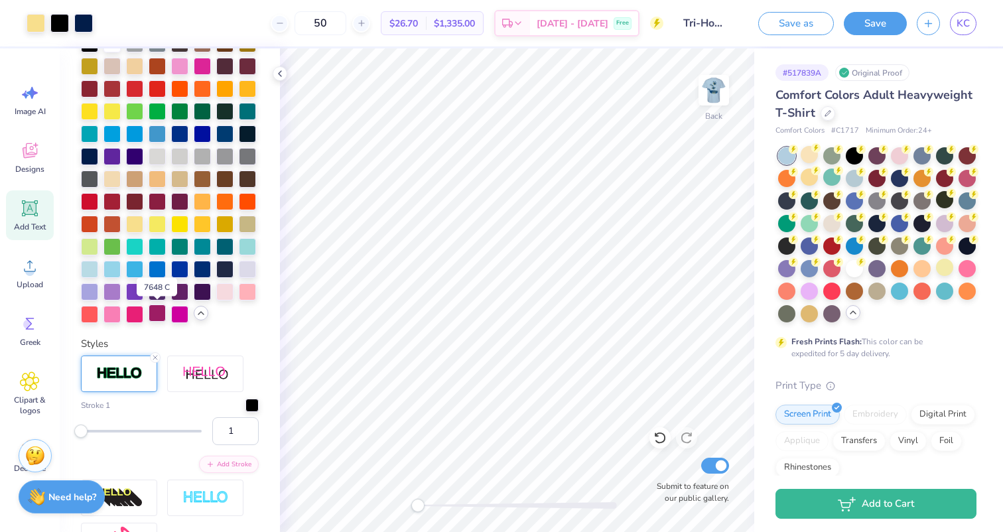
scroll to position [317, 0]
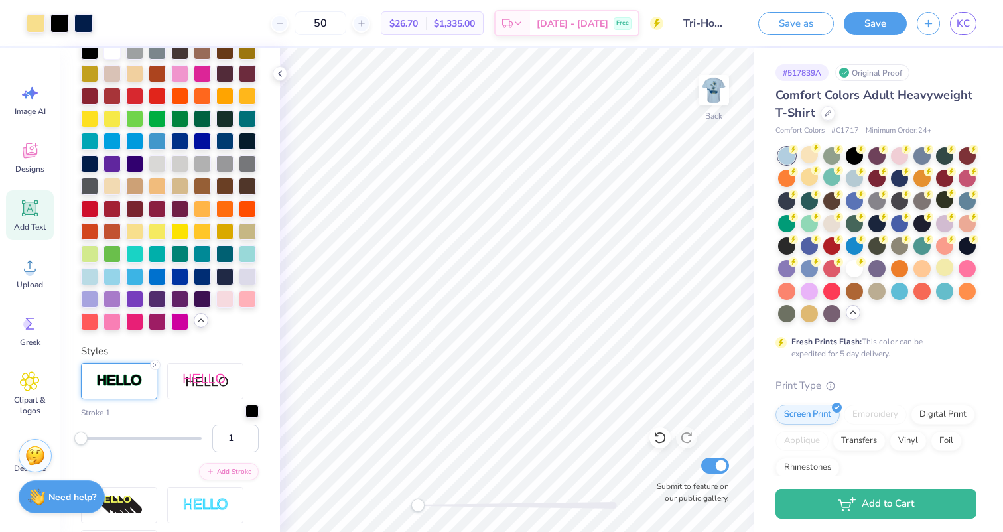
click at [255, 411] on div at bounding box center [251, 411] width 13 height 13
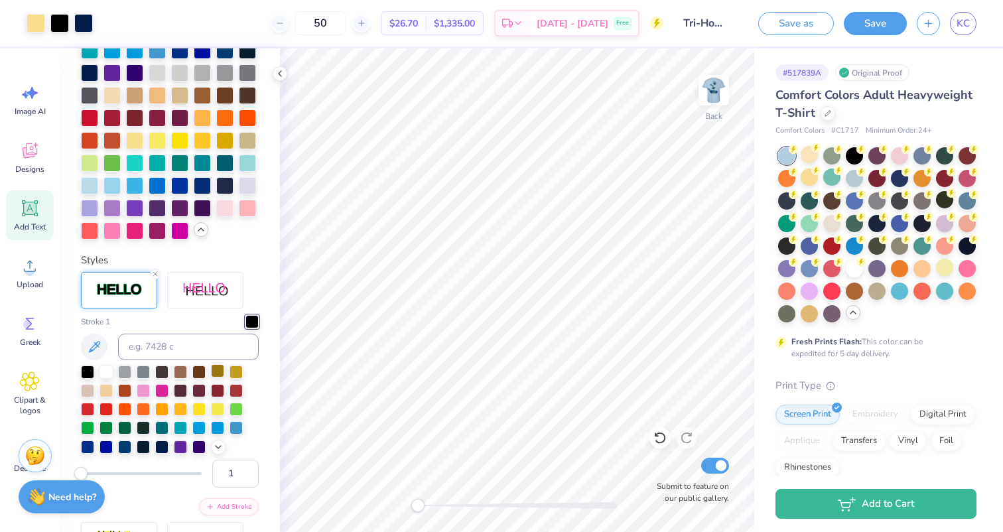
scroll to position [415, 0]
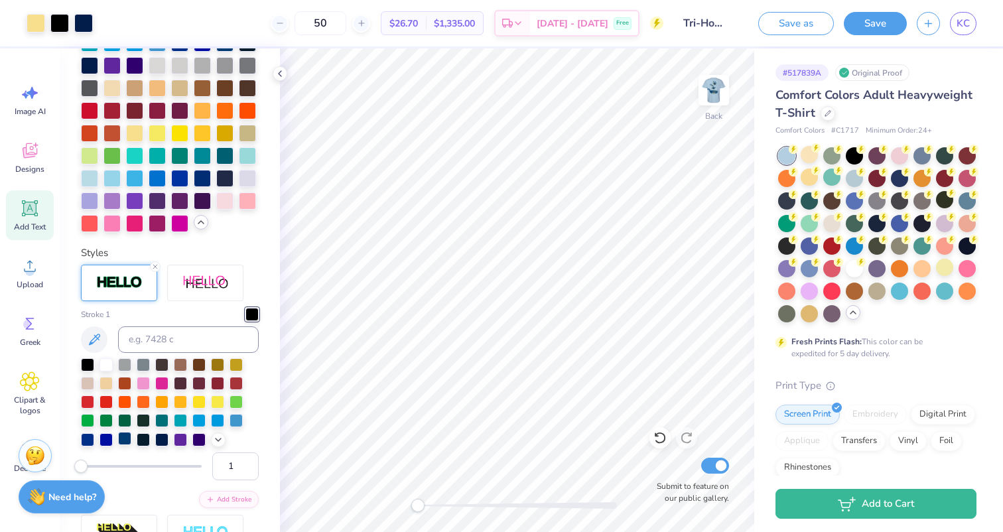
click at [127, 438] on div at bounding box center [124, 438] width 13 height 13
click at [249, 462] on input "2" at bounding box center [235, 466] width 46 height 28
type input "3"
click at [247, 463] on input "3" at bounding box center [235, 466] width 46 height 28
click at [254, 446] on div at bounding box center [170, 402] width 178 height 89
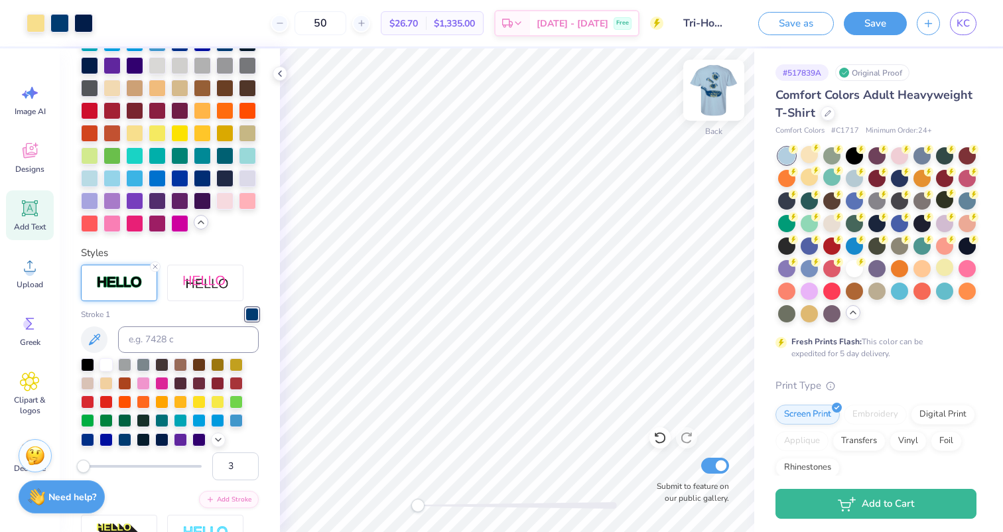
click at [710, 92] on img at bounding box center [713, 90] width 53 height 53
click at [711, 102] on img at bounding box center [713, 90] width 53 height 53
click at [832, 219] on div at bounding box center [831, 222] width 17 height 17
click at [710, 88] on img at bounding box center [713, 90] width 53 height 53
click at [702, 100] on img at bounding box center [713, 90] width 53 height 53
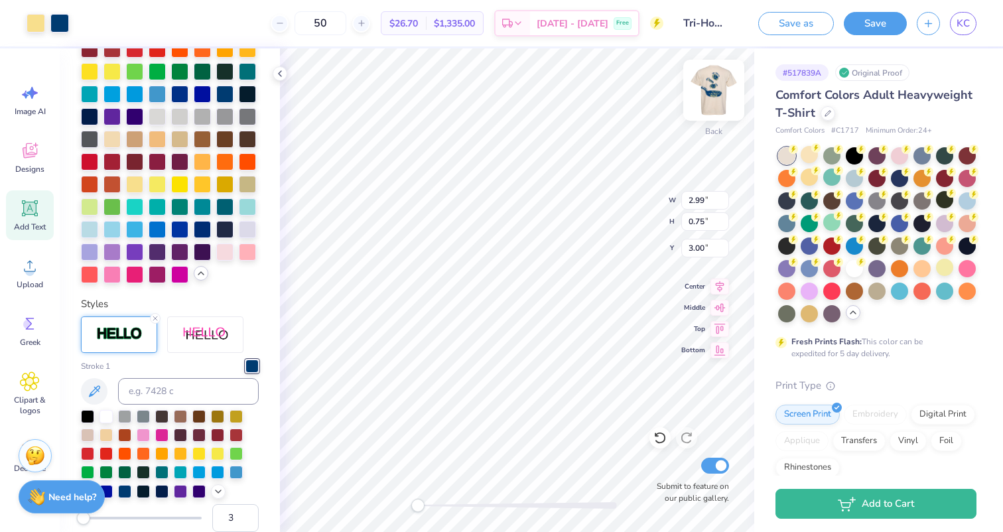
scroll to position [466, 0]
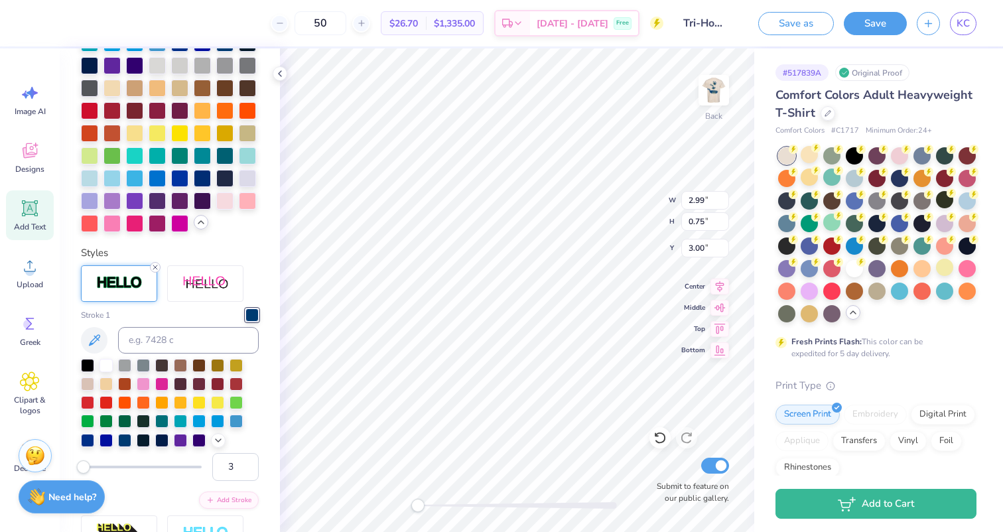
click at [155, 267] on icon at bounding box center [155, 267] width 8 height 8
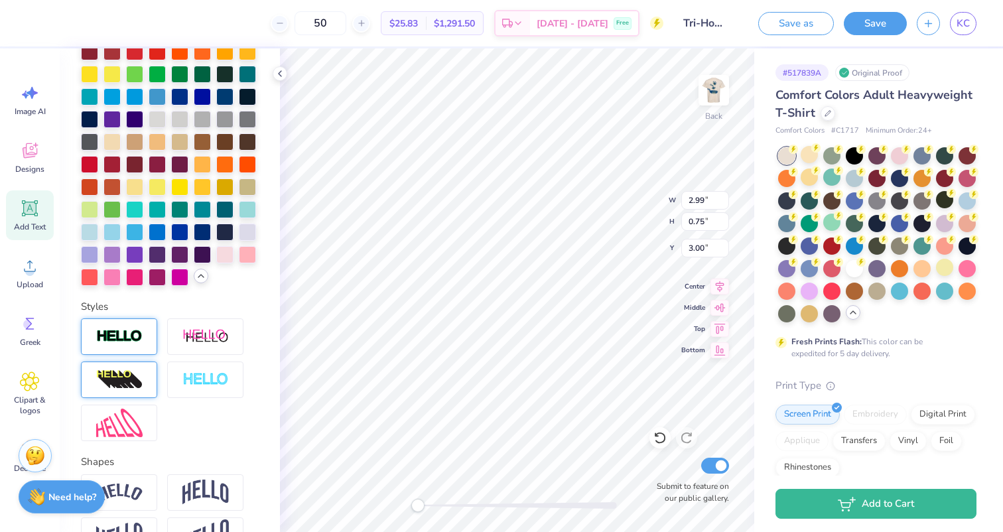
scroll to position [332, 0]
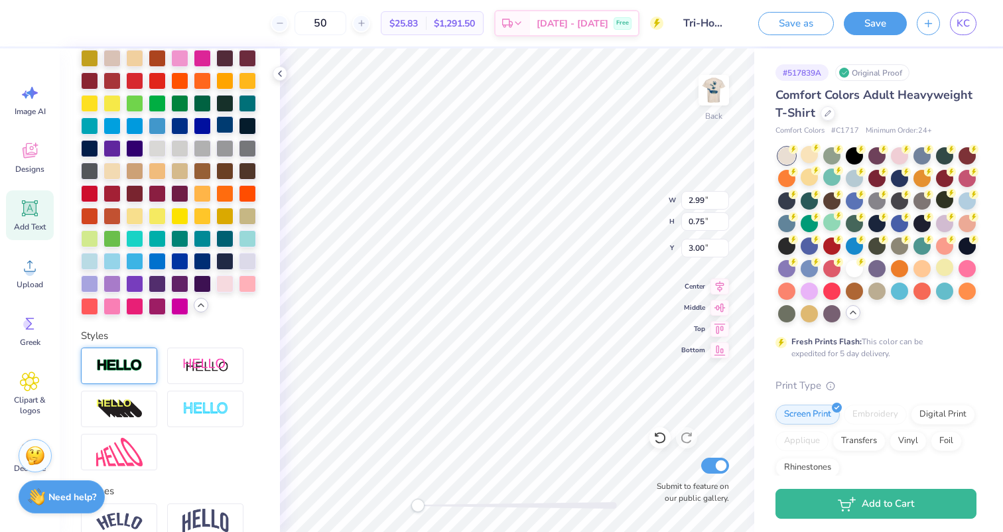
click at [221, 127] on div at bounding box center [224, 124] width 17 height 17
click at [708, 84] on img at bounding box center [713, 90] width 53 height 53
click at [708, 94] on img at bounding box center [713, 90] width 53 height 53
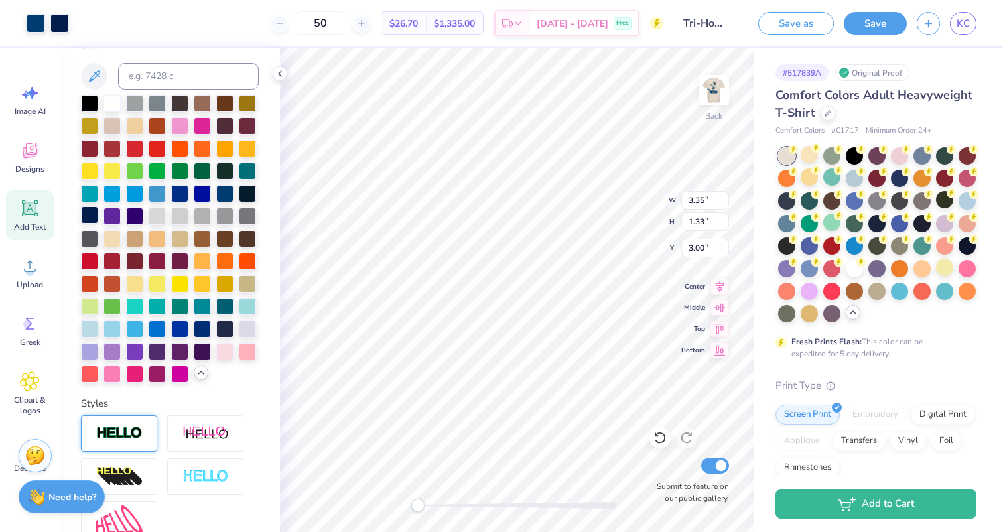
scroll to position [253, 0]
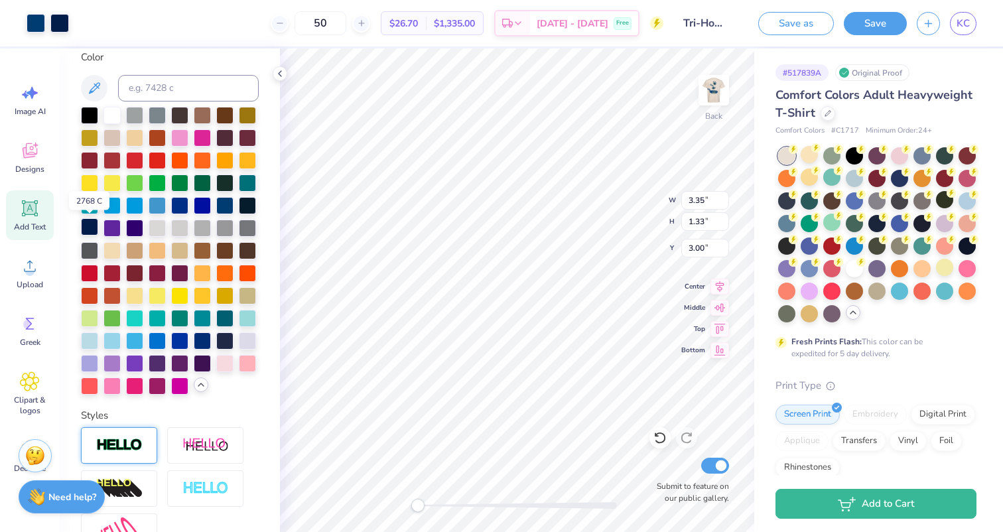
click at [92, 222] on div at bounding box center [89, 226] width 17 height 17
type input "3.22"
click at [653, 435] on icon at bounding box center [659, 437] width 13 height 13
click at [88, 233] on div at bounding box center [89, 226] width 17 height 17
click at [226, 209] on div at bounding box center [224, 204] width 17 height 17
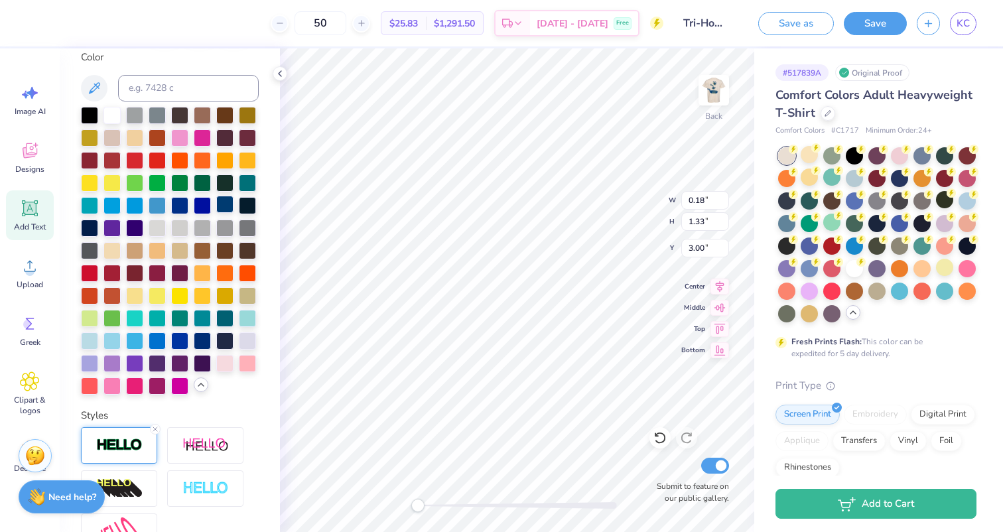
click at [228, 202] on div at bounding box center [224, 204] width 17 height 17
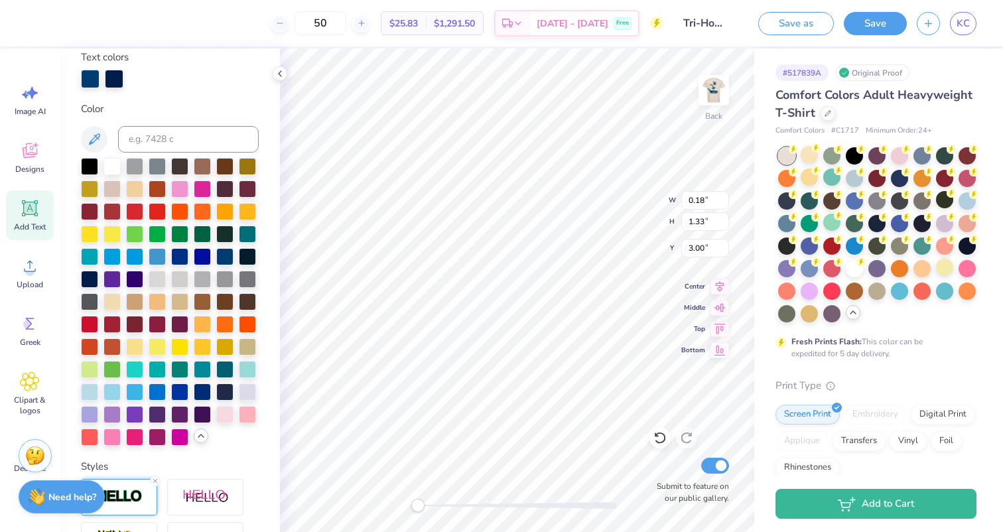
scroll to position [304, 0]
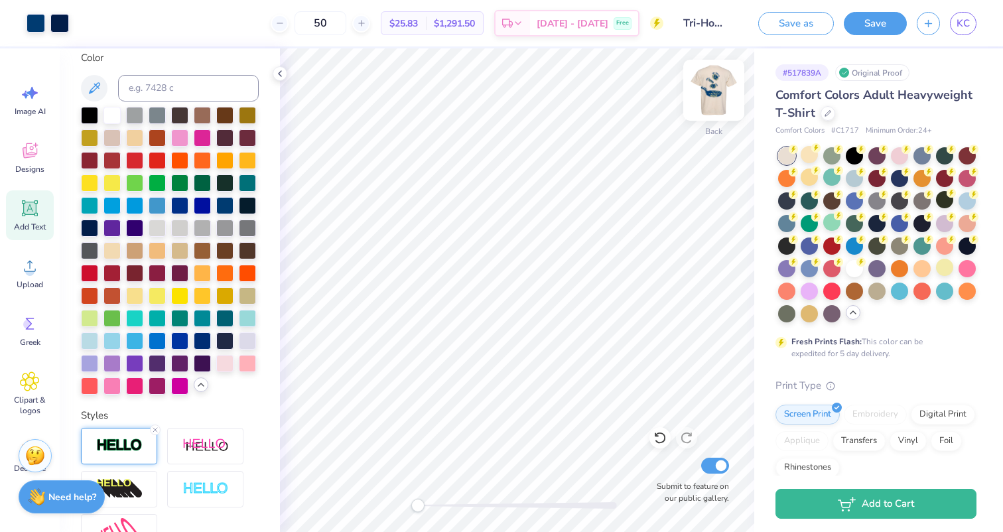
click at [711, 94] on img at bounding box center [713, 90] width 53 height 53
click at [711, 94] on img at bounding box center [713, 90] width 27 height 27
click at [62, 22] on div at bounding box center [59, 22] width 19 height 19
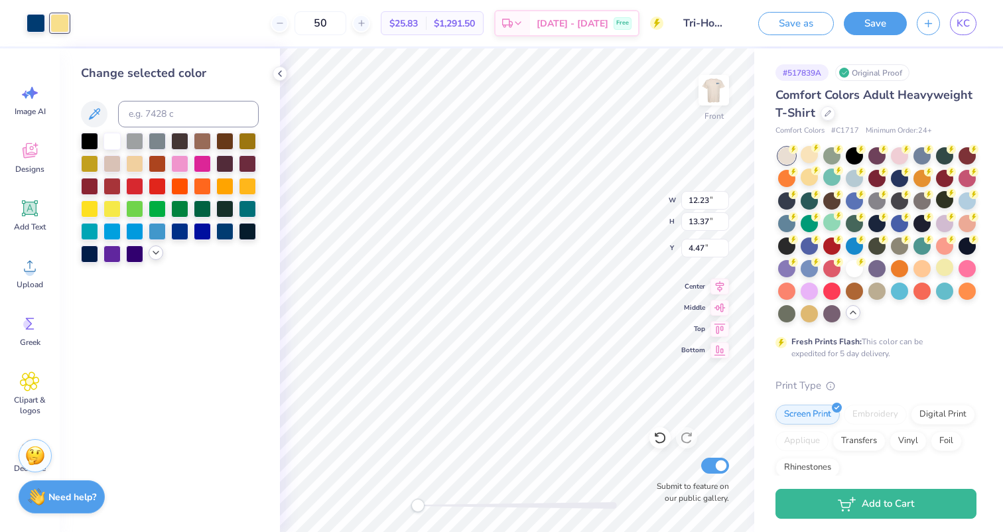
click at [154, 253] on icon at bounding box center [156, 252] width 11 height 11
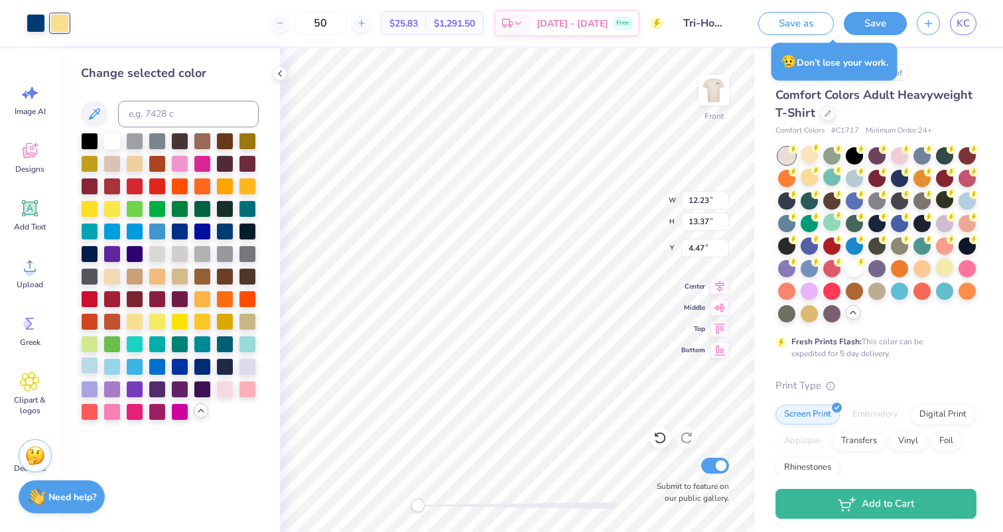
click at [94, 369] on div at bounding box center [89, 365] width 17 height 17
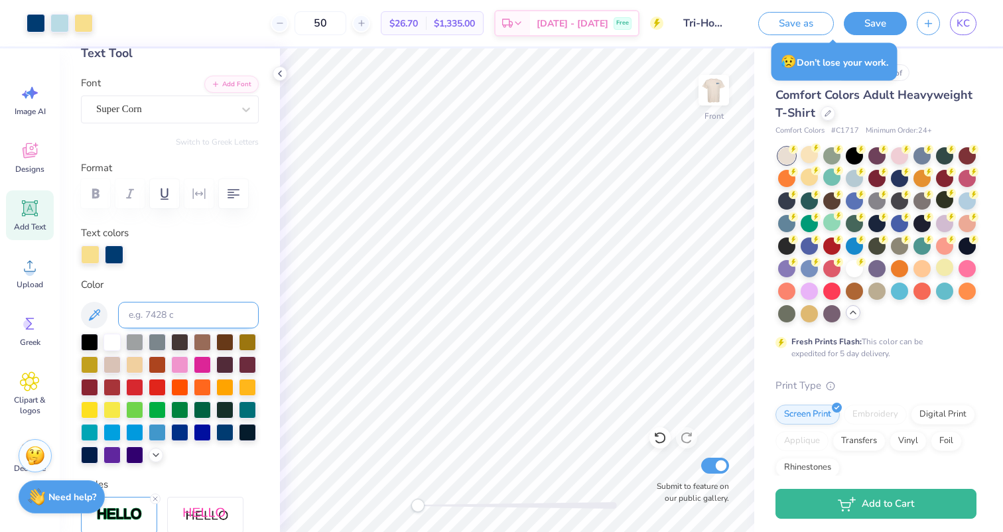
scroll to position [103, 0]
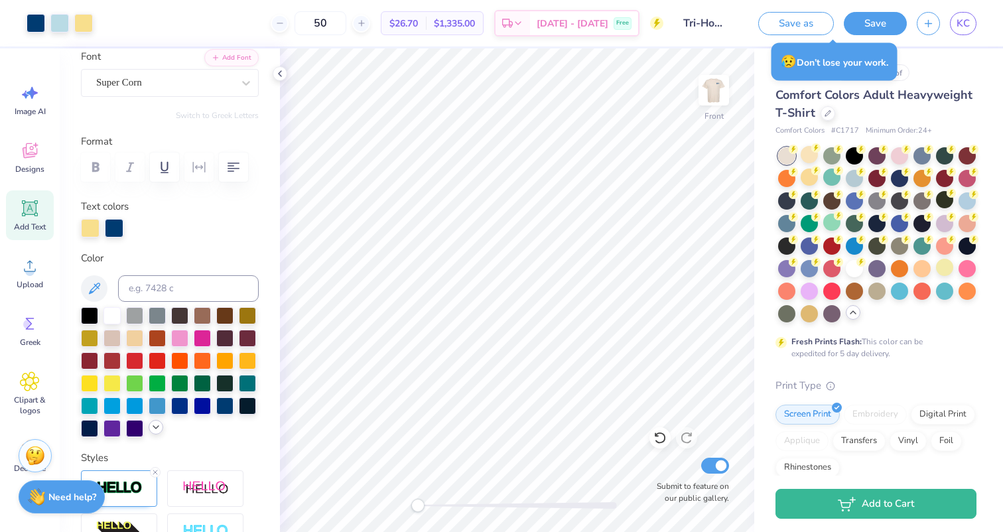
click at [160, 430] on icon at bounding box center [156, 427] width 11 height 11
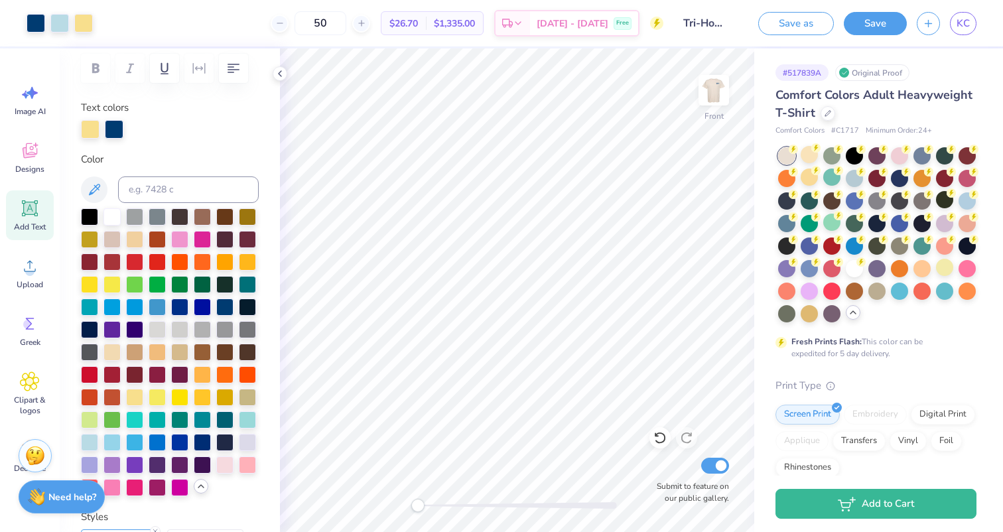
scroll to position [204, 0]
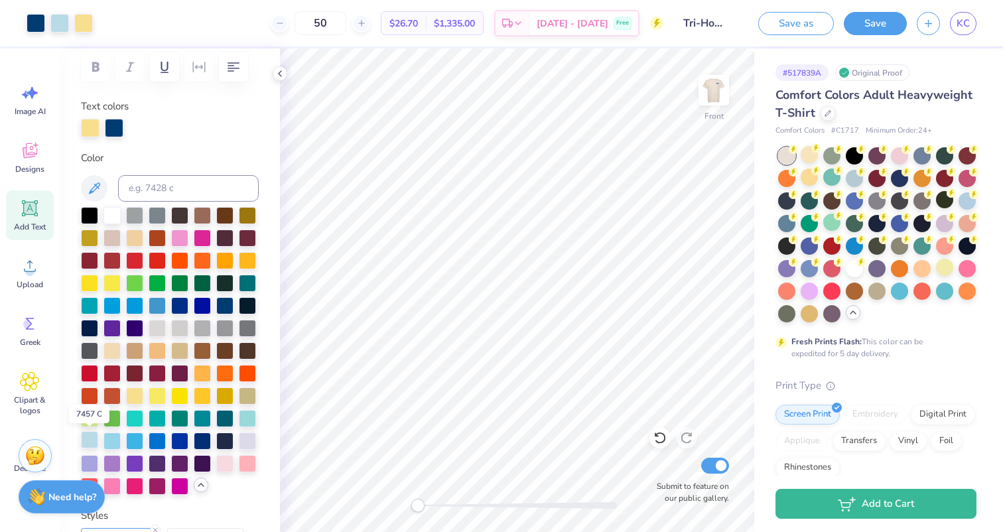
click at [93, 438] on div at bounding box center [89, 439] width 17 height 17
click at [281, 74] on icon at bounding box center [280, 73] width 11 height 11
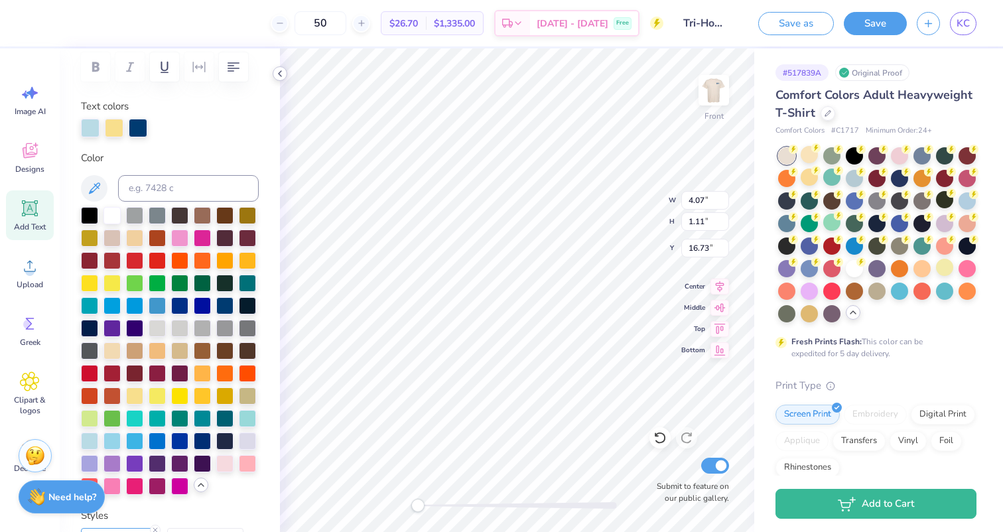
type input "12.23"
type input "13.37"
type input "4.47"
click at [661, 438] on icon at bounding box center [659, 437] width 13 height 13
click at [659, 436] on icon at bounding box center [659, 437] width 13 height 13
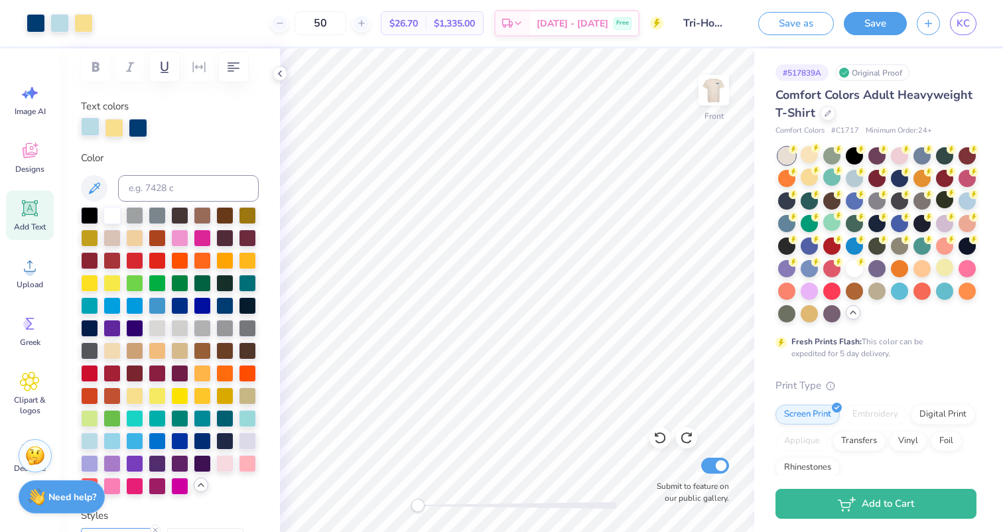
click at [92, 125] on div at bounding box center [90, 126] width 19 height 19
click at [89, 328] on div at bounding box center [89, 326] width 17 height 17
click at [222, 442] on div at bounding box center [224, 439] width 17 height 17
click at [137, 440] on div at bounding box center [134, 439] width 17 height 17
drag, startPoint x: 91, startPoint y: 324, endPoint x: 167, endPoint y: 344, distance: 78.8
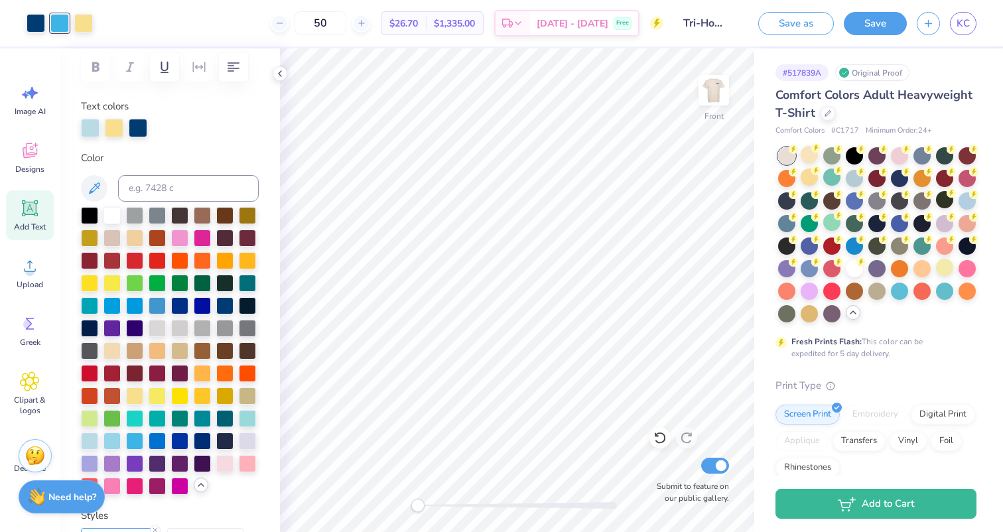
click at [168, 344] on div at bounding box center [170, 351] width 178 height 288
click at [174, 350] on div at bounding box center [179, 349] width 17 height 17
click at [36, 23] on div at bounding box center [36, 22] width 19 height 19
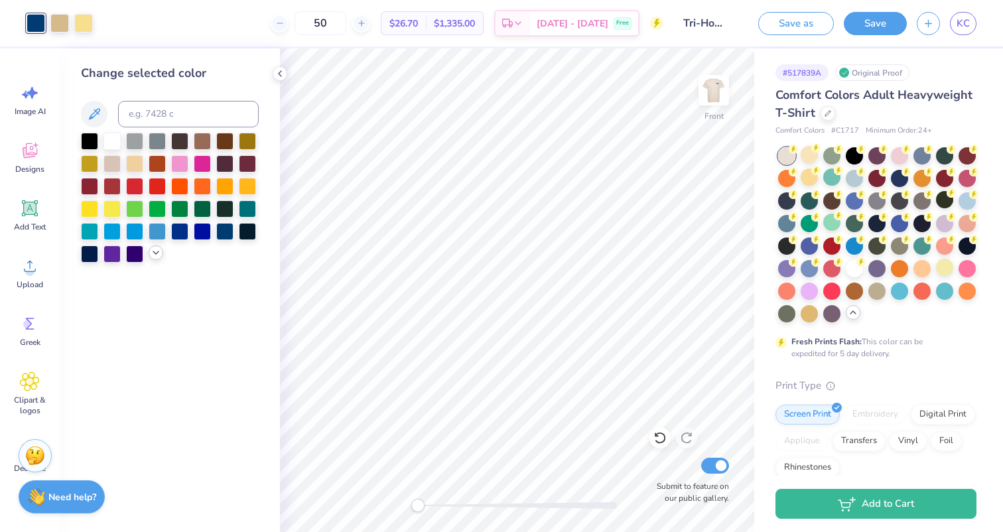
click at [157, 253] on polyline at bounding box center [155, 252] width 5 height 3
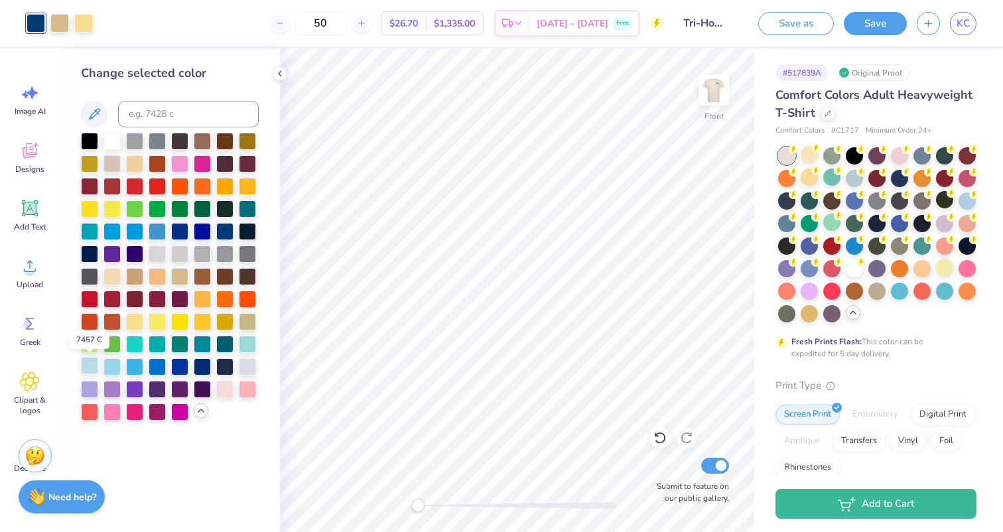
click at [93, 365] on div at bounding box center [89, 365] width 17 height 17
click at [62, 23] on div at bounding box center [59, 22] width 19 height 19
click at [226, 369] on div at bounding box center [224, 365] width 17 height 17
click at [651, 438] on div at bounding box center [659, 437] width 21 height 21
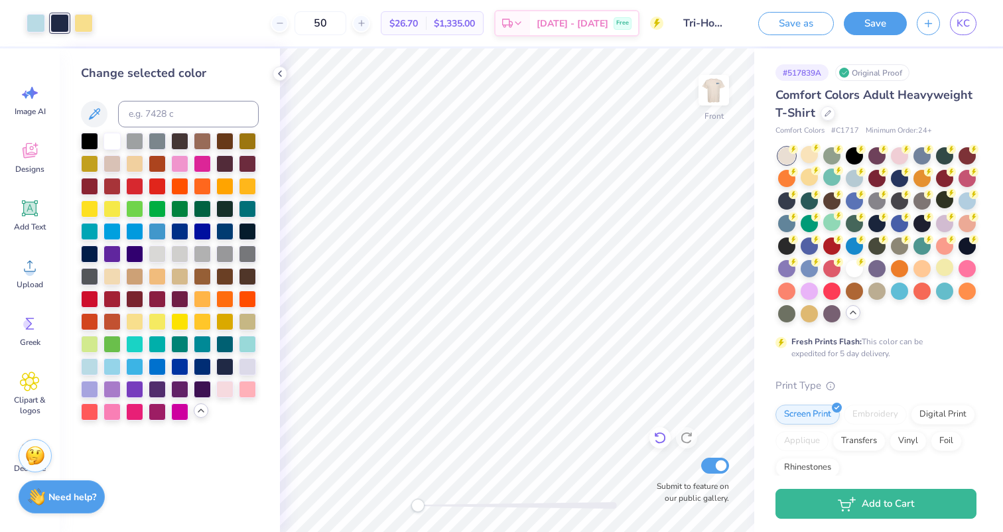
click at [651, 438] on div at bounding box center [659, 437] width 21 height 21
click at [657, 438] on icon at bounding box center [659, 437] width 13 height 13
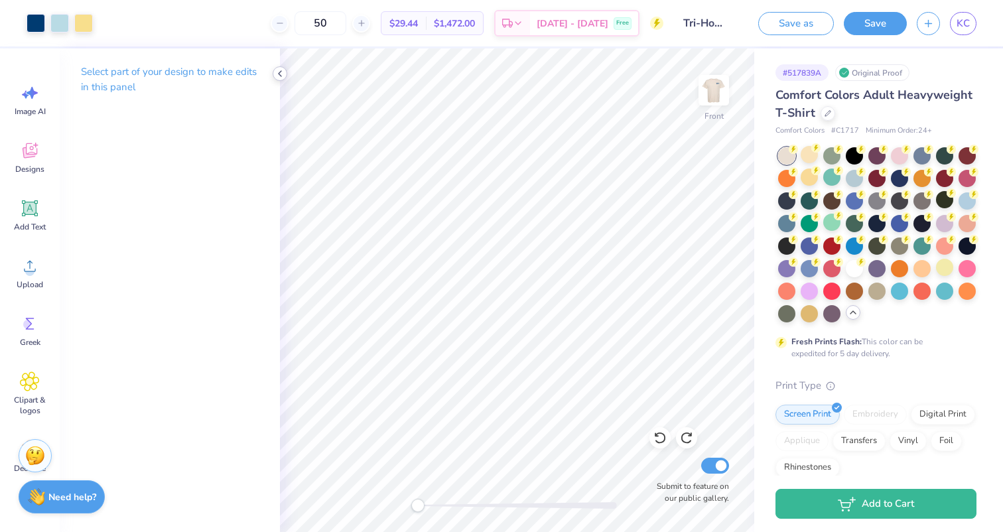
click at [278, 74] on icon at bounding box center [280, 73] width 11 height 11
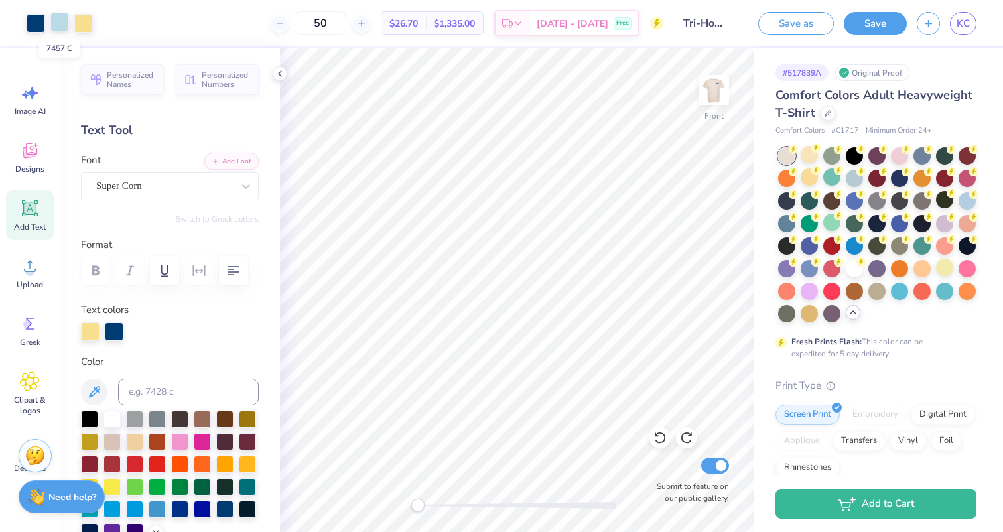
click at [60, 20] on div at bounding box center [59, 22] width 19 height 19
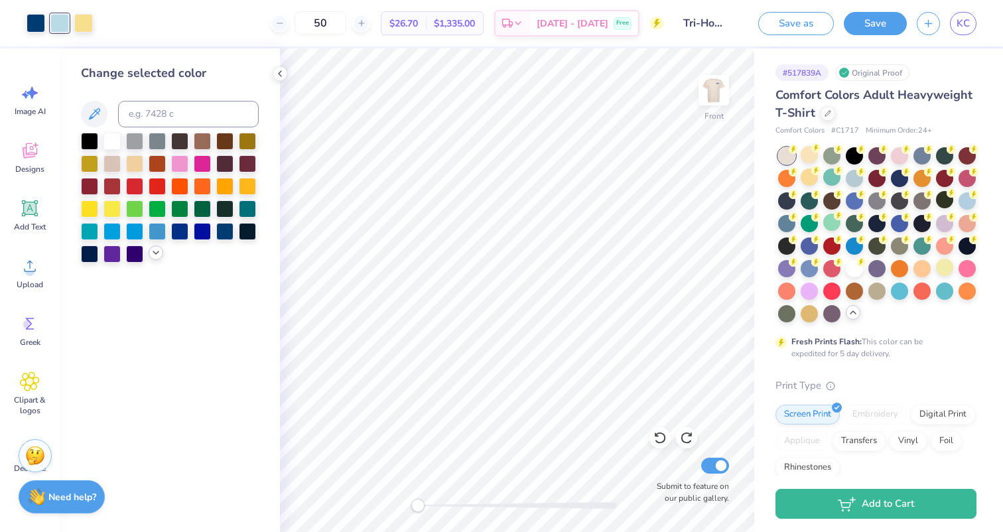
click at [155, 249] on icon at bounding box center [156, 252] width 11 height 11
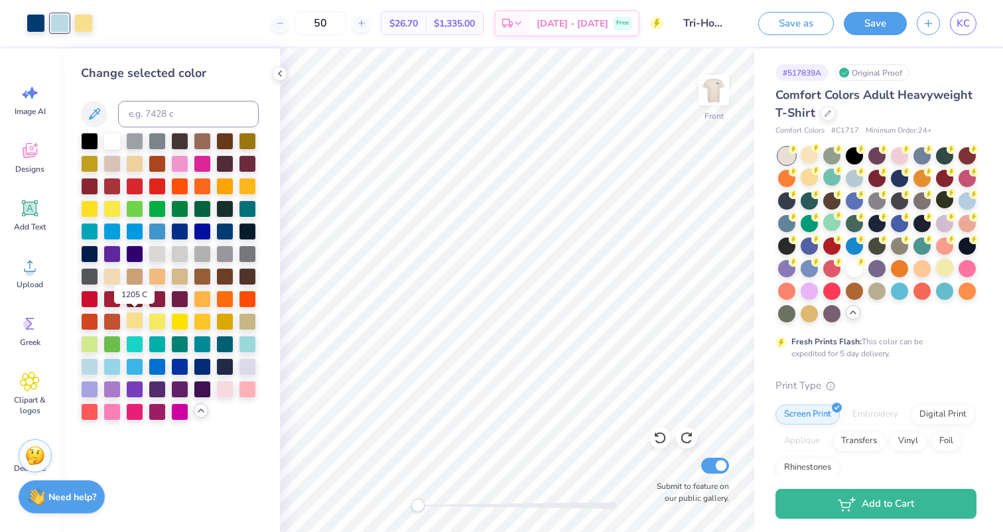
click at [133, 325] on div at bounding box center [134, 320] width 17 height 17
click at [279, 76] on icon at bounding box center [280, 73] width 11 height 11
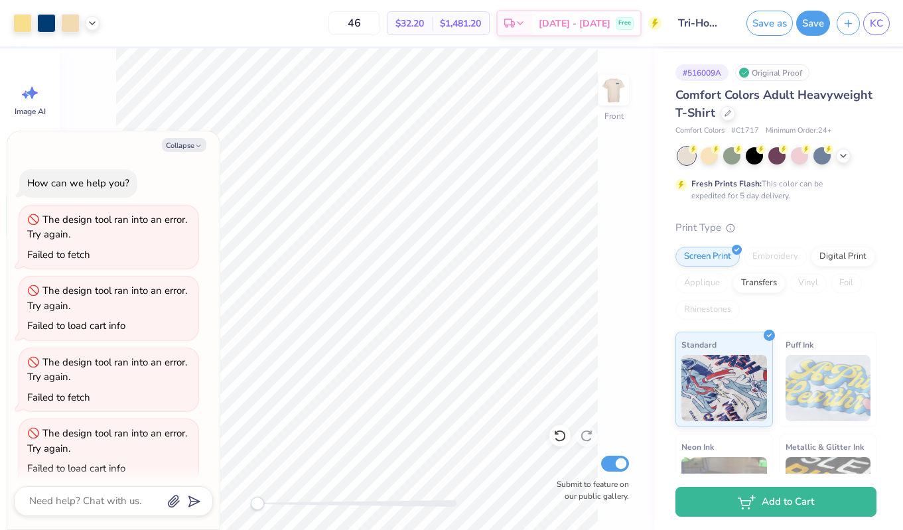
scroll to position [721, 0]
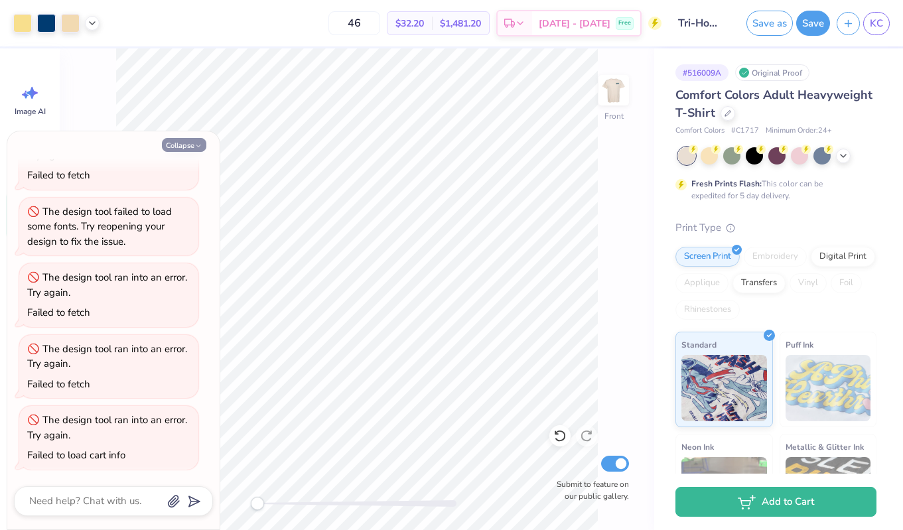
click at [184, 147] on button "Collapse" at bounding box center [184, 145] width 44 height 14
type textarea "x"
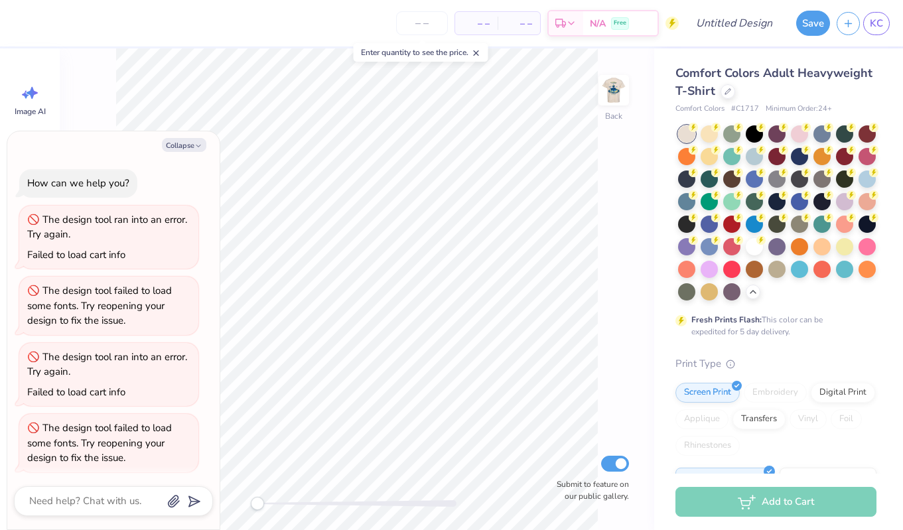
scroll to position [74, 0]
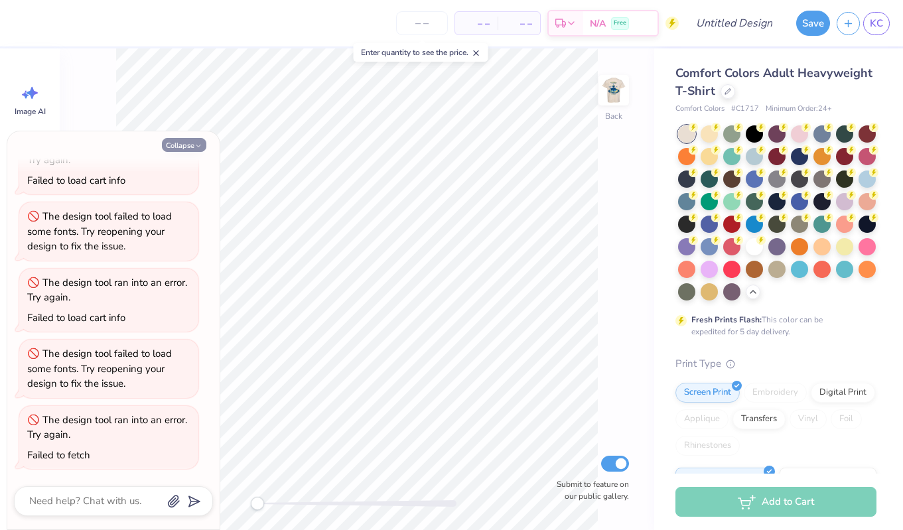
click at [186, 147] on button "Collapse" at bounding box center [184, 145] width 44 height 14
type textarea "x"
